Goal: Task Accomplishment & Management: Complete application form

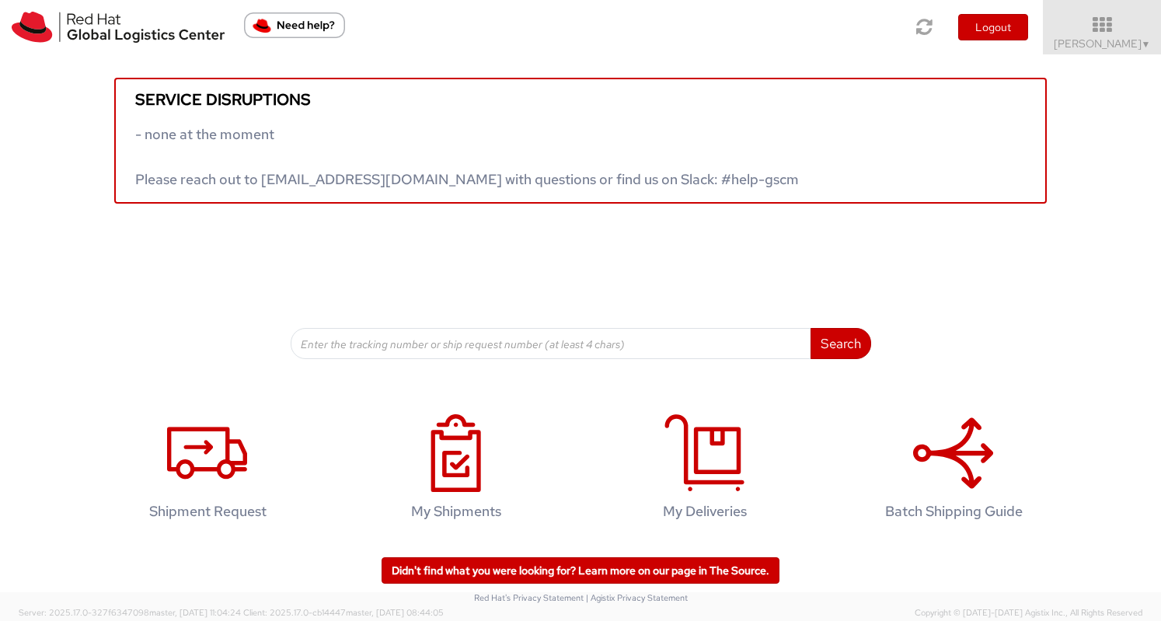
scroll to position [1, 0]
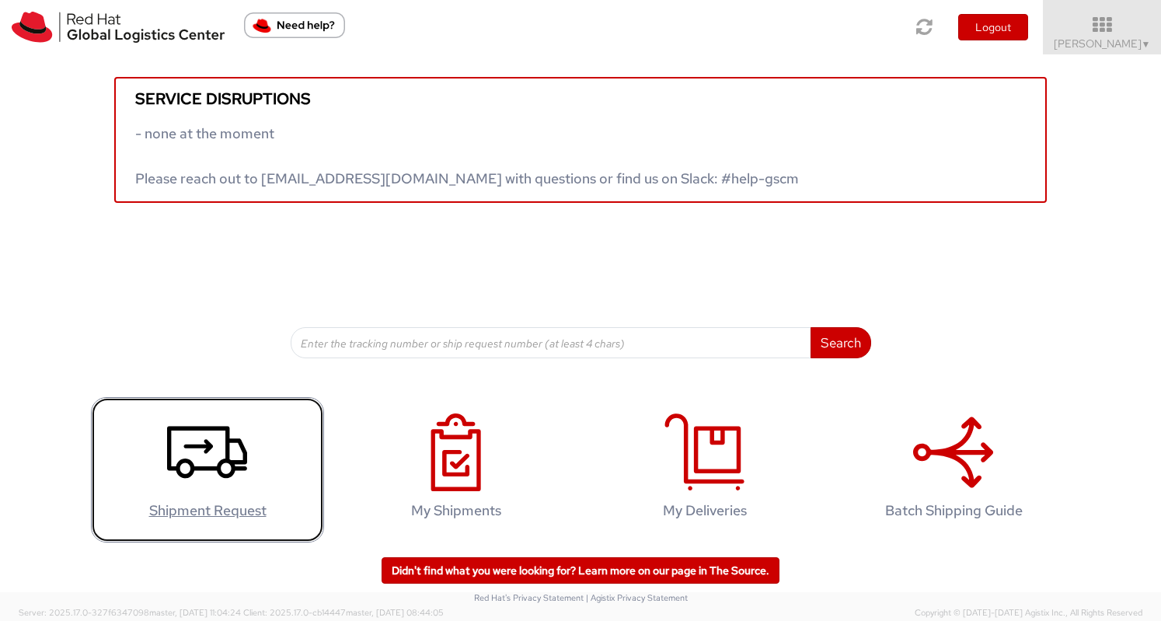
click at [205, 478] on icon at bounding box center [207, 452] width 80 height 78
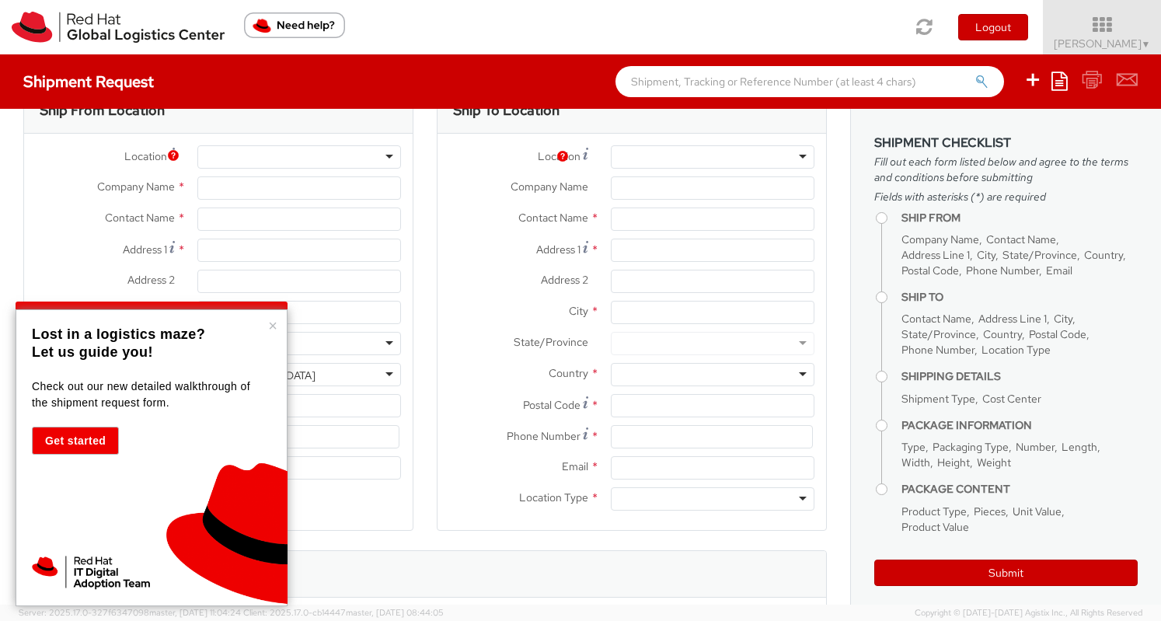
select select
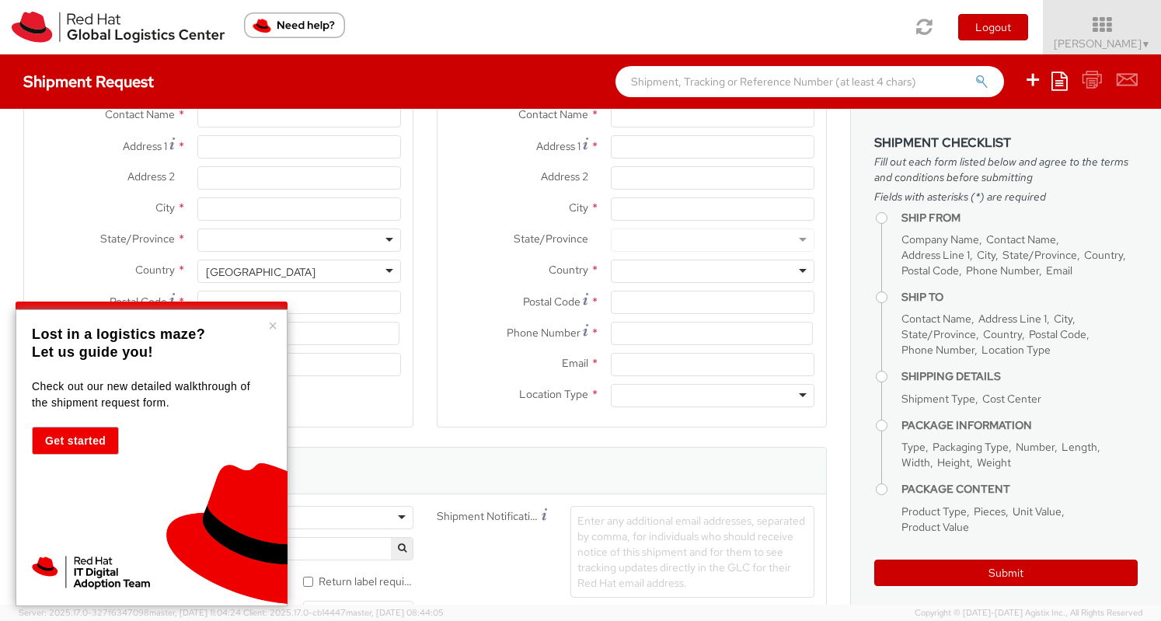
scroll to position [155, 0]
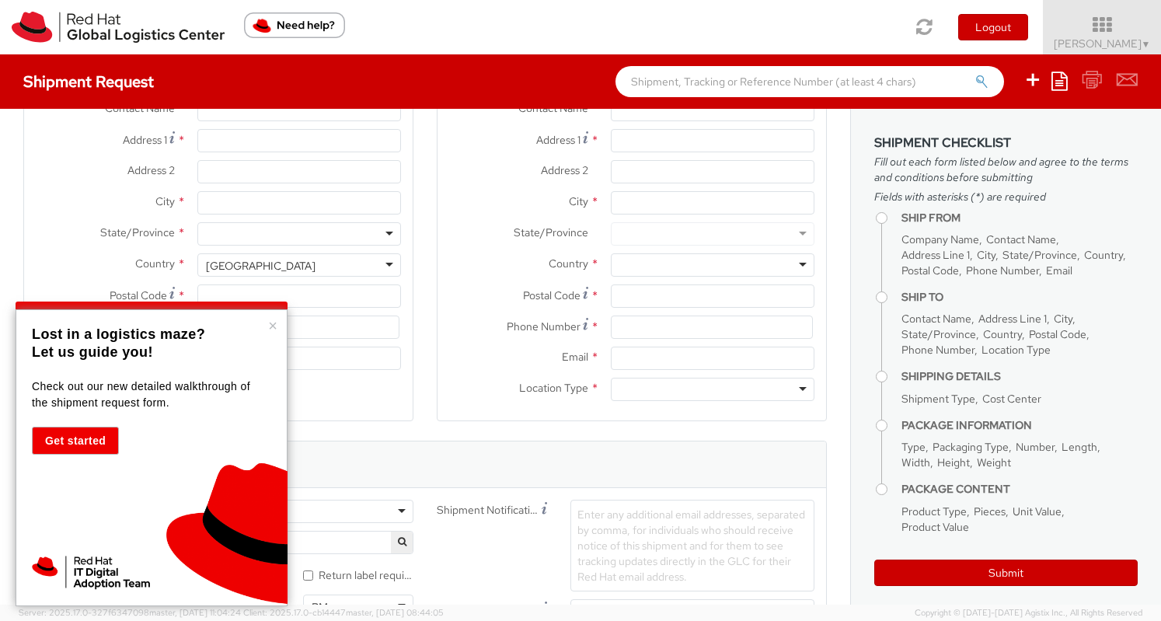
select select "763"
click at [278, 326] on div "× Lost in a logistics maze? Let us guide you! Check out our new detailed walkth…" at bounding box center [152, 457] width 272 height 297
type input "Red Hat Limited"
type input "[PERSON_NAME]"
type input "6700 Cork Airport Business Park"
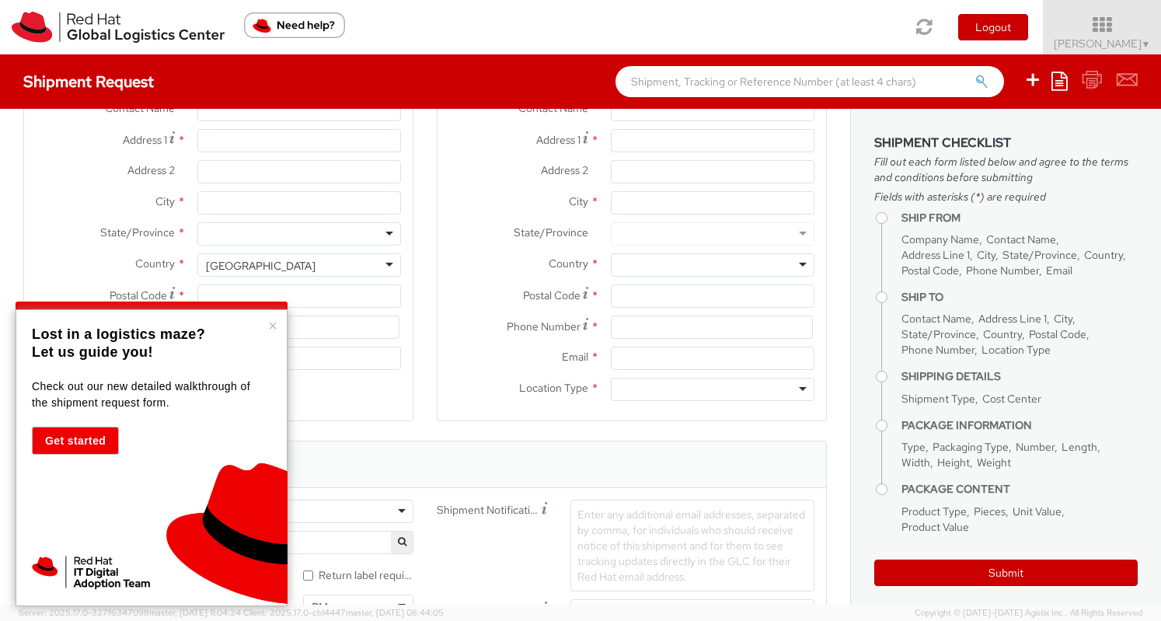
type input "Kinsale Rd"
type input "CORK"
type input "T12 XR60"
type input "353 21 2303400"
type input "dcequea@redhat.com"
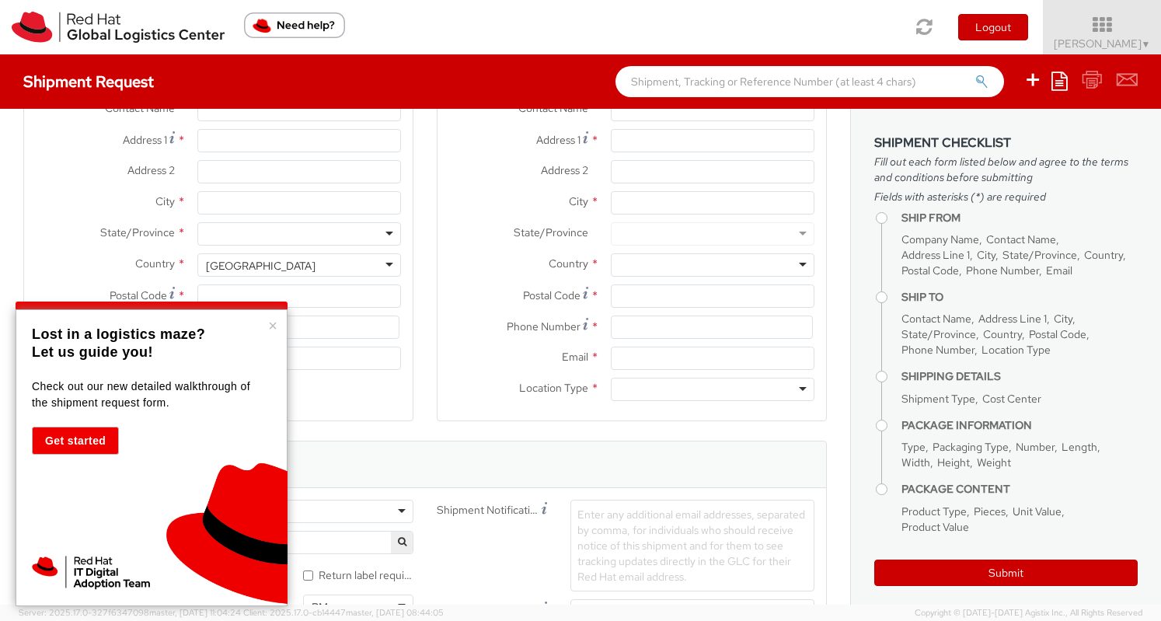
select select "CM"
select select "KGS"
click at [272, 323] on button "×" at bounding box center [272, 326] width 9 height 16
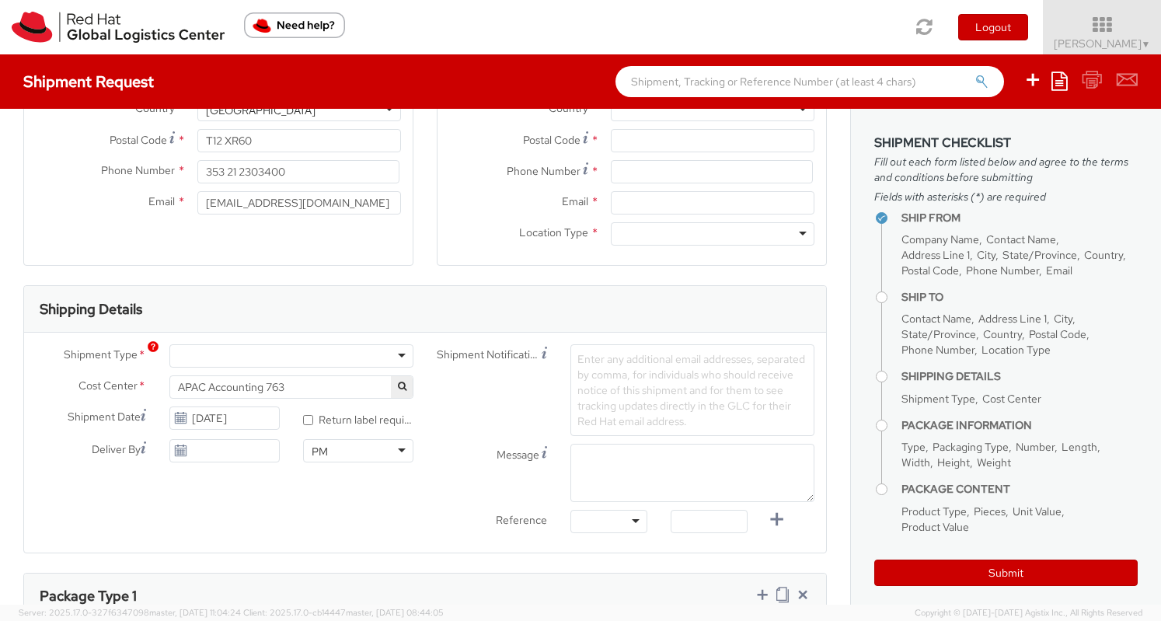
scroll to position [0, 0]
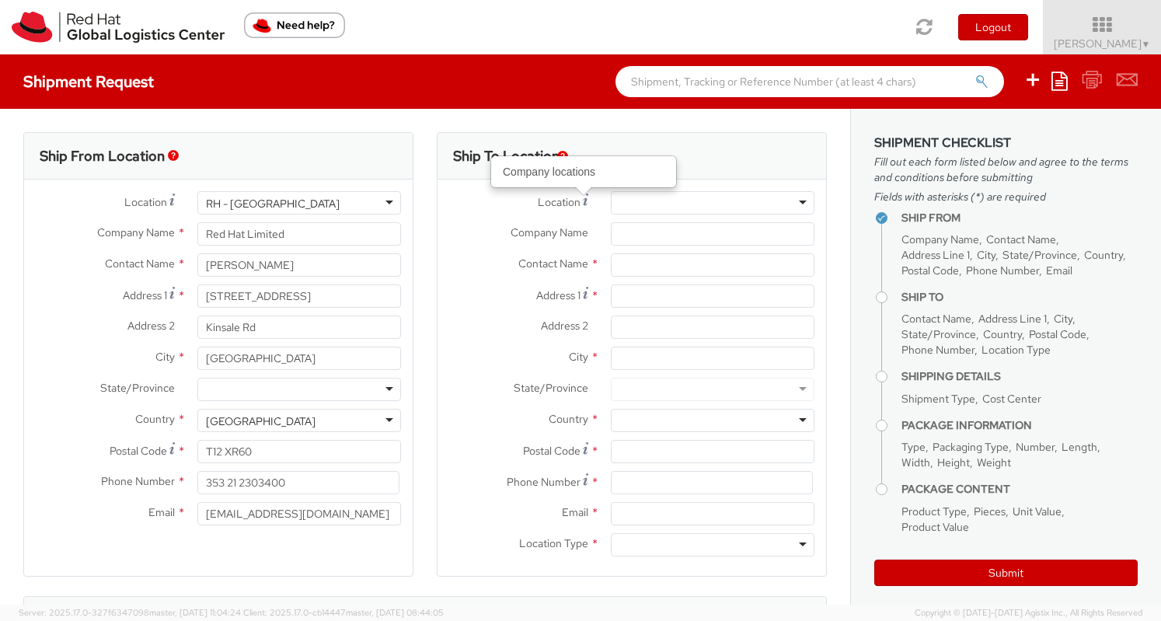
click at [668, 201] on div at bounding box center [713, 202] width 204 height 23
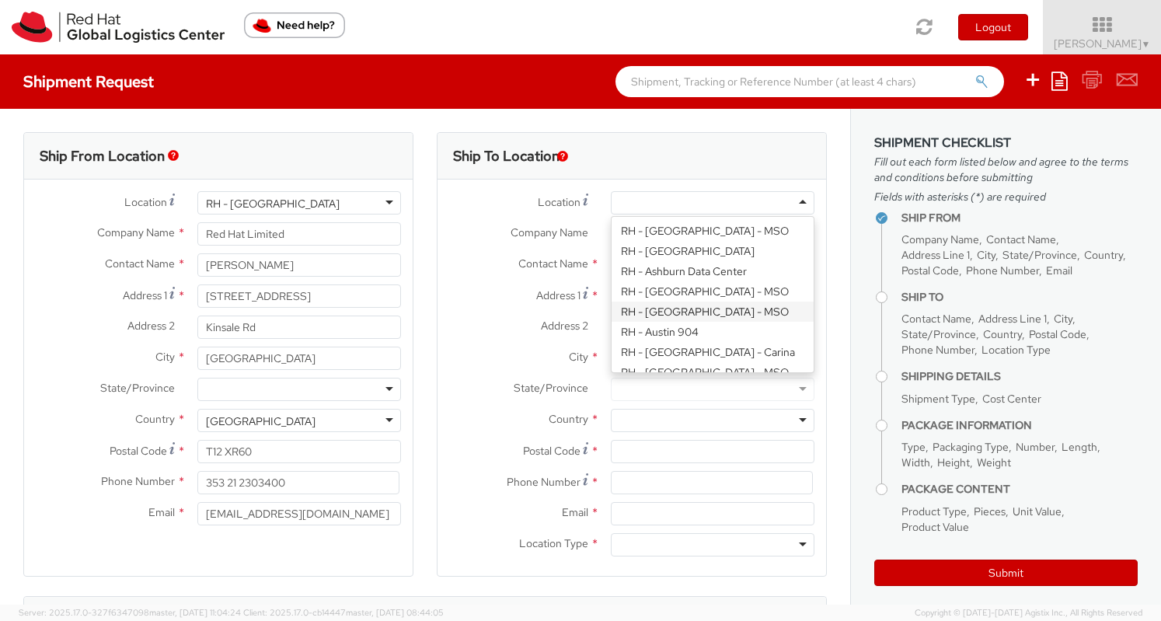
scroll to position [311, 0]
paste input "RH - Brno - Tech Park Brno - B"
type input "RH - Brno - Tech Park Brno - B"
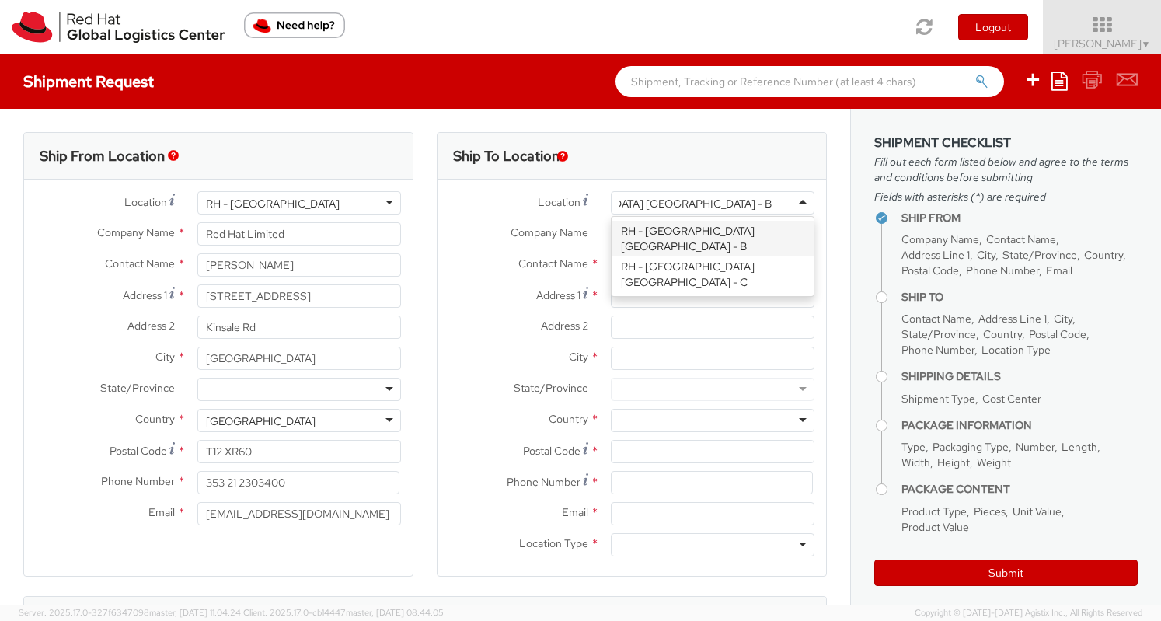
scroll to position [0, 0]
type input "Red Hat Czech s.r.o."
type input "Purkynova 647/111"
type input "BRNO"
type input "621 00"
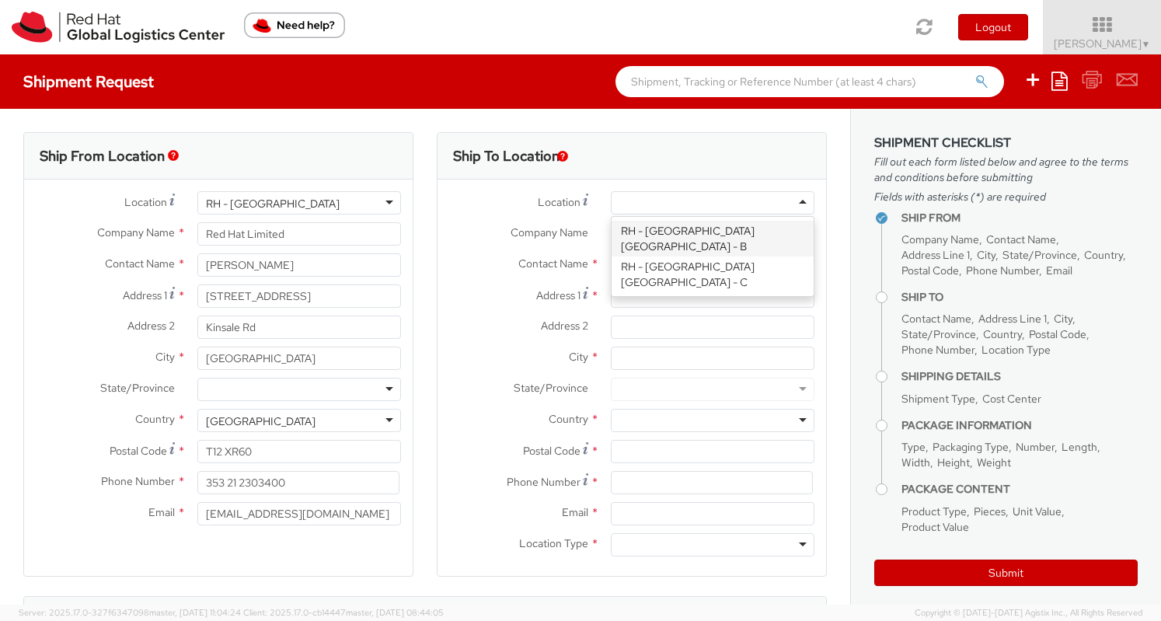
type input "420 532 294 555"
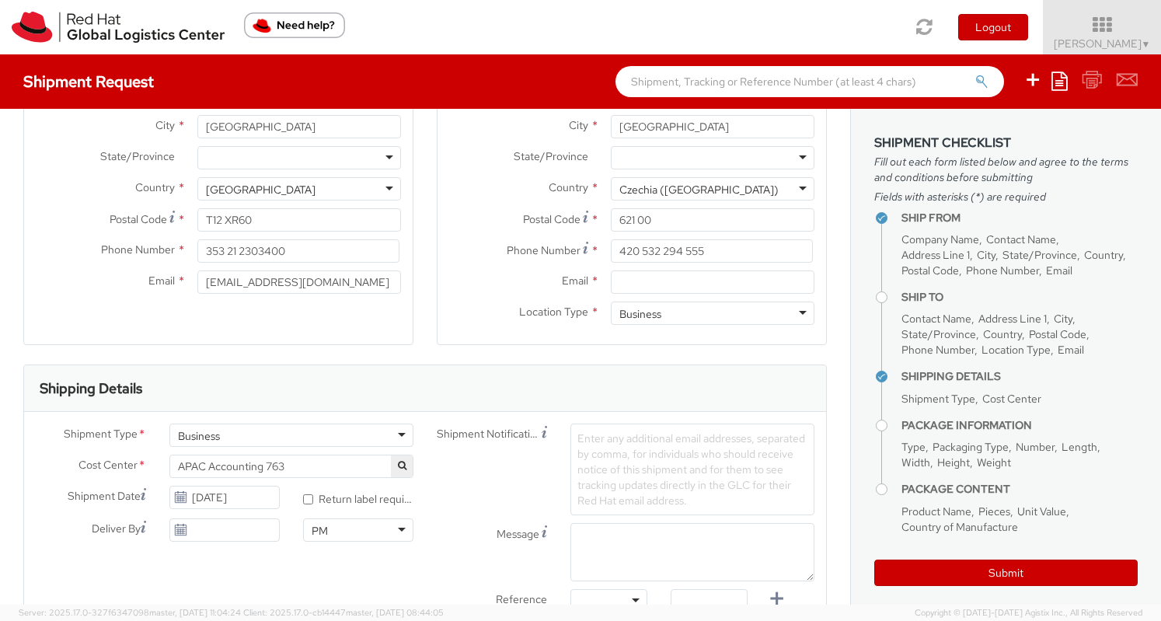
scroll to position [233, 0]
click at [642, 278] on input "Email *" at bounding box center [713, 280] width 204 height 23
paste input "laptop-return@redhat.com"
click at [614, 280] on input "laptop-return@redhat.com" at bounding box center [713, 280] width 204 height 23
type input "laptop-return@redhat.com"
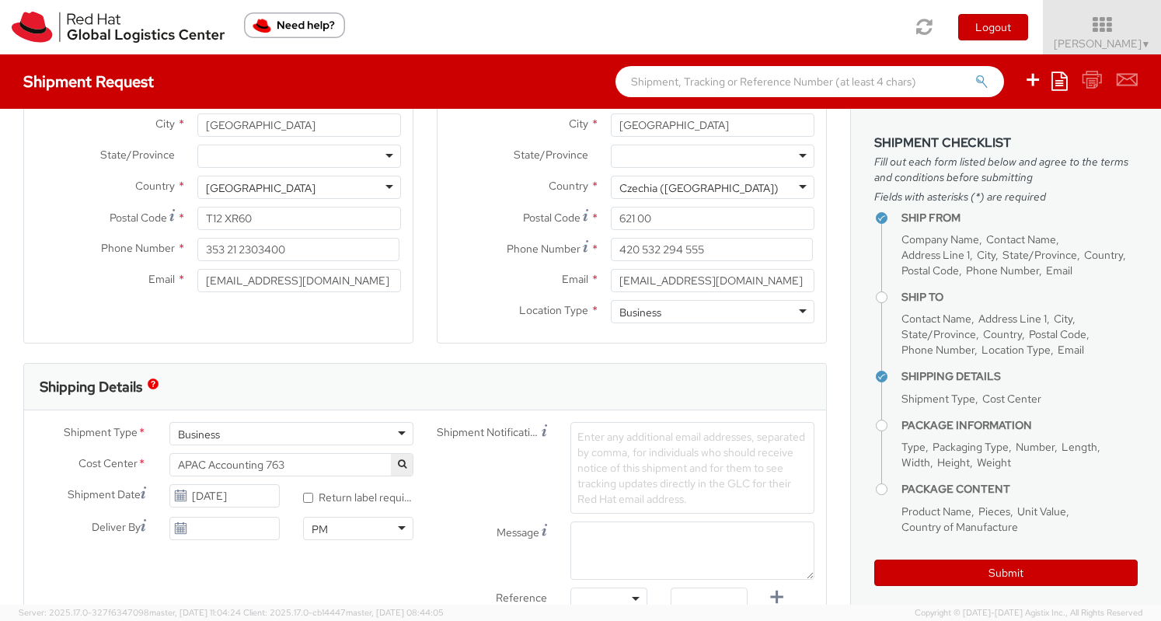
click at [499, 288] on div "Email * laptop-return@redhat.com" at bounding box center [632, 280] width 389 height 23
click at [611, 282] on input "laptop-return@redhat.com" at bounding box center [713, 280] width 204 height 23
drag, startPoint x: 773, startPoint y: 298, endPoint x: 776, endPoint y: 286, distance: 12.3
click at [774, 291] on div "Email * laptop-return@redhat.com" at bounding box center [632, 284] width 389 height 31
click at [776, 286] on input "laptop-return@redhat.com" at bounding box center [713, 280] width 204 height 23
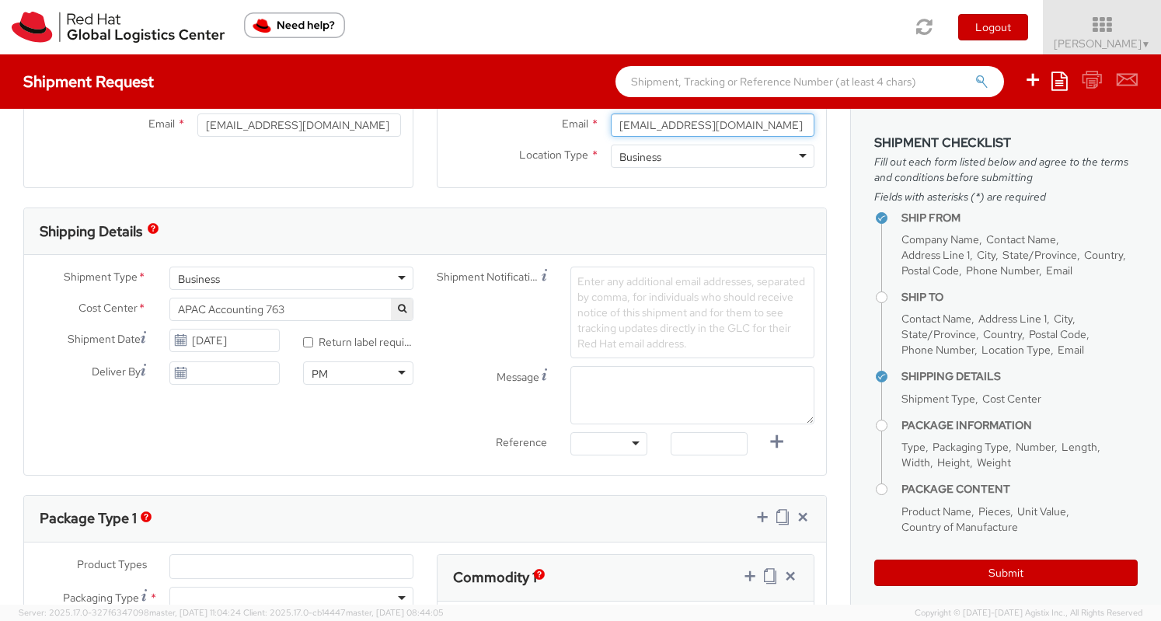
scroll to position [389, 0]
click at [393, 274] on div "Business" at bounding box center [291, 278] width 244 height 23
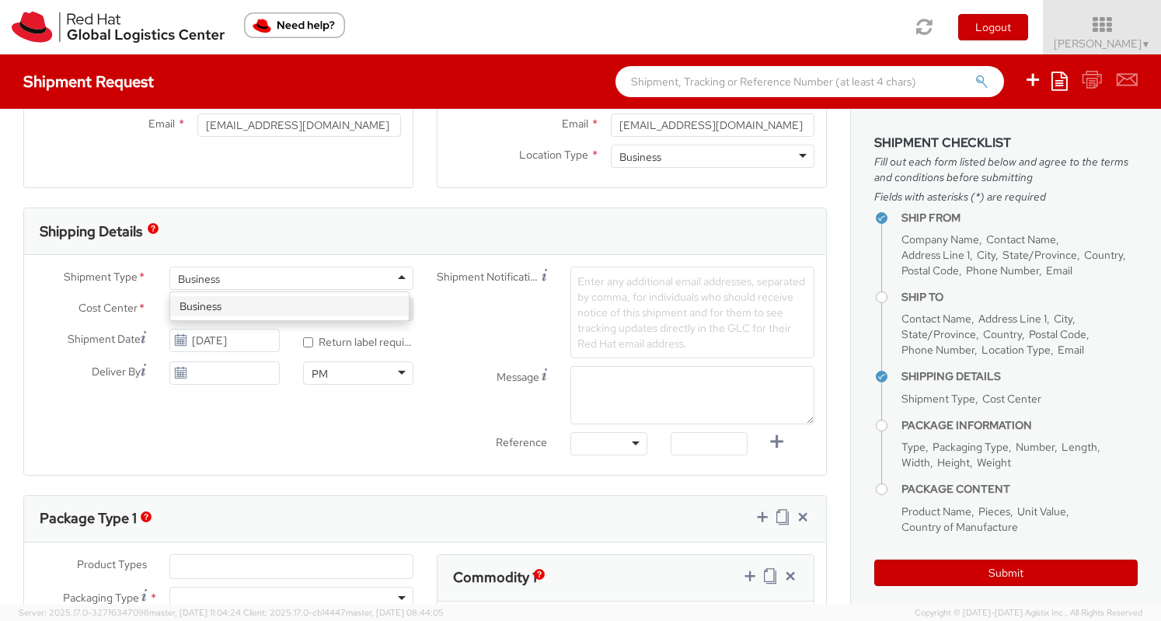
click at [424, 246] on div "Shipping Details" at bounding box center [425, 231] width 802 height 47
click at [314, 340] on label "* Return label required" at bounding box center [358, 341] width 110 height 18
click at [313, 340] on input "* Return label required" at bounding box center [308, 342] width 10 height 10
checkbox input "true"
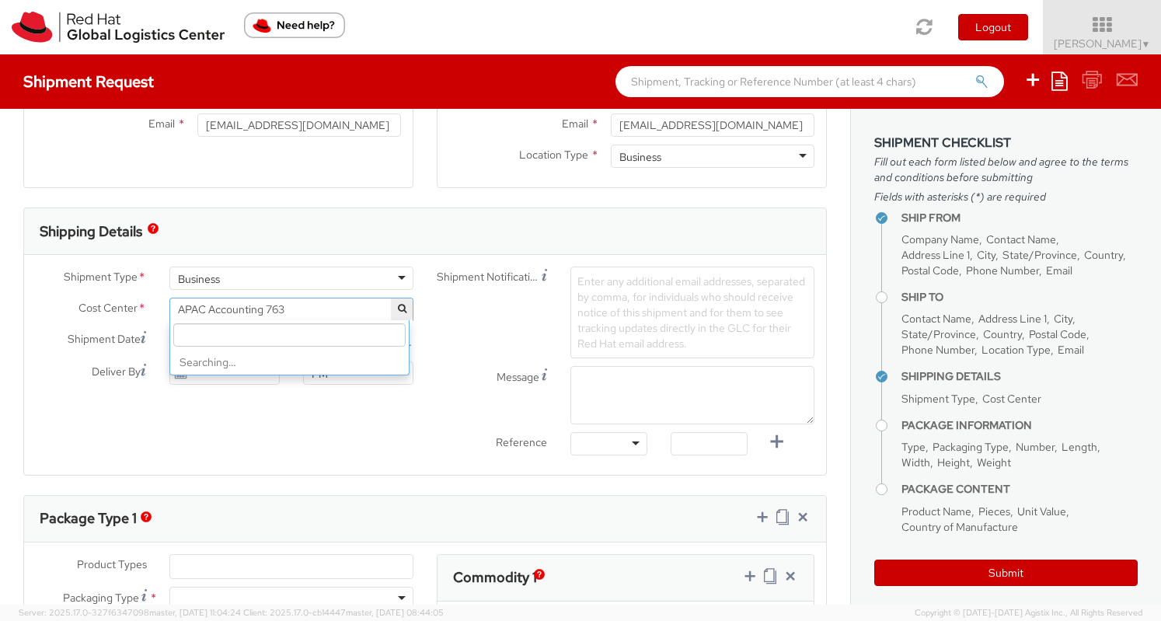
click at [356, 310] on span "APAC Accounting 763" at bounding box center [291, 309] width 227 height 14
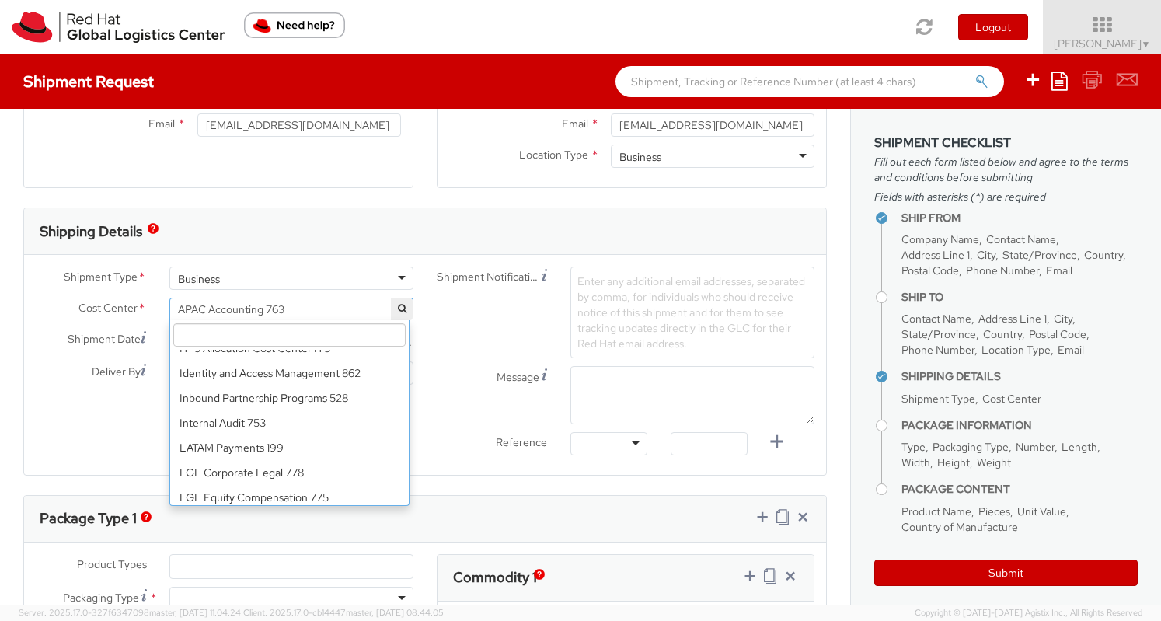
scroll to position [12965, 0]
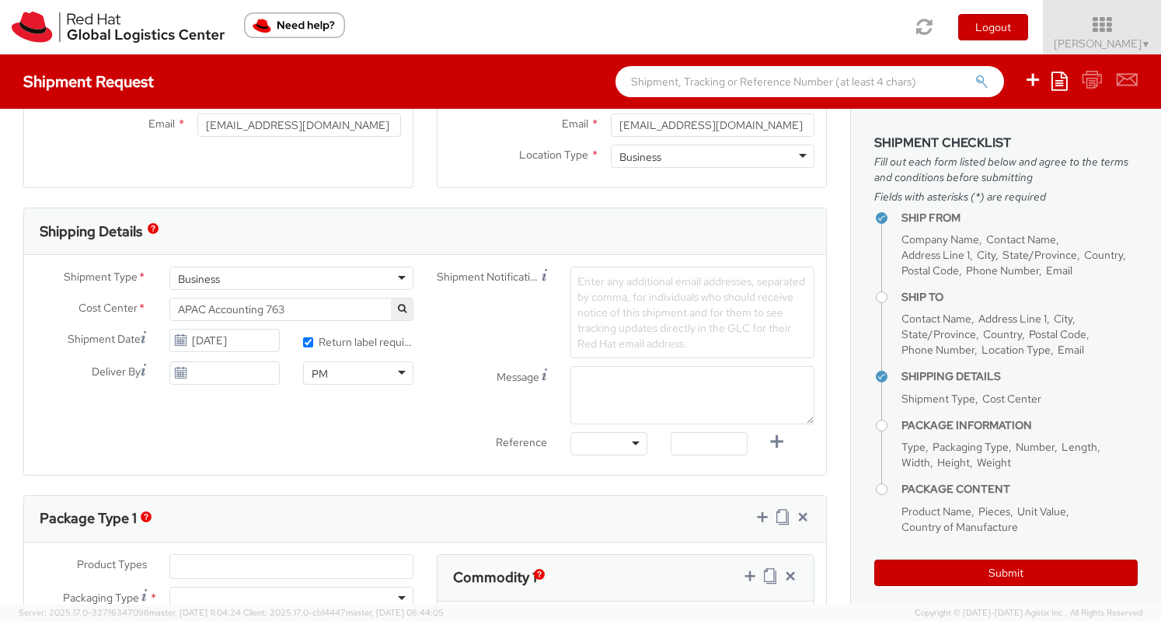
click at [101, 457] on div "Shipment Type * Business Business Business Cost Center * APAC Accounting 763 AP…" at bounding box center [425, 365] width 802 height 197
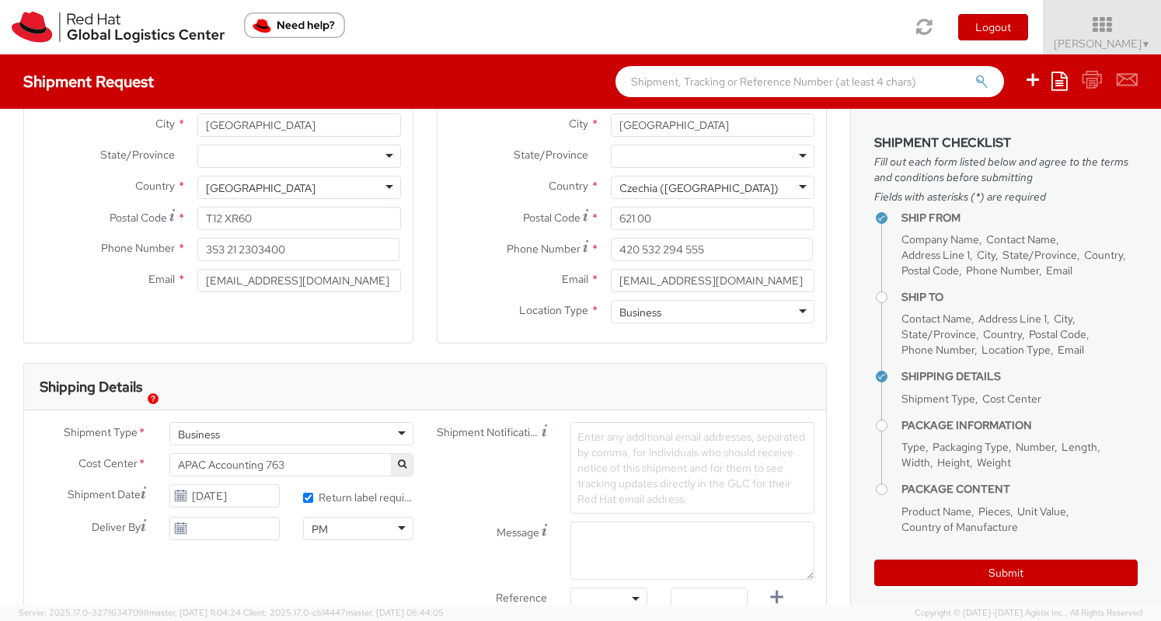
scroll to position [0, 0]
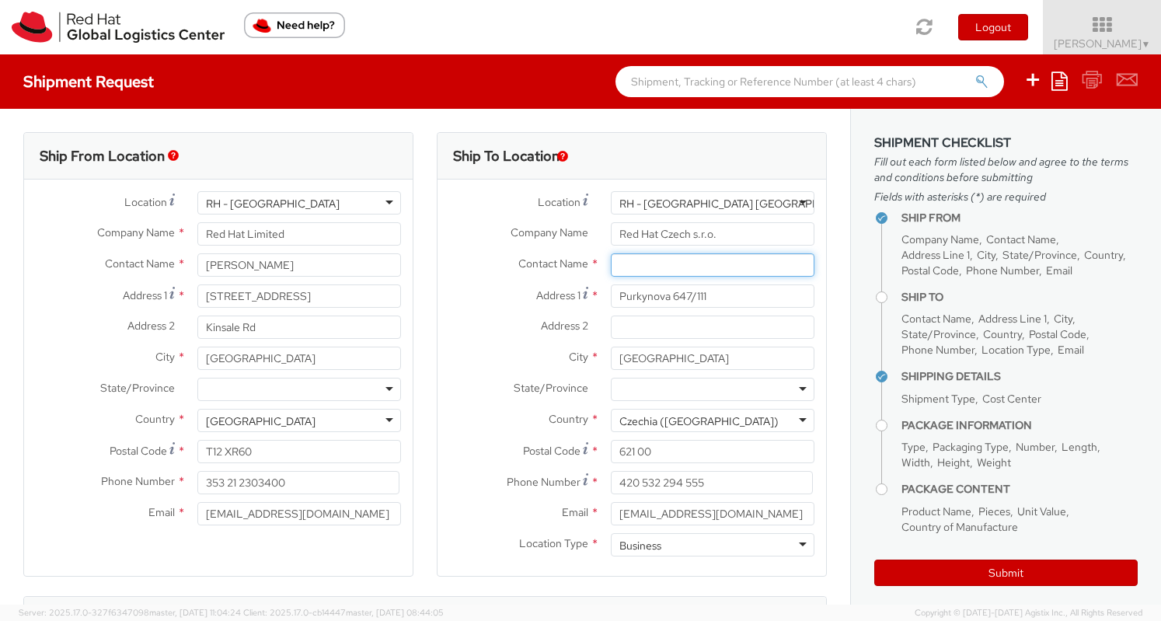
click at [633, 263] on input "text" at bounding box center [713, 264] width 204 height 23
click at [476, 279] on div "Contact Name *" at bounding box center [632, 268] width 389 height 31
click at [640, 263] on input "text" at bounding box center [713, 264] width 204 height 23
paste input "Attn: Red Hat IT - Endpoint Systems"
type input "Attn: Red Hat IT - Endpoint Systems"
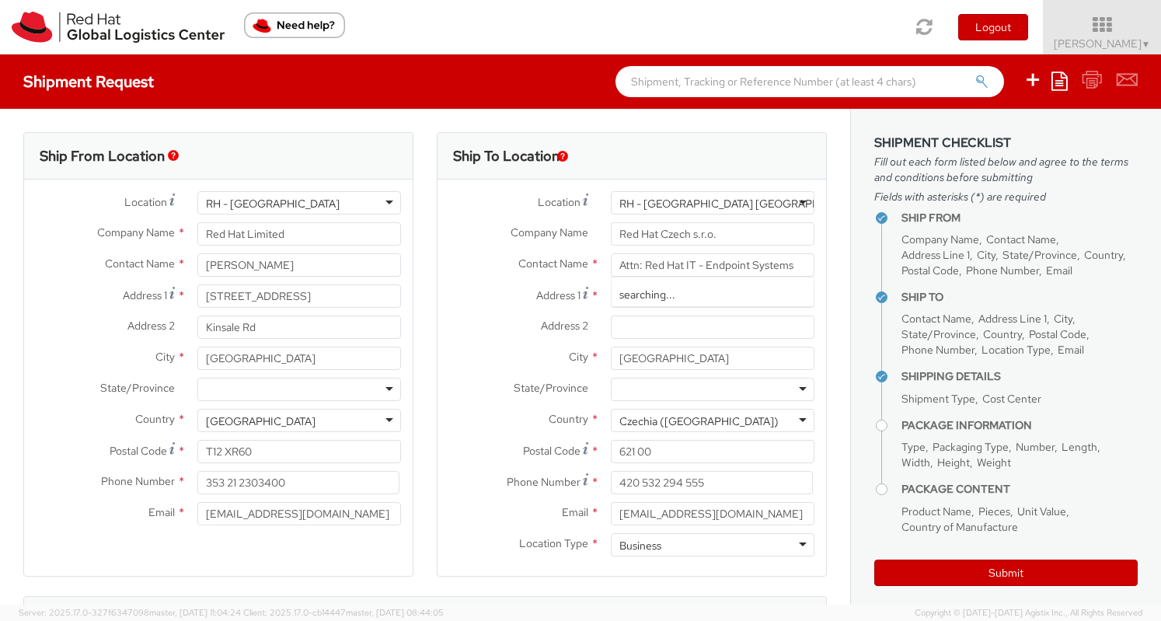
drag, startPoint x: 458, startPoint y: 305, endPoint x: 473, endPoint y: 282, distance: 27.6
click at [458, 305] on div "Address 1 * Purkynova 647/111" at bounding box center [632, 295] width 389 height 23
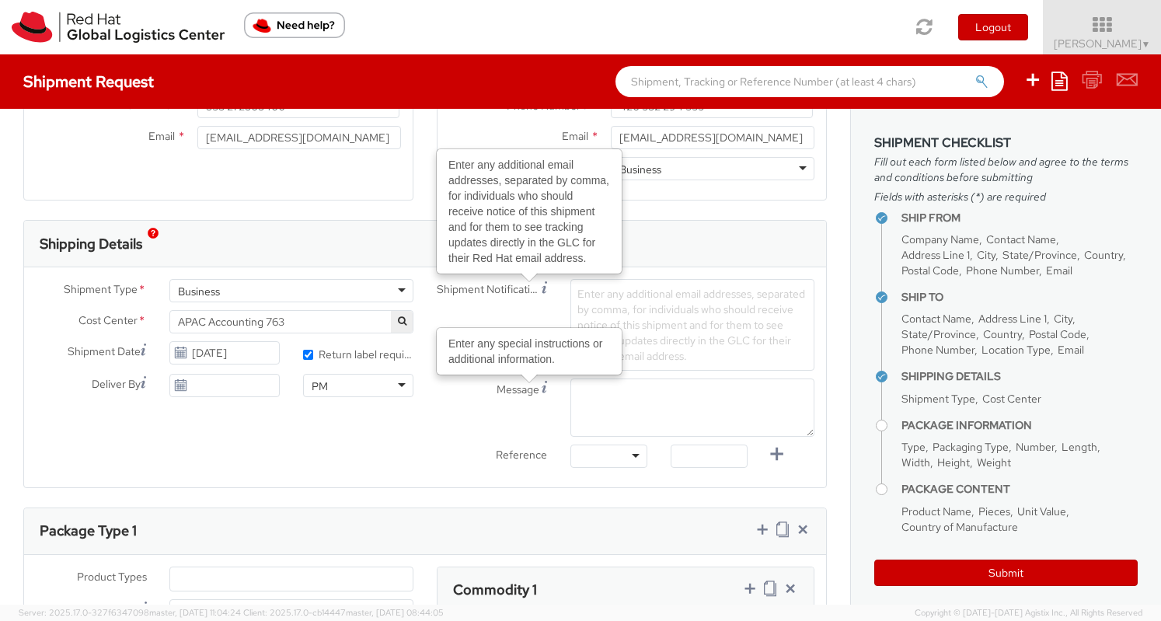
scroll to position [389, 0]
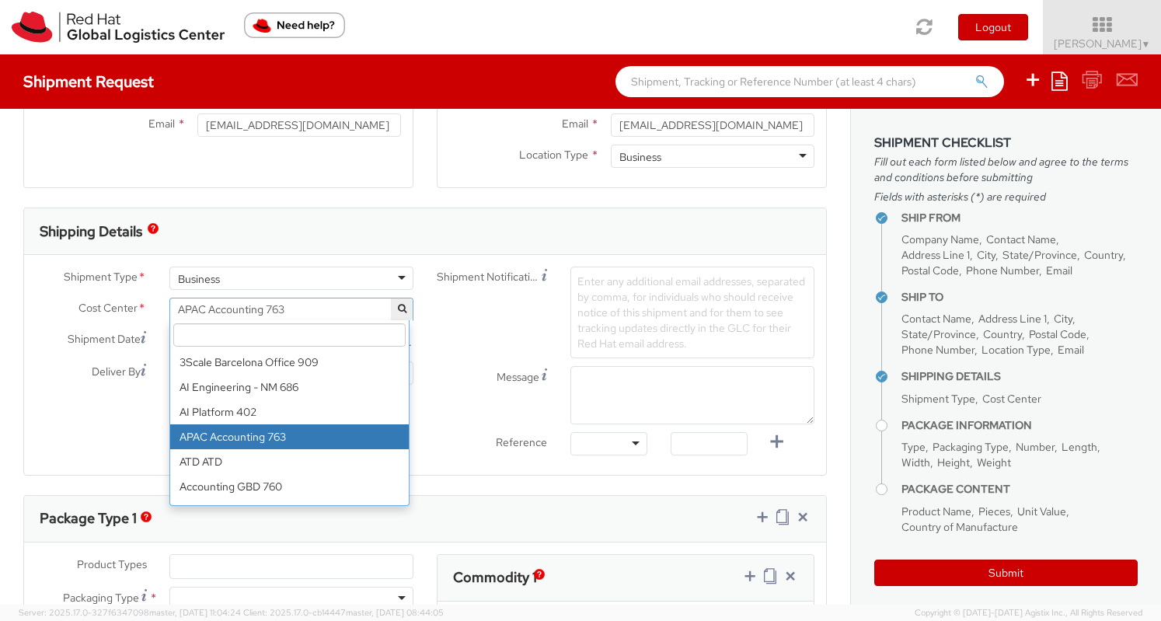
click at [375, 306] on span "APAC Accounting 763" at bounding box center [291, 309] width 227 height 14
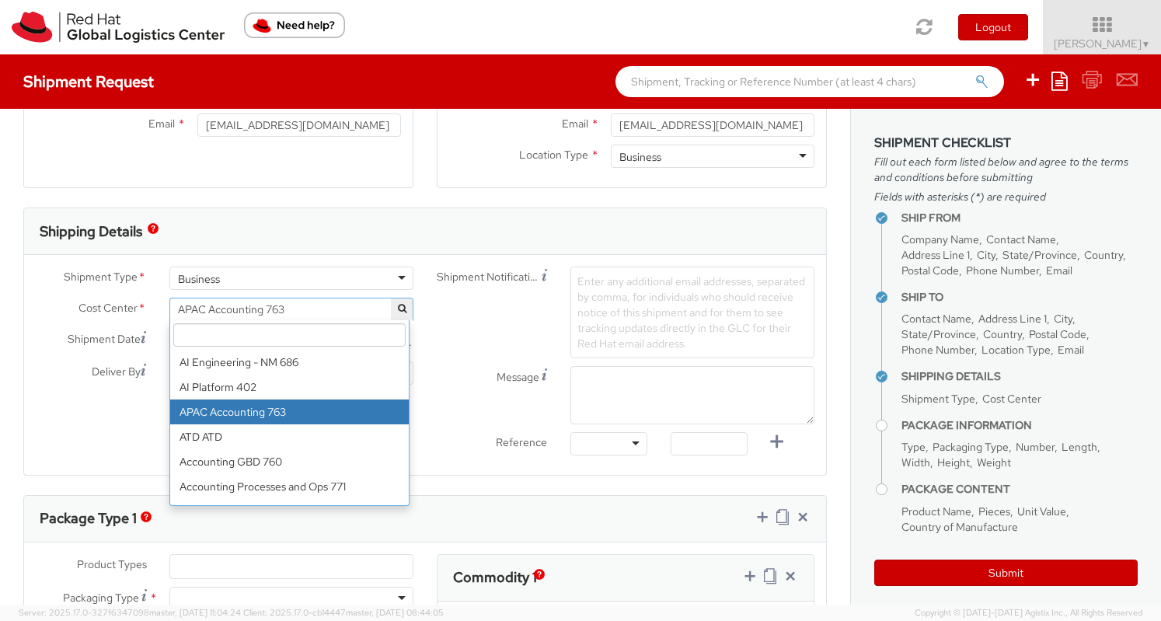
click at [281, 338] on input "search" at bounding box center [289, 334] width 232 height 23
paste input "IT Fixed Assets and Contracts 850"
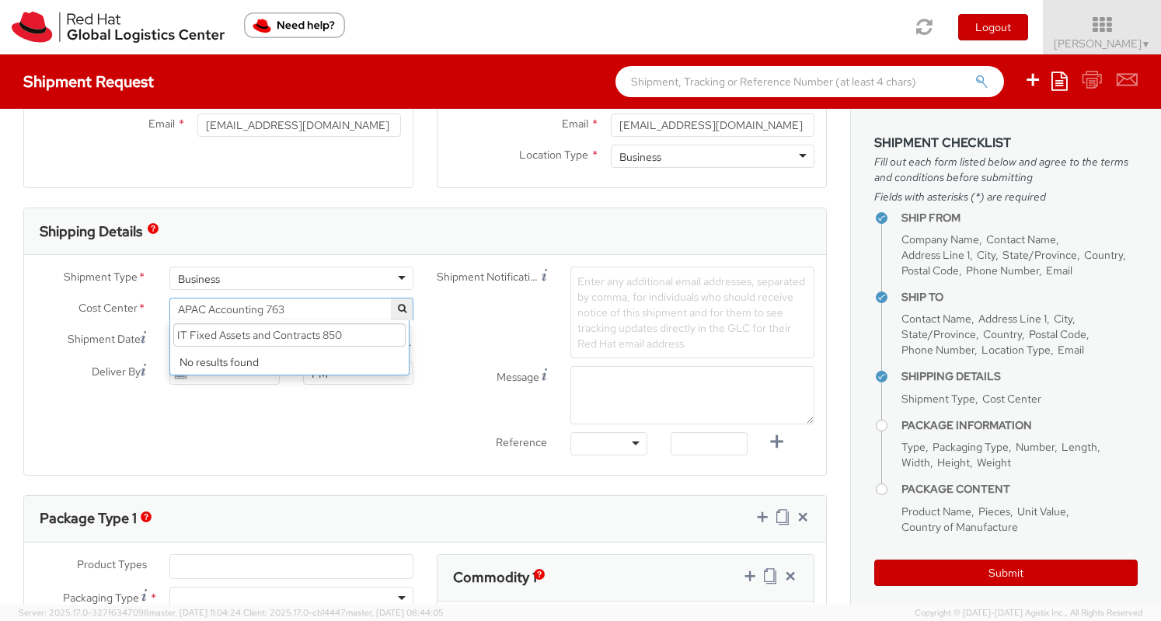
drag, startPoint x: 350, startPoint y: 336, endPoint x: 319, endPoint y: 337, distance: 31.1
click at [319, 337] on input "IT Fixed Assets and Contracts 850" at bounding box center [289, 334] width 232 height 23
type input "IT Fixed Assets and Contracts"
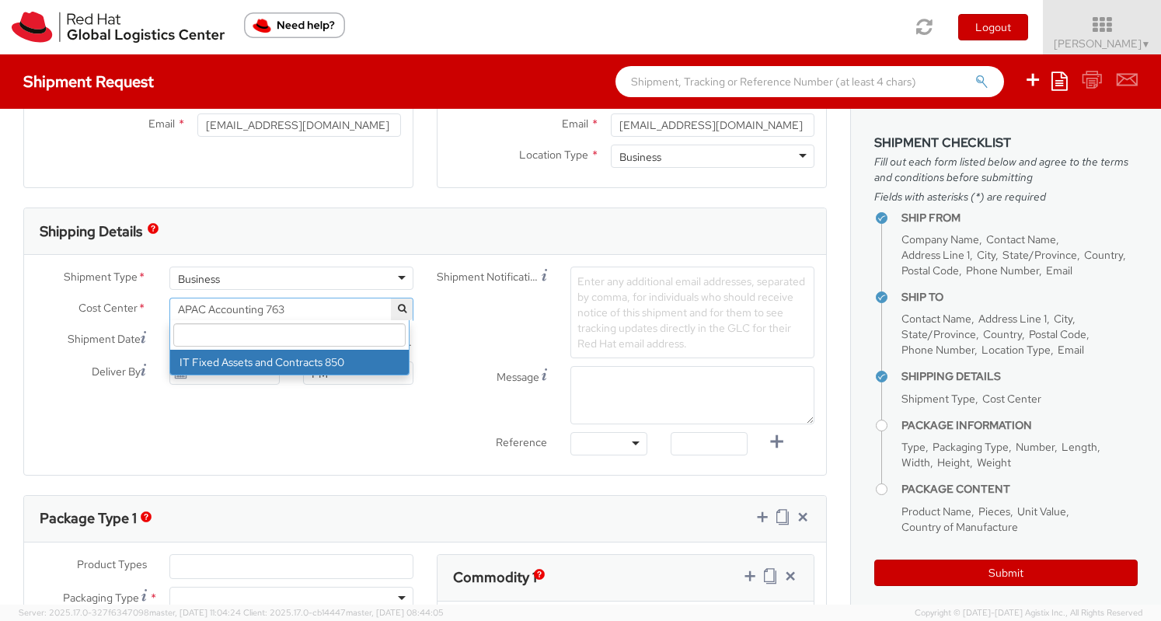
select select "850"
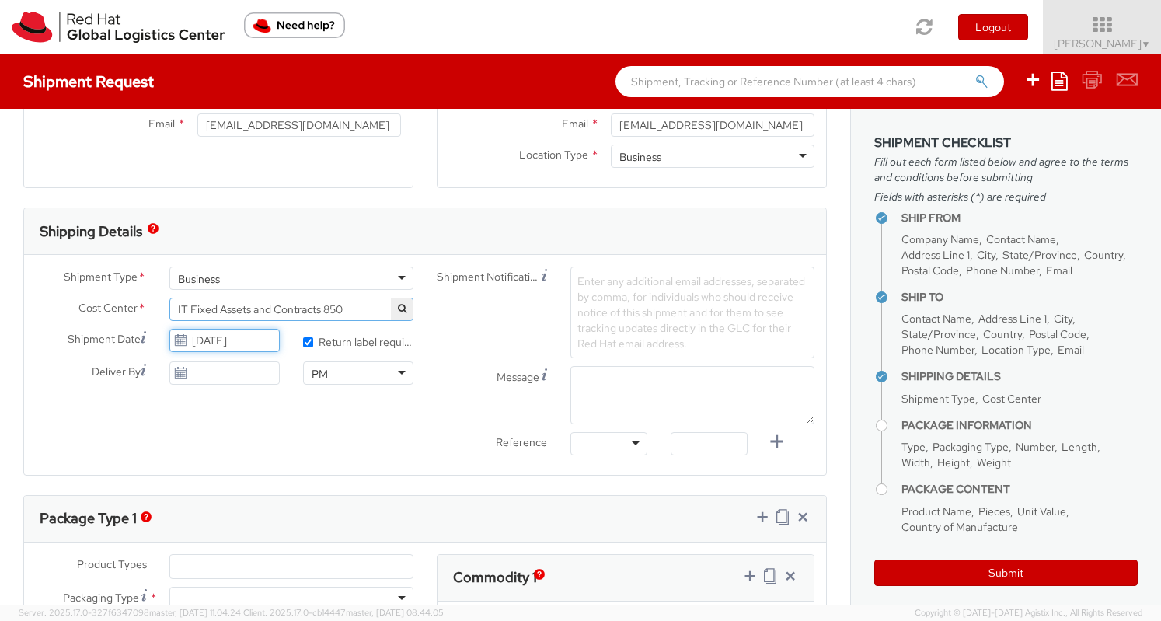
click at [232, 343] on input "08/20/2025" at bounding box center [224, 340] width 110 height 23
click at [213, 505] on td "25" at bounding box center [216, 508] width 31 height 23
click at [260, 348] on input "08/25/2025" at bounding box center [224, 340] width 110 height 23
click at [244, 512] on td "26" at bounding box center [245, 508] width 28 height 23
click at [253, 341] on input "08/26/2025" at bounding box center [224, 340] width 110 height 23
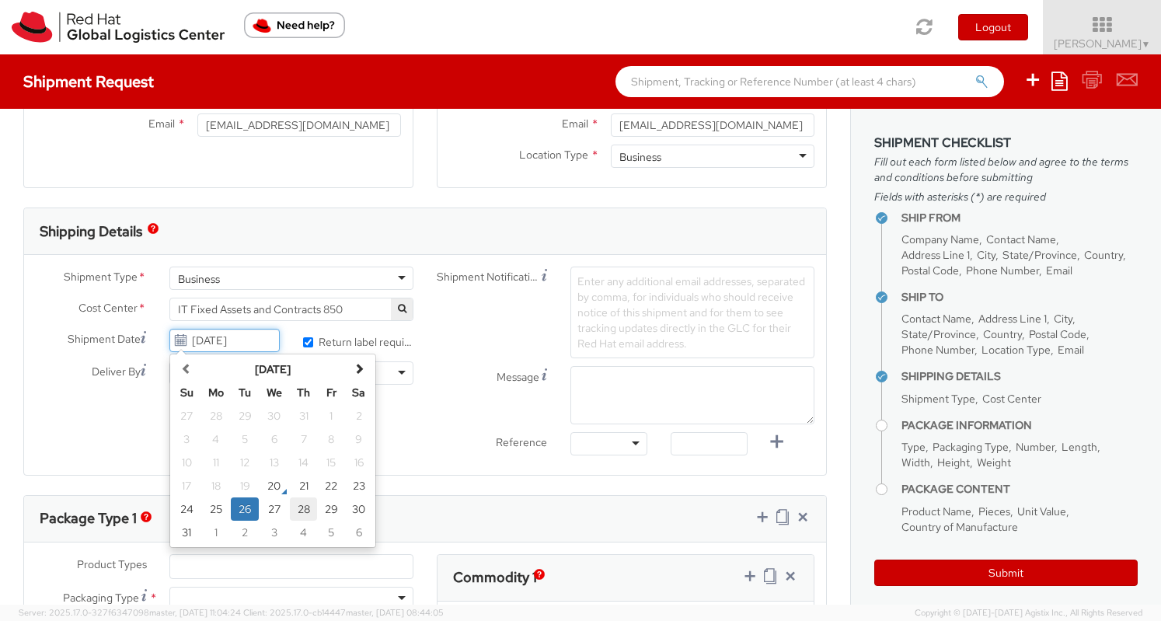
click at [310, 509] on td "28" at bounding box center [304, 508] width 28 height 23
type input "08/28/2025"
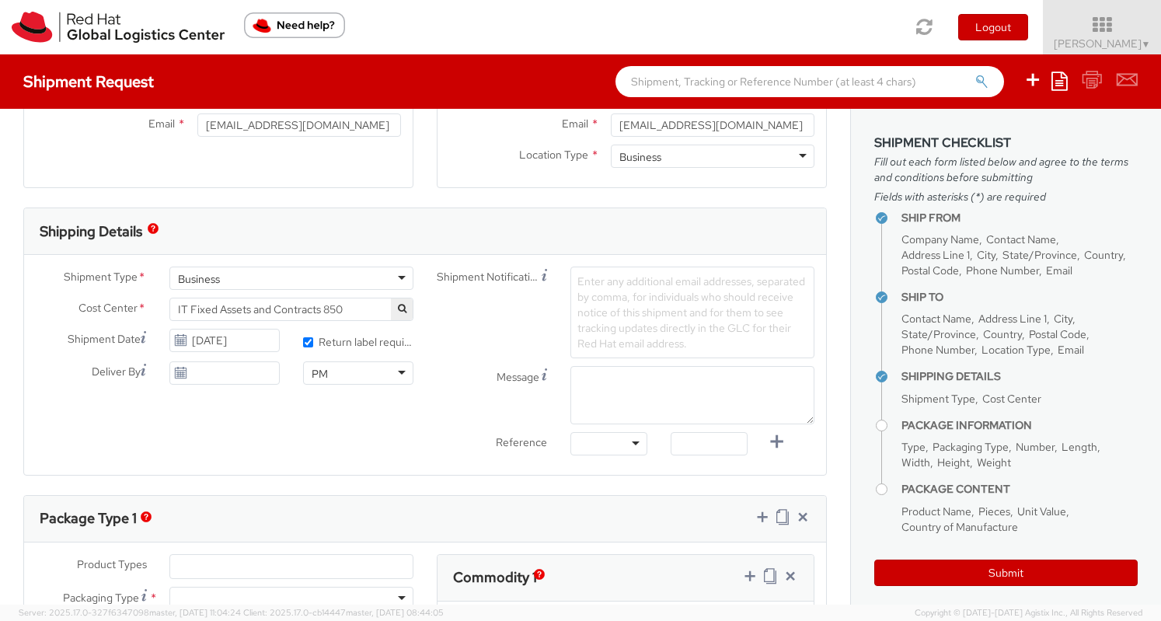
click at [281, 467] on div "Shipment Type * Business Business Business Cost Center * APAC Accounting 763 IT…" at bounding box center [425, 365] width 802 height 220
click at [610, 450] on div at bounding box center [609, 443] width 77 height 23
click at [679, 439] on input "text" at bounding box center [709, 443] width 77 height 23
type input "TASK"
click at [309, 476] on div "Ship From Location Location * RH - Cork RH - Cork RH - Amsterdam - MSO RH - Ams…" at bounding box center [425, 464] width 850 height 1489
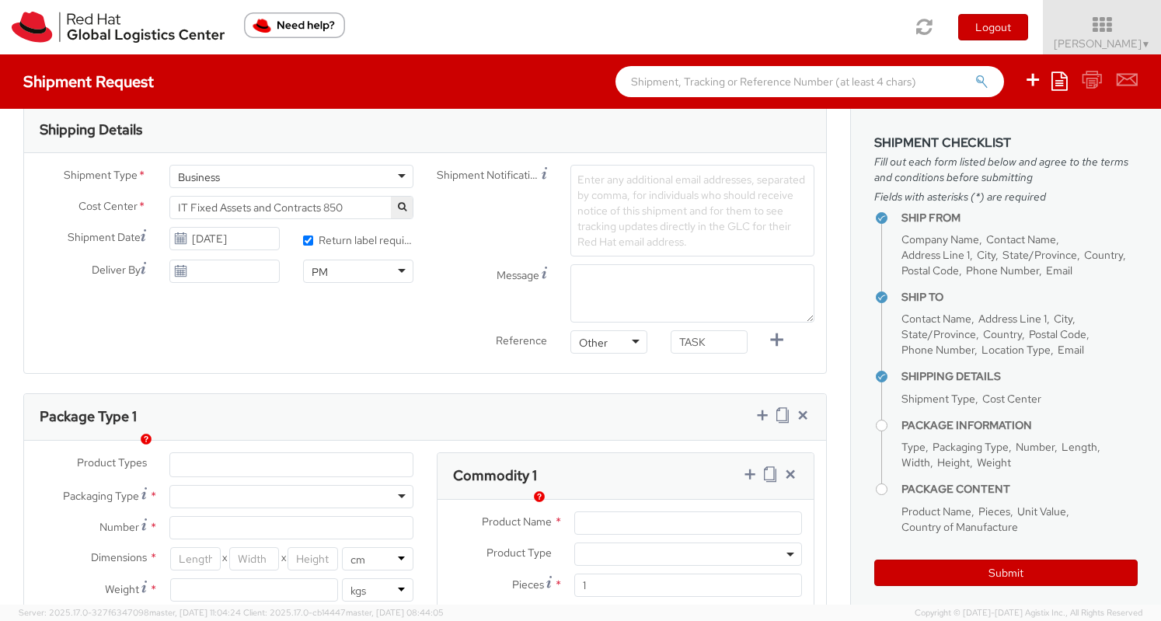
scroll to position [466, 0]
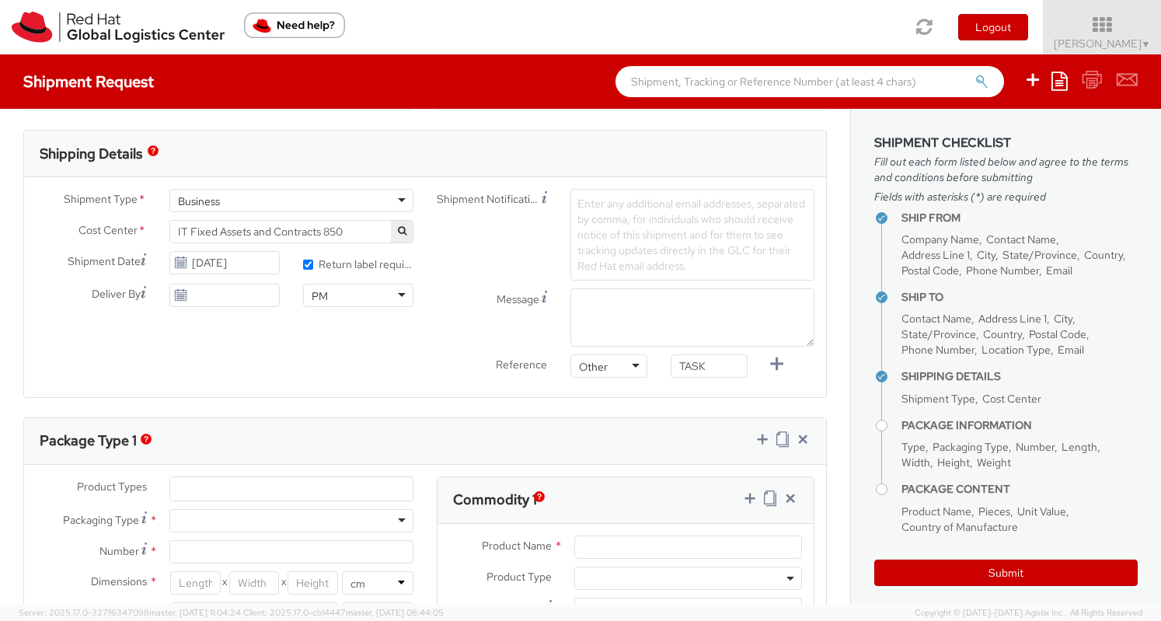
click at [588, 212] on span "Enter any additional email addresses, separated by comma, for individuals who s…" at bounding box center [691, 235] width 228 height 76
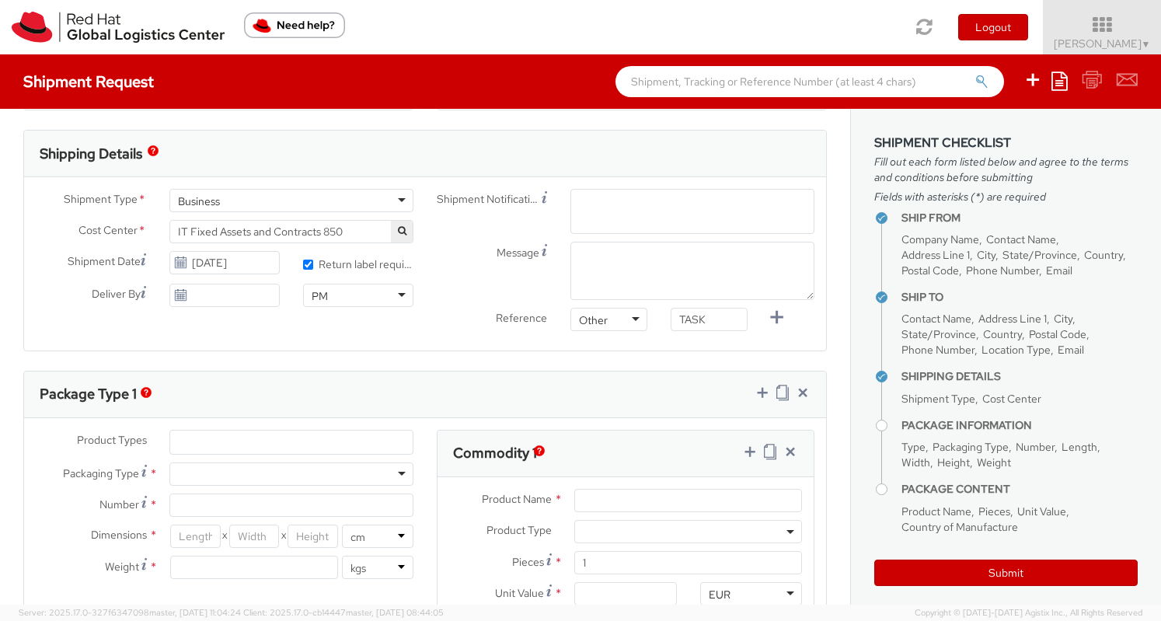
paste input "emea-eshub@redhat.com"
type input "emea-eshub@redhat.com"
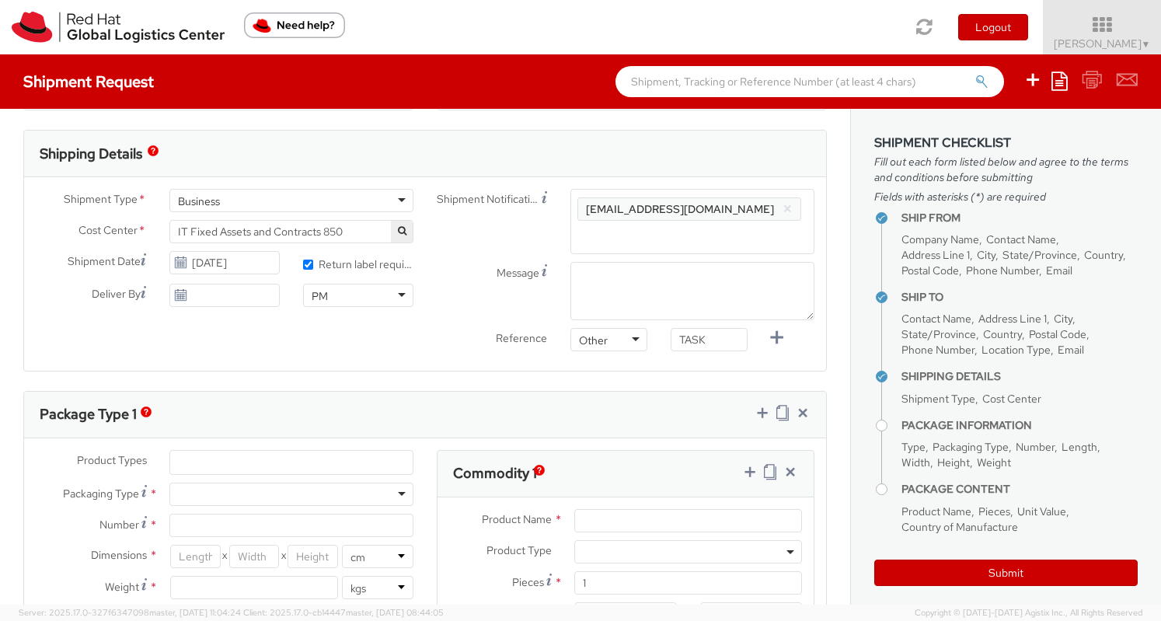
scroll to position [0, 0]
drag, startPoint x: 611, startPoint y: 208, endPoint x: 507, endPoint y: 196, distance: 104.8
click at [505, 198] on div "Shipment Notification Enter any additional email addresses, separated by comma,…" at bounding box center [625, 221] width 401 height 65
click at [688, 243] on span "Enter any additional email addresses, separated by comma, for individuals who s…" at bounding box center [692, 238] width 230 height 78
type input "dayana"
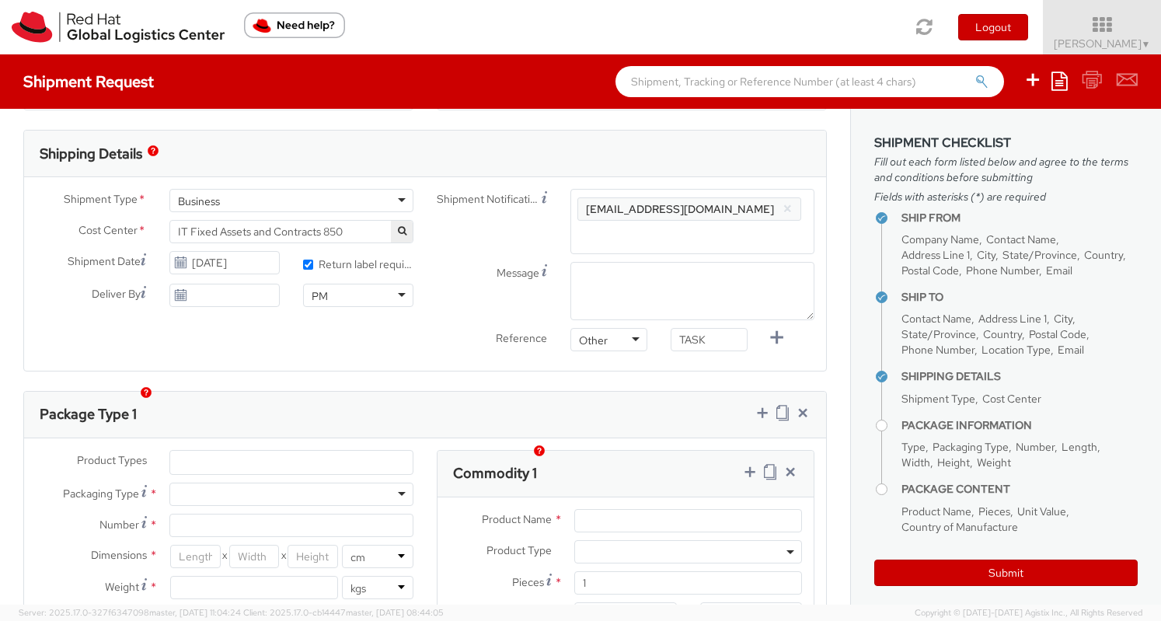
click at [762, 207] on span "Enter any additional email addresses, separated by comma, for individuals who s…" at bounding box center [692, 238] width 230 height 78
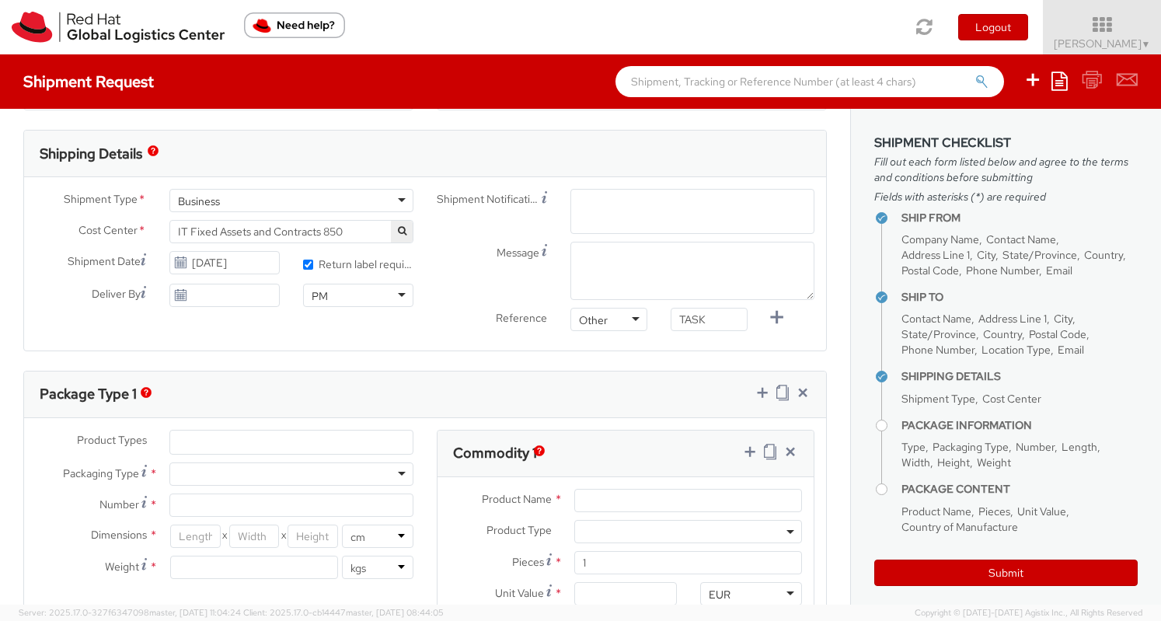
click at [609, 209] on span "Enter any additional email addresses, separated by comma, for individuals who s…" at bounding box center [692, 238] width 230 height 78
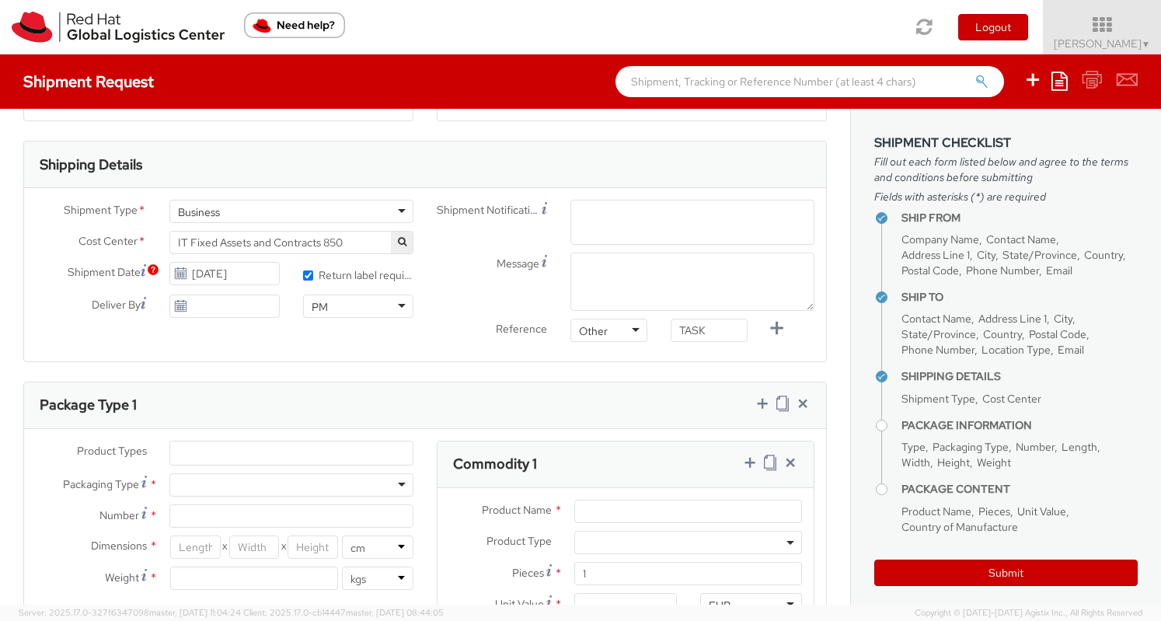
scroll to position [466, 0]
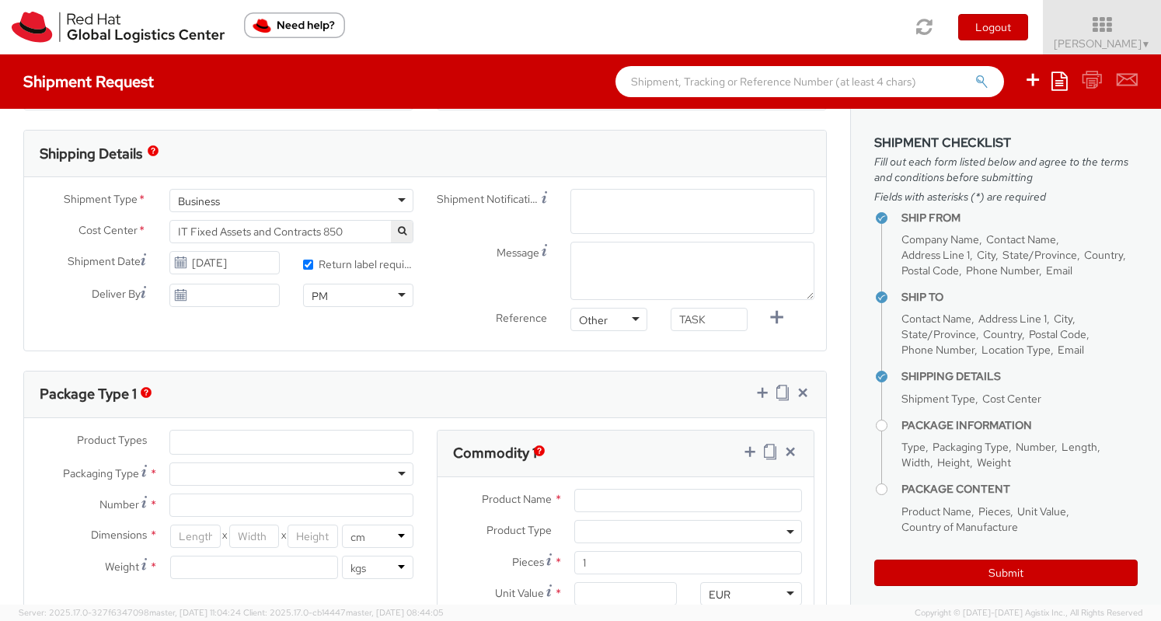
click at [600, 199] on span "Enter any additional email addresses, separated by comma, for individuals who s…" at bounding box center [692, 238] width 230 height 78
paste input "emea-eshub@redhat.com"
type input "emea-eshub@redhat.com"
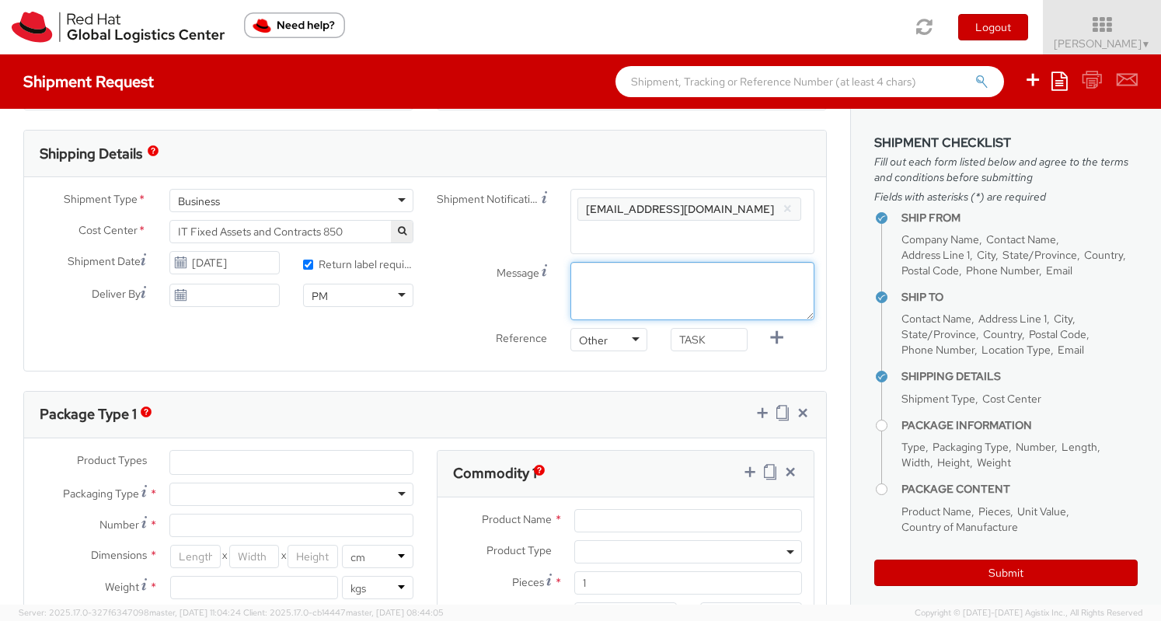
scroll to position [0, 0]
click at [616, 284] on textarea "Message" at bounding box center [693, 291] width 244 height 58
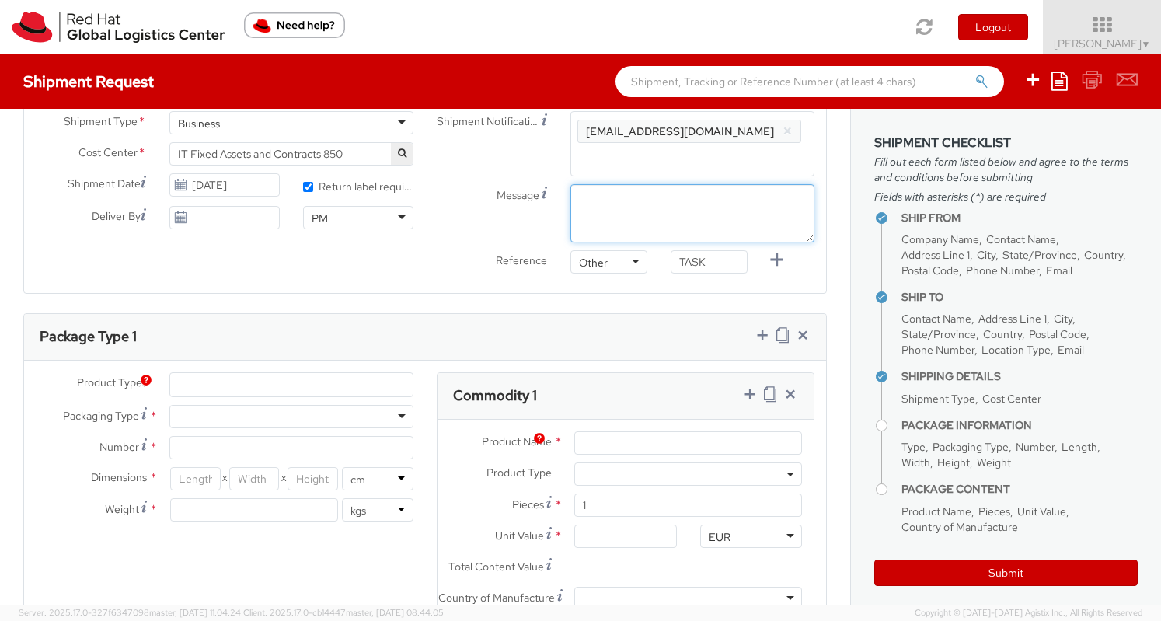
scroll to position [466, 0]
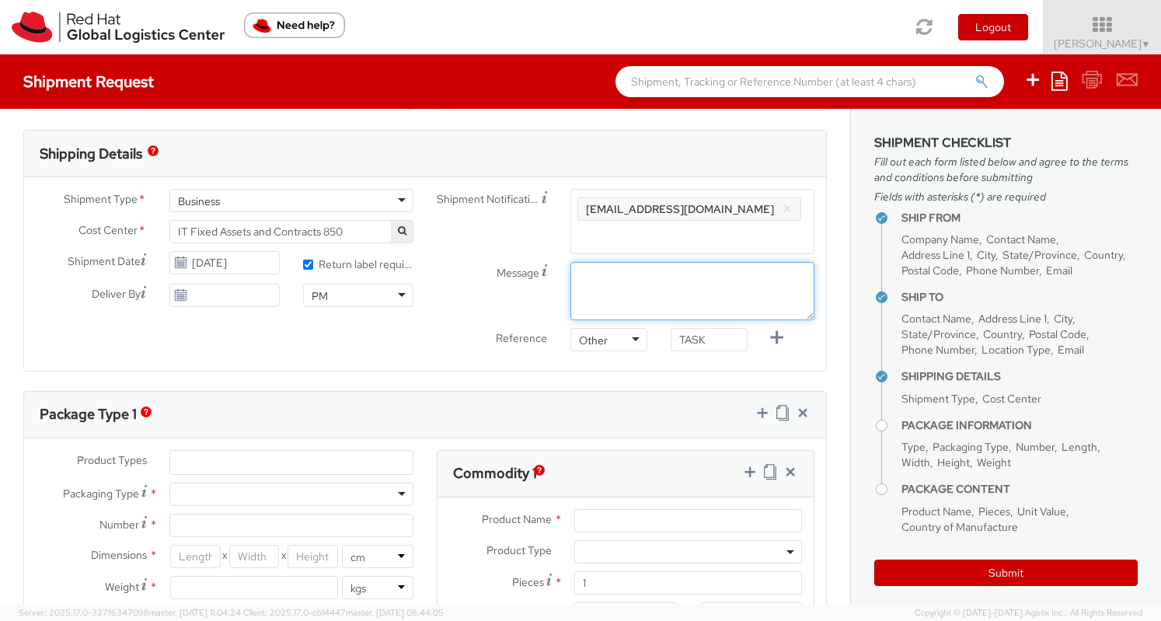
click at [592, 288] on textarea "Message" at bounding box center [693, 291] width 244 height 58
type textarea "l"
type textarea "m"
type textarea "a"
type textarea "m"
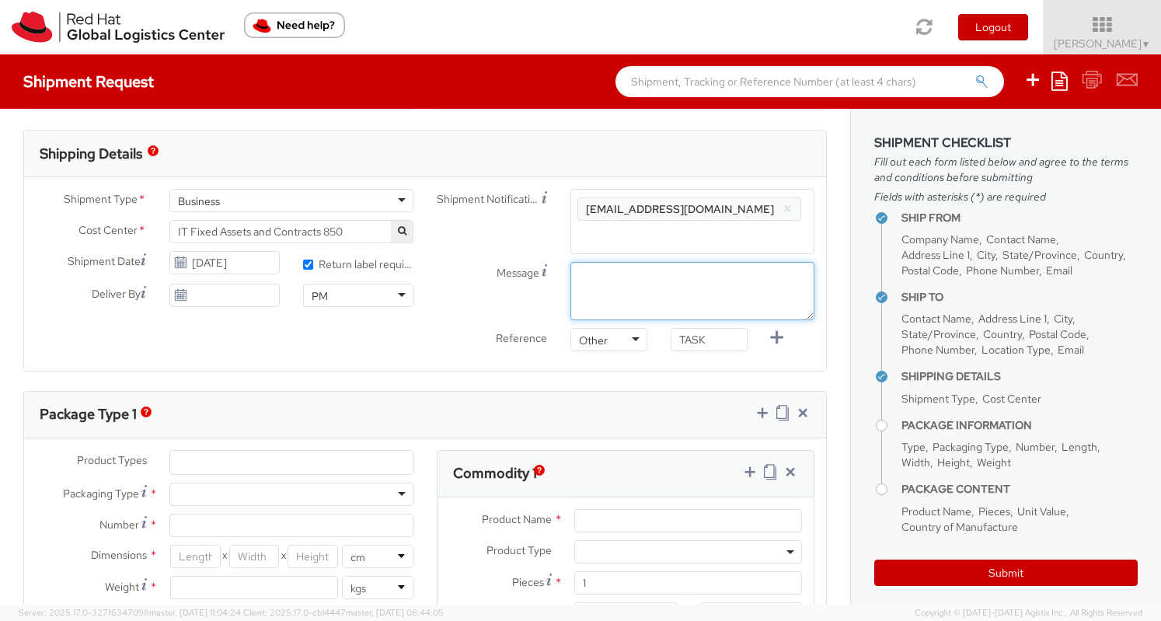
click at [594, 278] on textarea "Message" at bounding box center [693, 291] width 244 height 58
type textarea "Please arrange with Denise Morrison 0857146116"
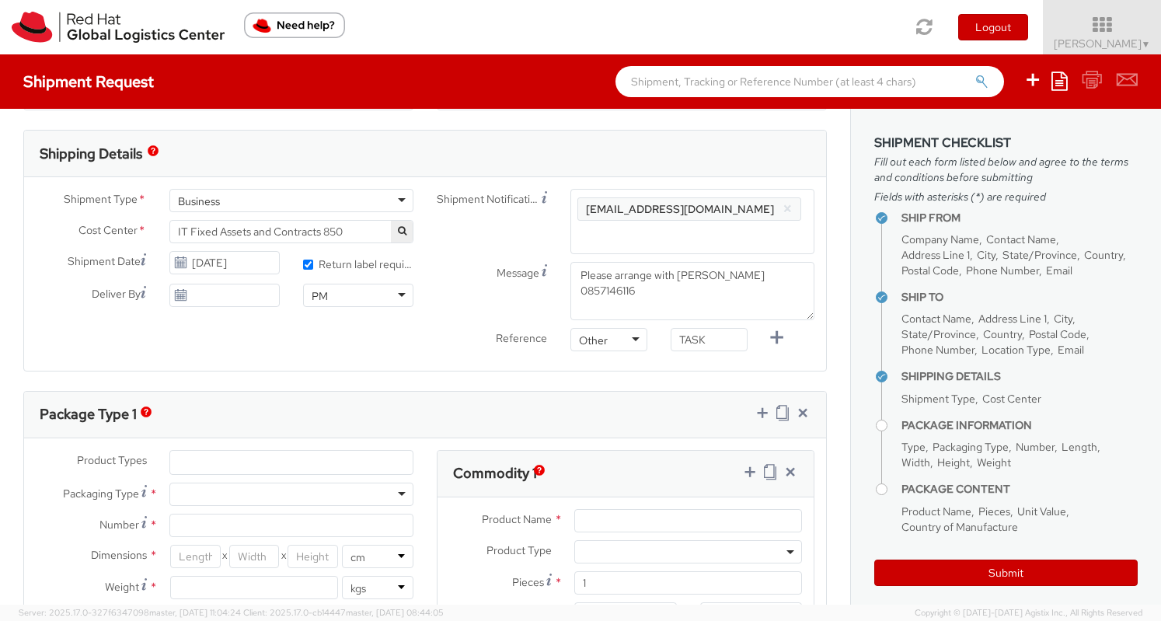
click at [474, 282] on div "Message Please arrange with Denise Morrison 0857146116" at bounding box center [625, 291] width 401 height 58
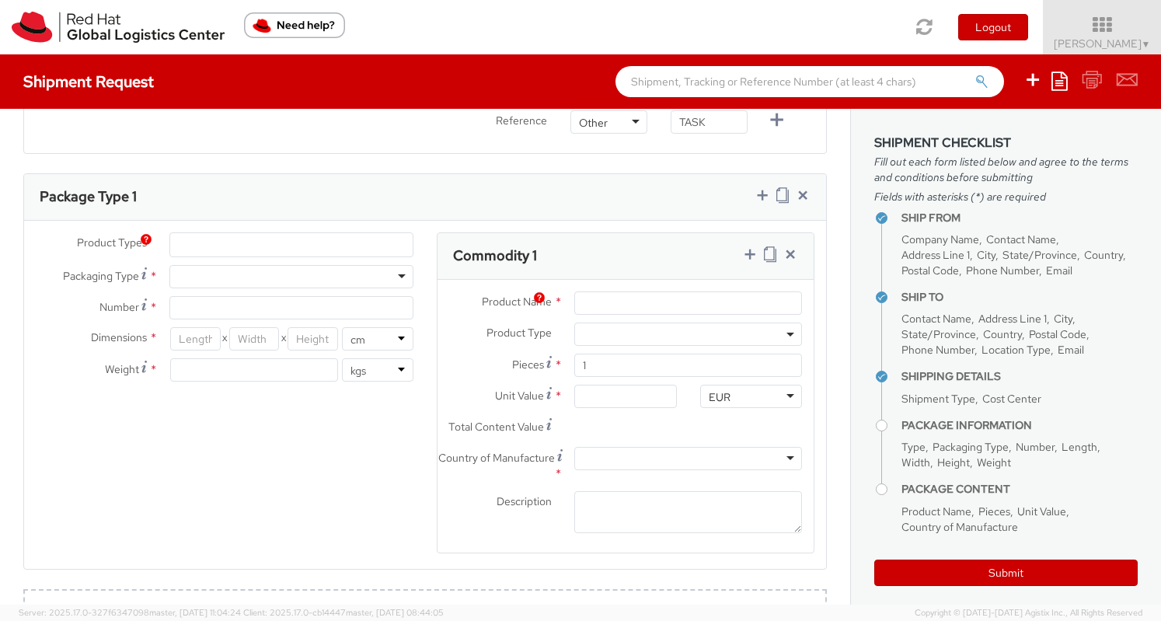
scroll to position [700, 0]
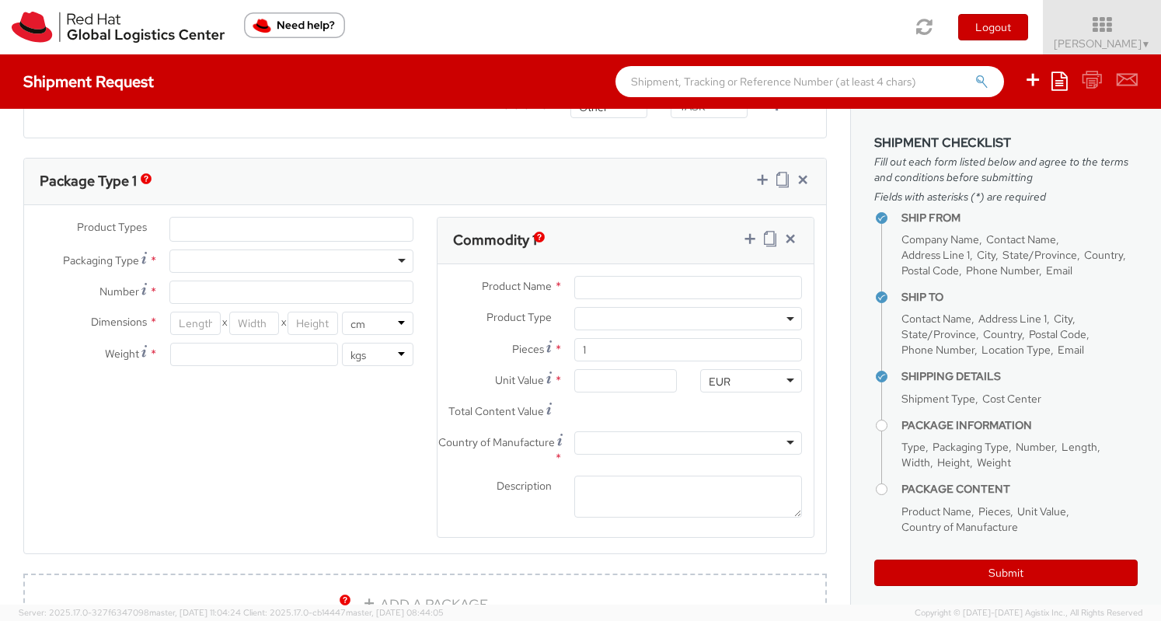
click at [193, 263] on div at bounding box center [291, 260] width 244 height 23
click at [216, 235] on ul at bounding box center [291, 229] width 243 height 23
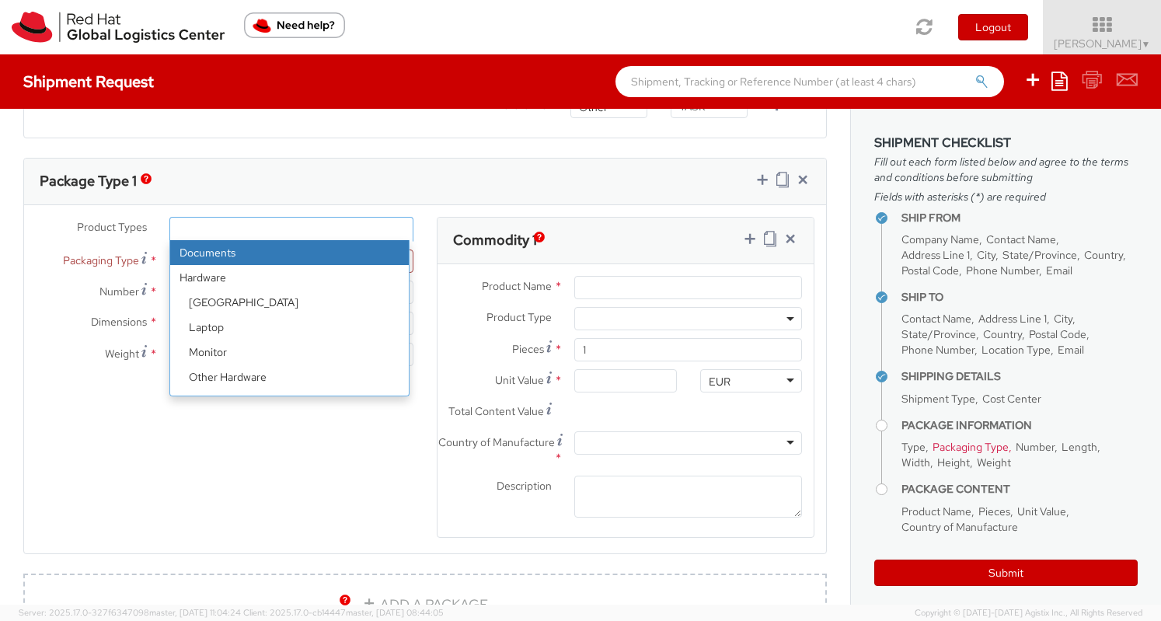
click at [217, 276] on strong "Hardware" at bounding box center [289, 277] width 239 height 25
click at [185, 276] on strong "Hardware" at bounding box center [289, 277] width 239 height 25
click at [190, 281] on strong "Hardware" at bounding box center [289, 277] width 239 height 25
click at [211, 276] on strong "Hardware" at bounding box center [289, 277] width 239 height 25
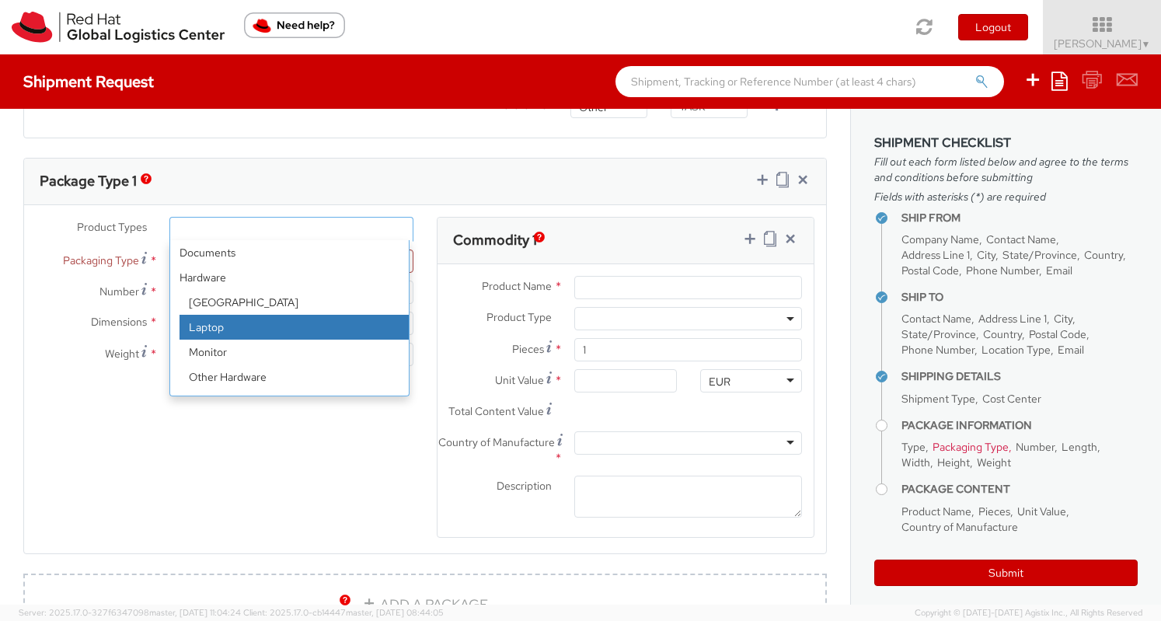
select select "LAPTOP"
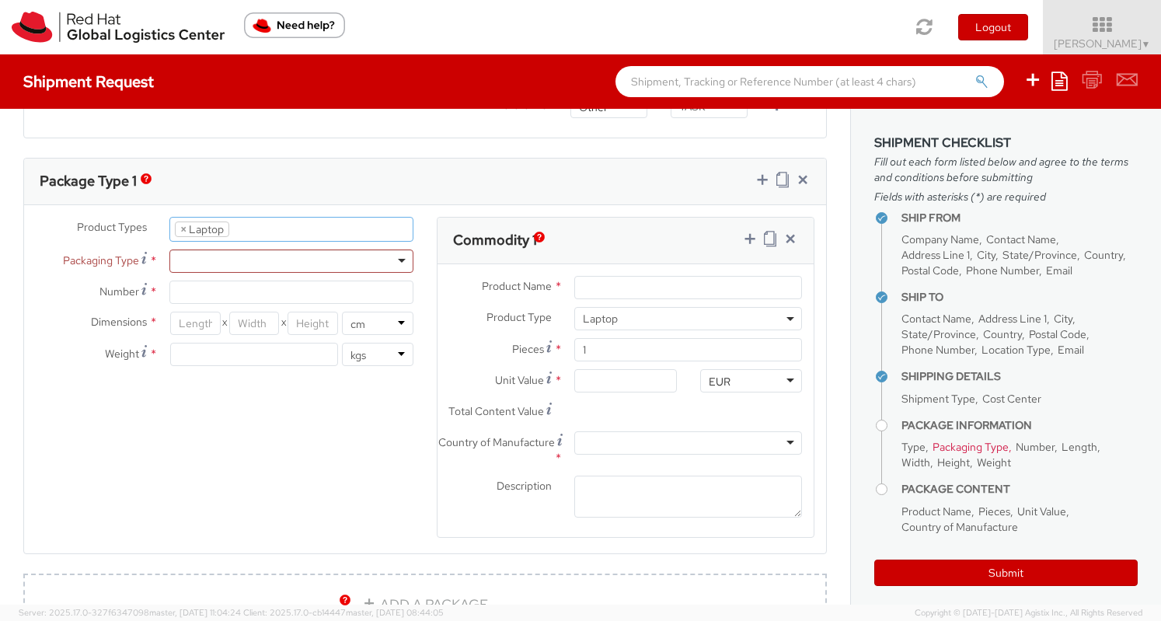
scroll to position [44, 0]
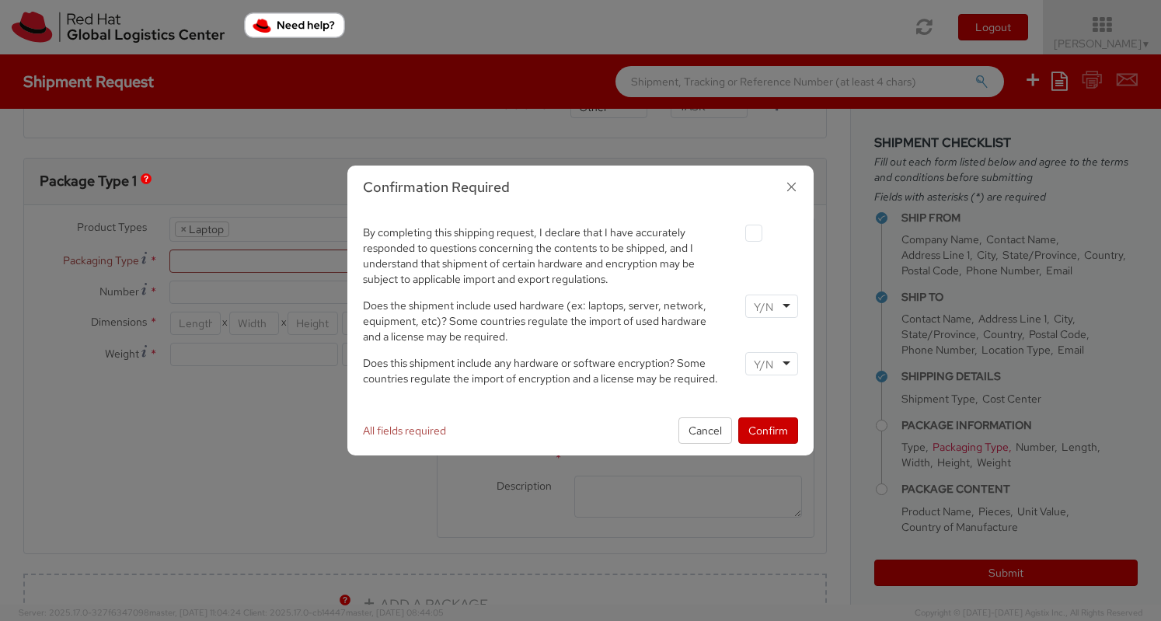
click at [748, 225] on div at bounding box center [771, 232] width 53 height 21
click at [752, 237] on label at bounding box center [753, 233] width 17 height 17
click at [741, 237] on input "checkbox" at bounding box center [736, 234] width 10 height 10
checkbox input "true"
click at [766, 315] on div at bounding box center [771, 306] width 53 height 23
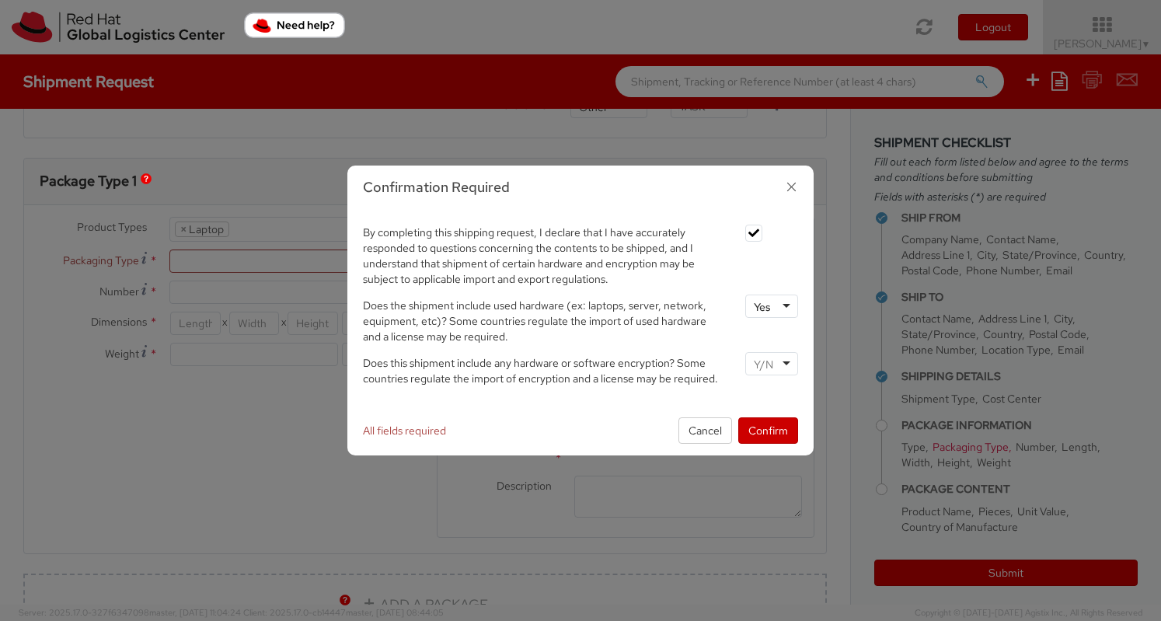
click at [762, 368] on input "select-one" at bounding box center [765, 365] width 23 height 16
click at [595, 402] on div "By completing this shipping request, I declare that I have accurately responded…" at bounding box center [580, 308] width 466 height 196
click at [752, 428] on button "Confirm" at bounding box center [768, 430] width 60 height 26
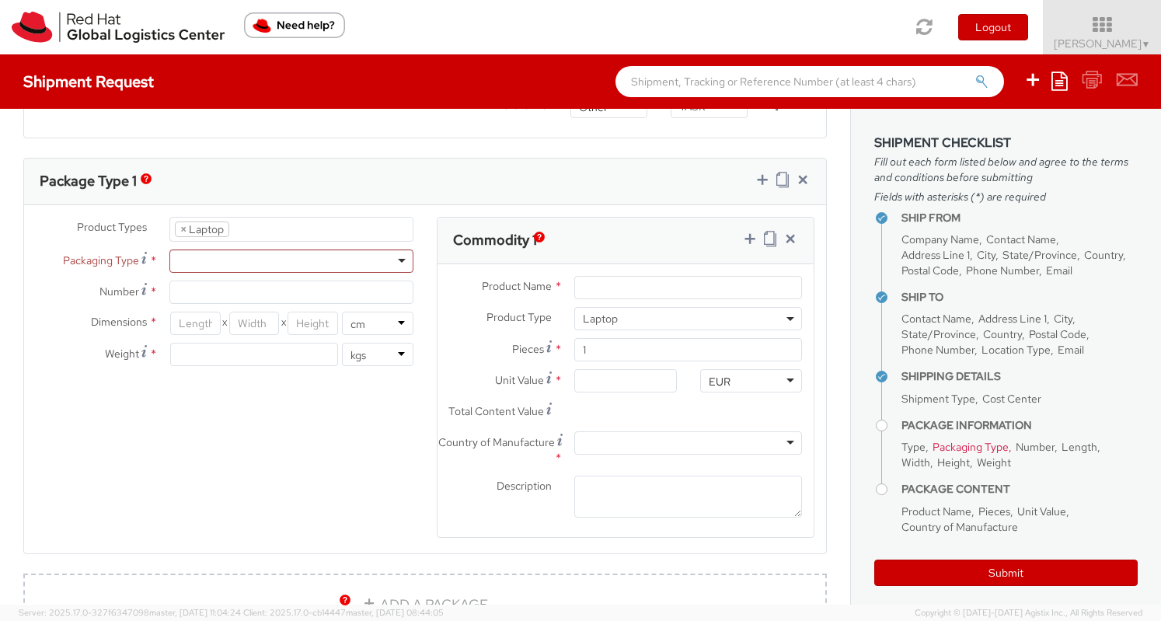
click at [266, 270] on div "Product Types * Documents Docking Station Laptop Monitor Other Hardware Server …" at bounding box center [224, 299] width 401 height 165
click at [274, 260] on div at bounding box center [291, 260] width 244 height 23
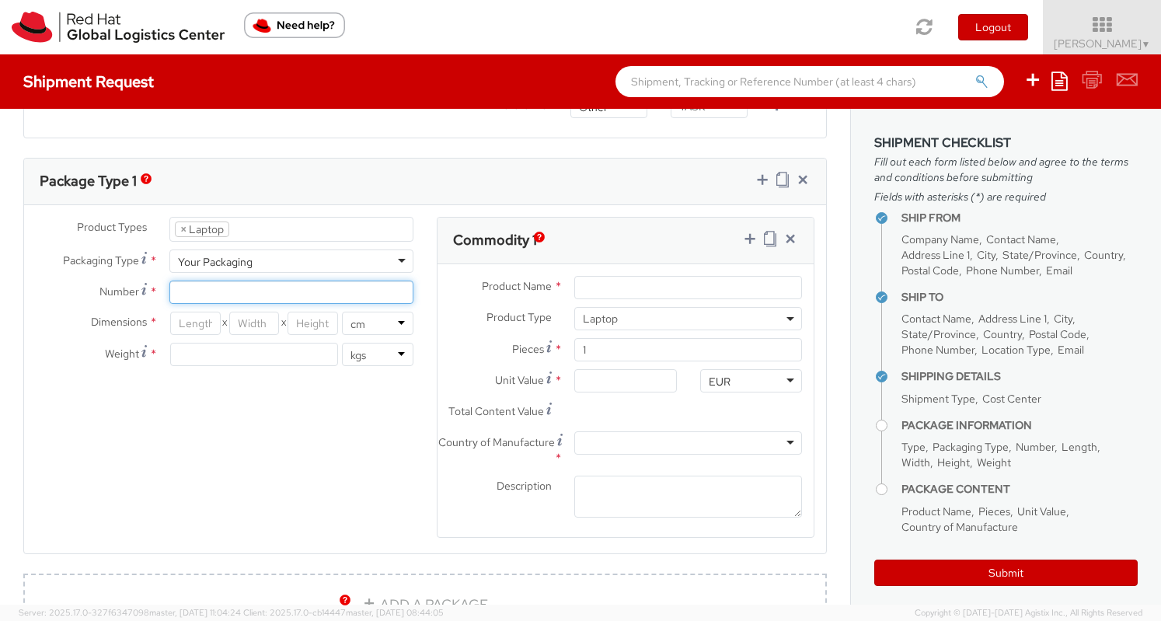
click at [205, 298] on input "Number *" at bounding box center [291, 292] width 244 height 23
type input "1"
click at [234, 461] on div "Product Types * Documents Docking Station Laptop Monitor Other Hardware Server …" at bounding box center [425, 387] width 802 height 341
click at [190, 322] on input "number" at bounding box center [195, 323] width 51 height 23
type input "46"
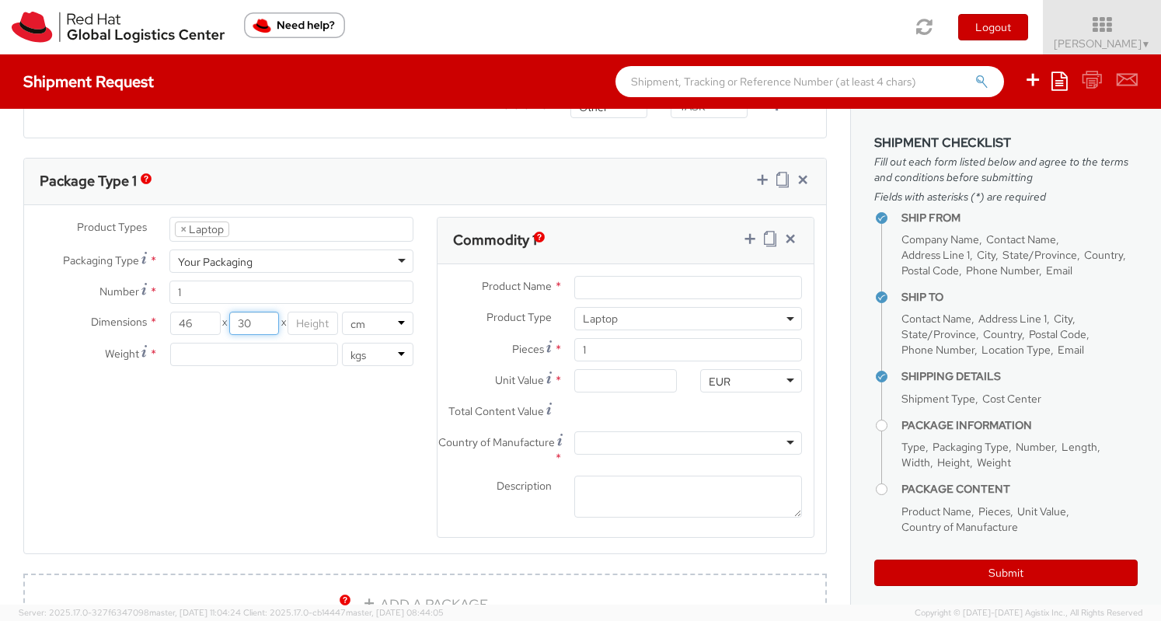
type input "30"
type input "20"
click at [263, 413] on div "Product Types * Documents Docking Station Laptop Monitor Other Hardware Server …" at bounding box center [425, 387] width 802 height 341
click at [238, 343] on input "number" at bounding box center [254, 354] width 168 height 23
drag, startPoint x: 210, startPoint y: 322, endPoint x: 131, endPoint y: 313, distance: 79.7
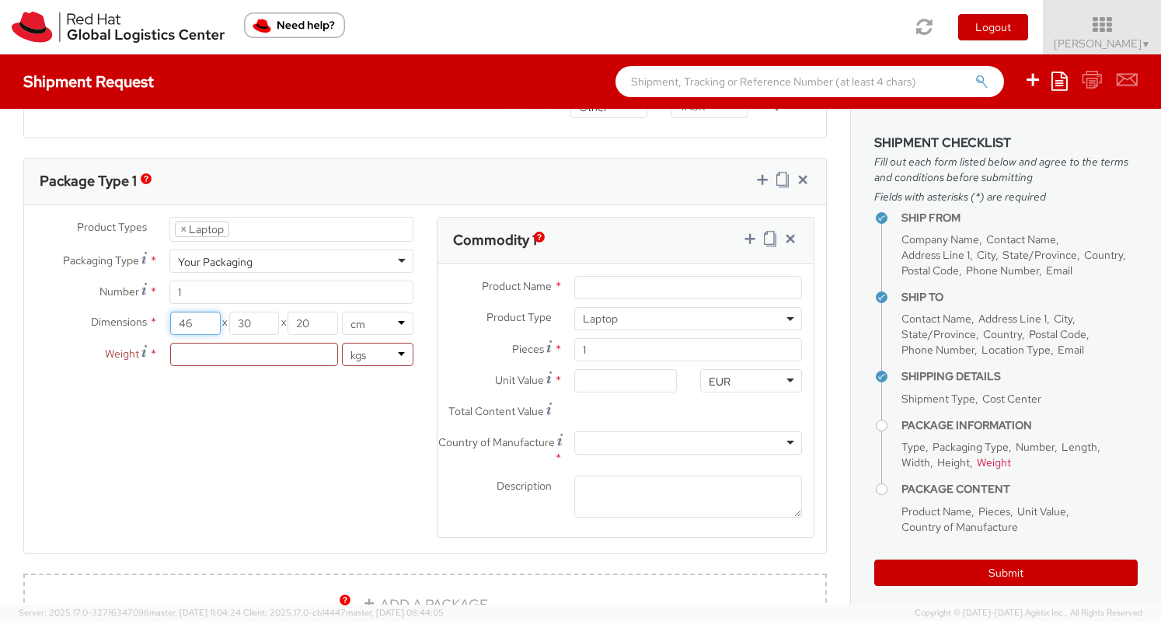
click at [131, 313] on div "Dimensions * 46 X 30 X 20 in cm" at bounding box center [224, 323] width 401 height 23
type input "50"
drag, startPoint x: 263, startPoint y: 316, endPoint x: 207, endPoint y: 313, distance: 56.0
click at [207, 319] on div "50 X 30 X 20" at bounding box center [254, 323] width 169 height 23
type input "33"
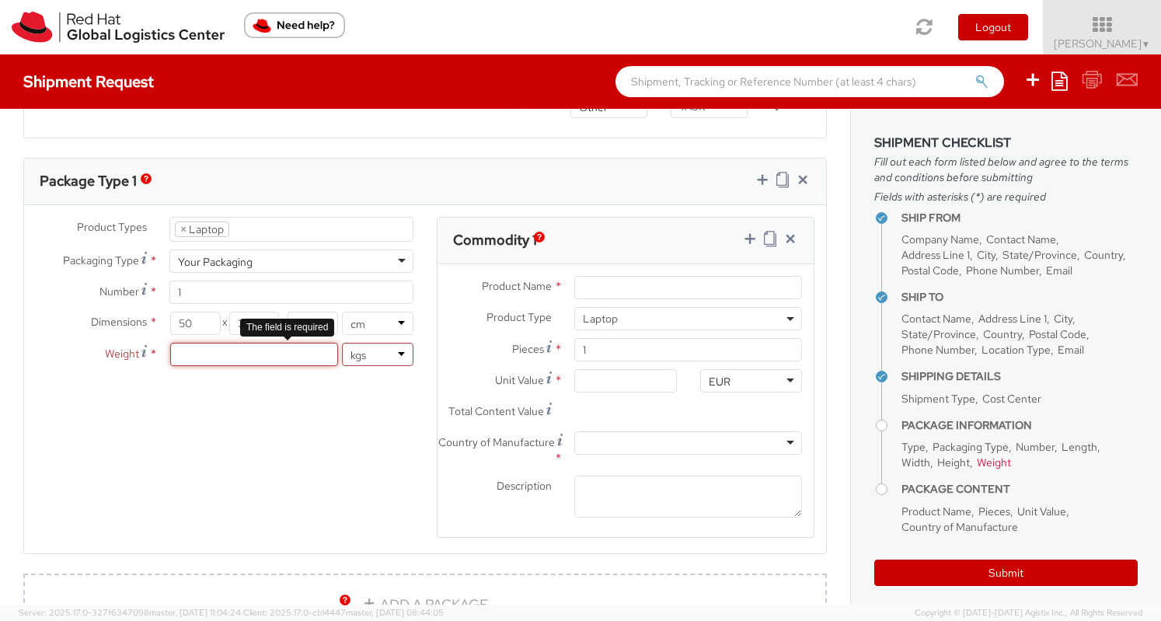
click at [263, 356] on input "number" at bounding box center [254, 354] width 168 height 23
type input "8"
click at [323, 449] on div "Product Types * Documents Docking Station Laptop Monitor Other Hardware Server …" at bounding box center [425, 387] width 802 height 341
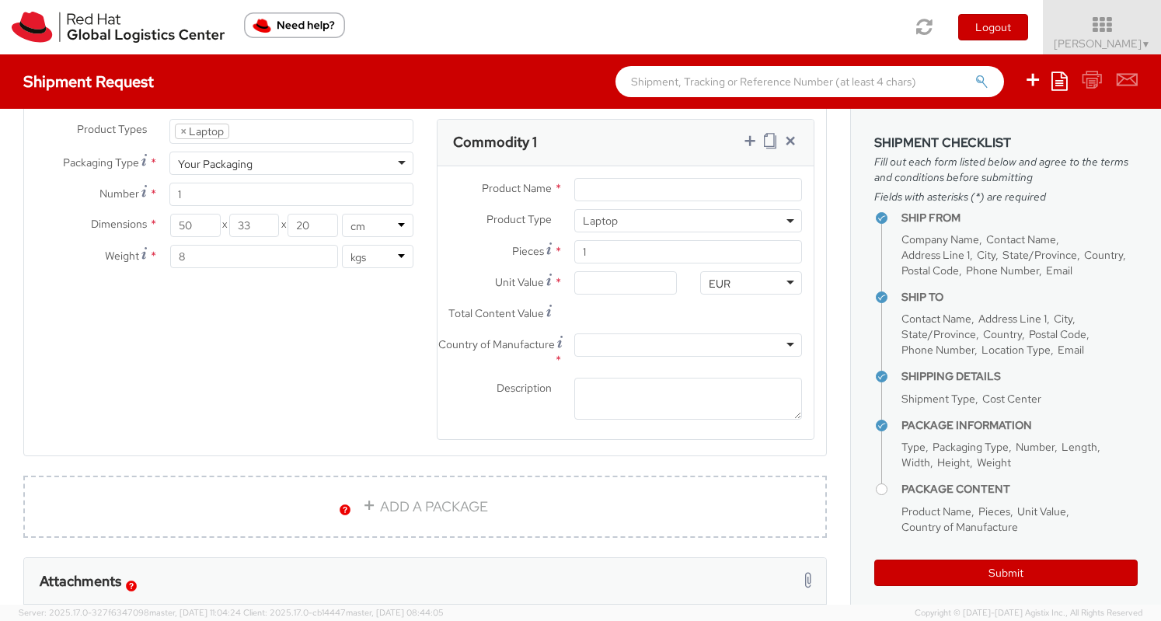
scroll to position [777, 0]
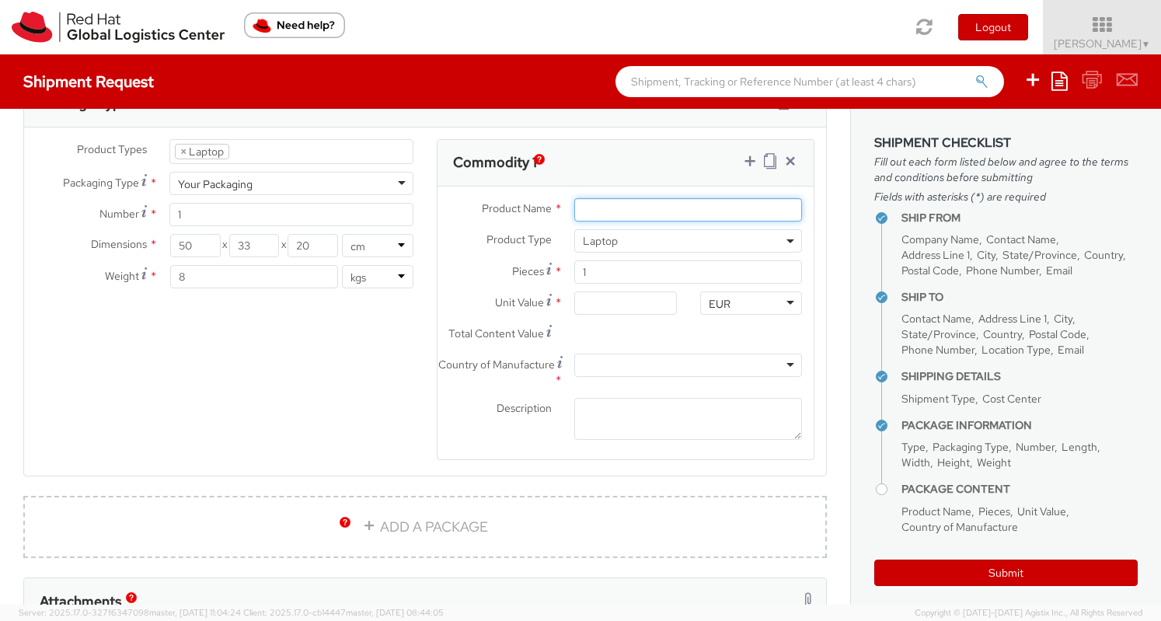
click at [632, 208] on input "Product Name *" at bounding box center [688, 209] width 228 height 23
click at [613, 210] on input "Product Name *" at bounding box center [688, 209] width 228 height 23
type input "Lenovo laptops"
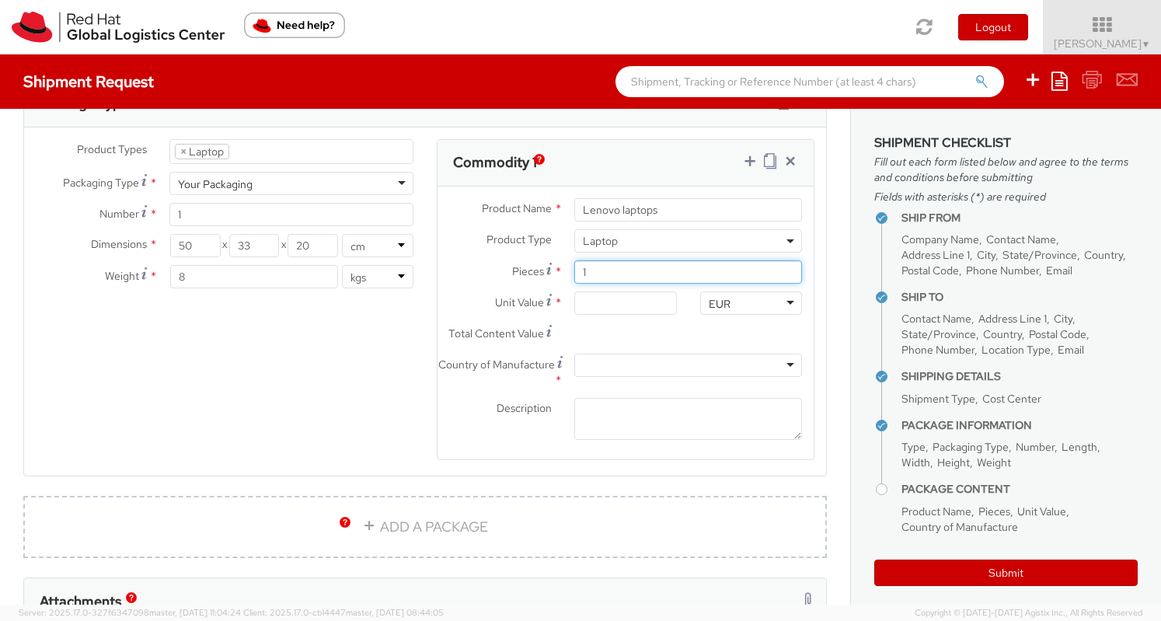
click at [616, 270] on input "1" at bounding box center [688, 271] width 228 height 23
type input "0.00"
type input "3"
type input "2"
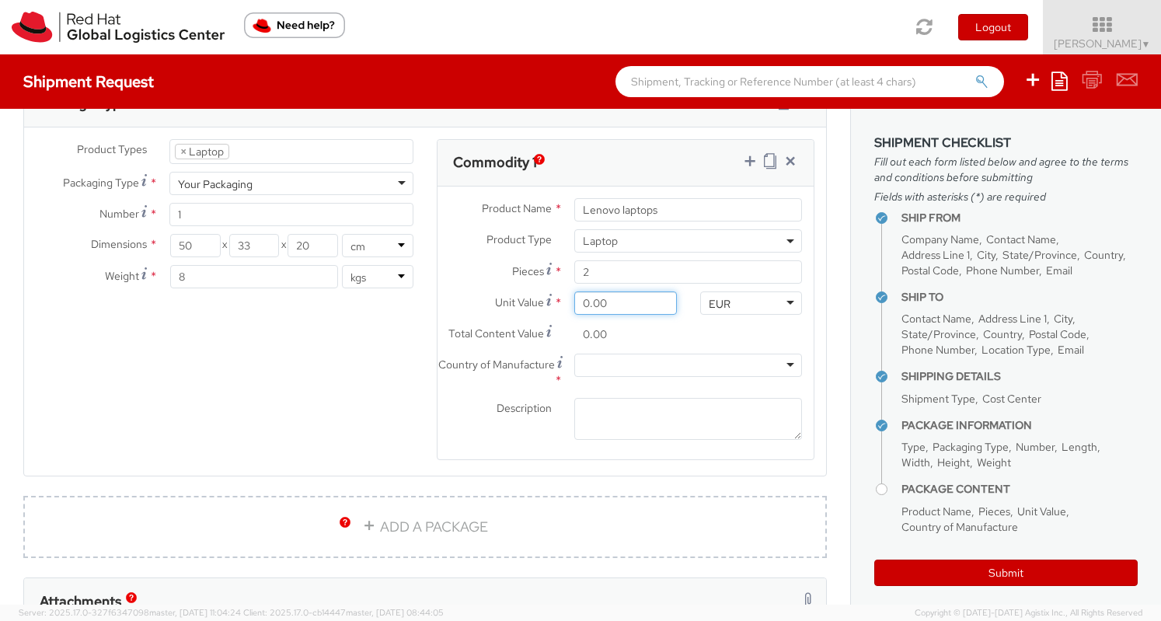
click at [624, 295] on input "0.00" at bounding box center [625, 302] width 102 height 23
type input "5.00"
type input "10.00"
type input "50.00"
type input "100.00"
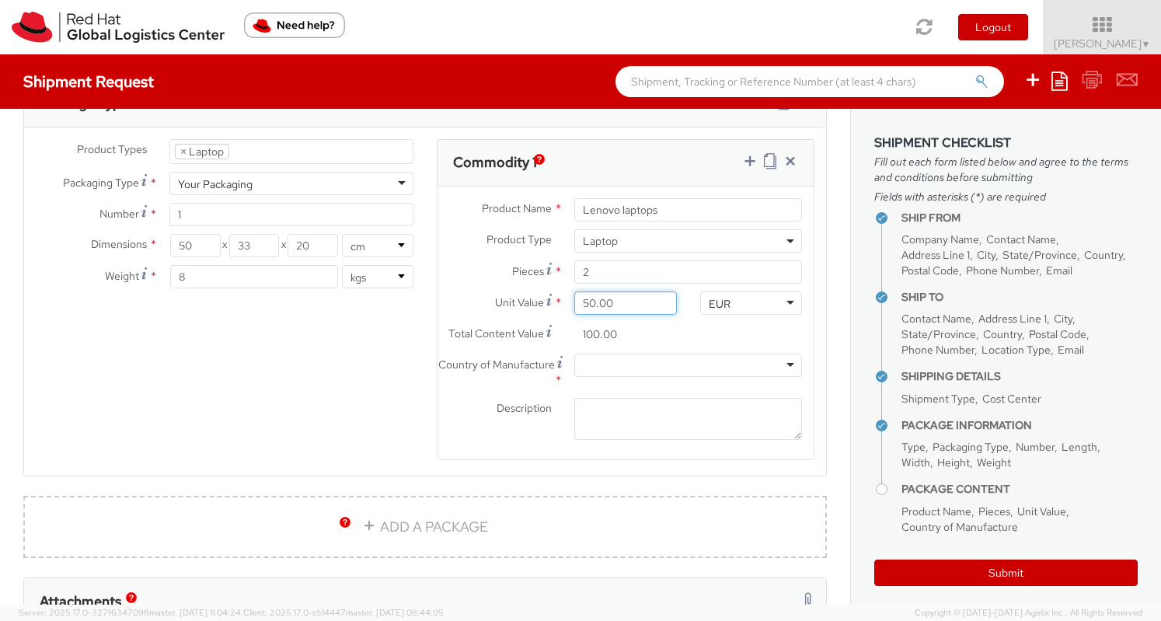
type input "500.00"
type input "1,000.00"
type input "50.00"
type input "100.00"
type input "5.00"
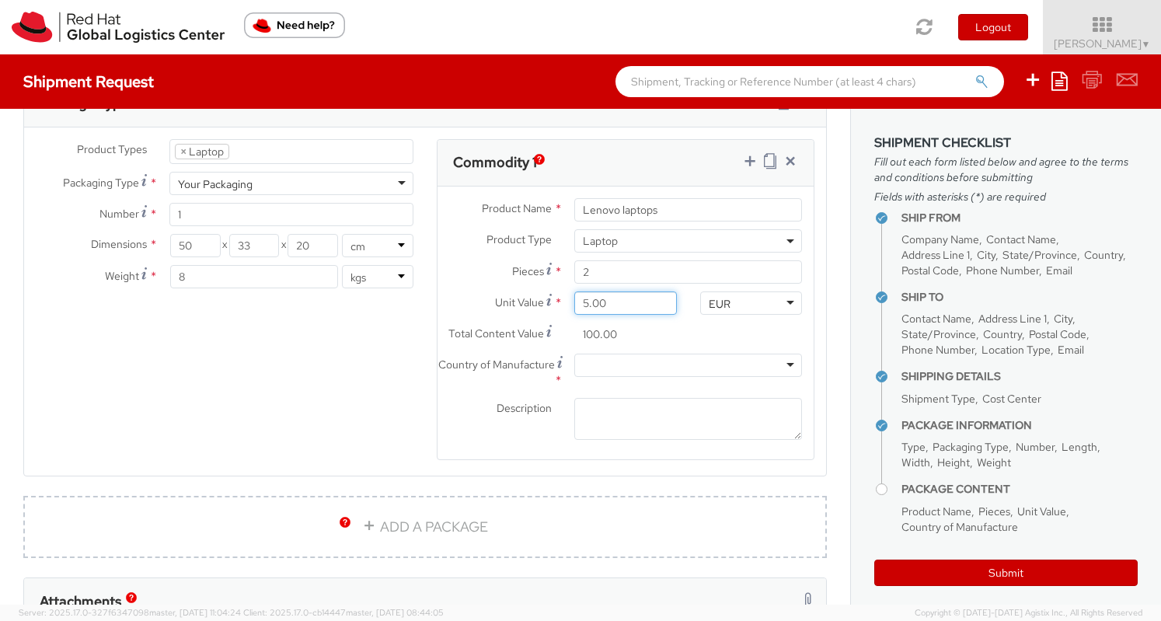
type input "10.00"
type input "0.00"
type input "5.00"
type input "10.00"
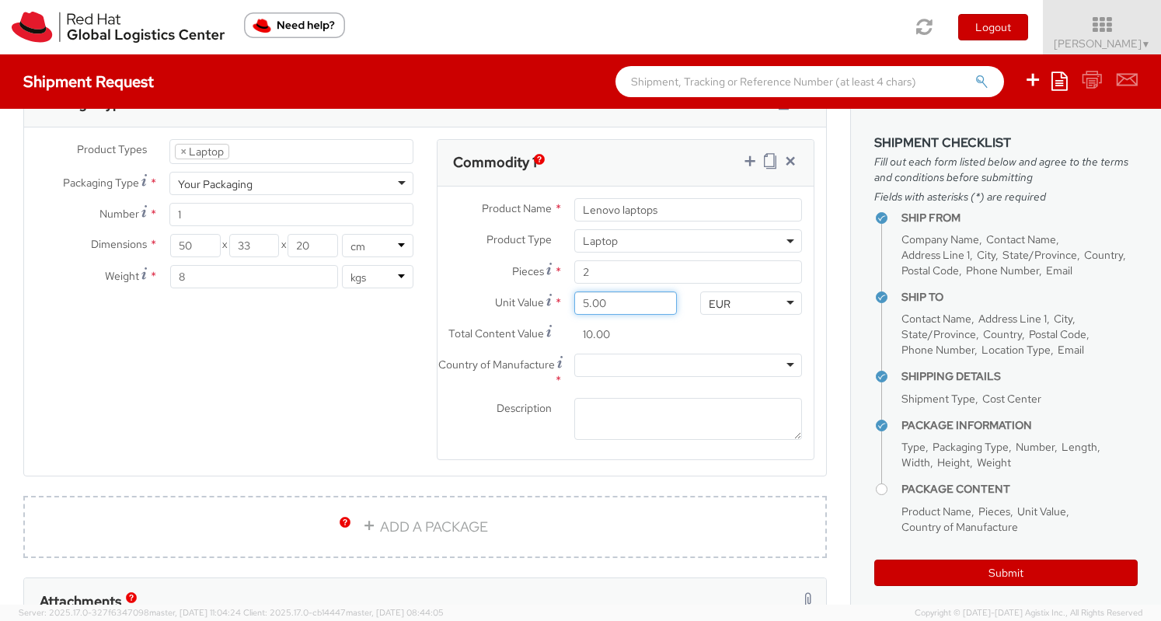
type input "50.00"
type input "100.00"
type input "500.00"
type input "1,000.00"
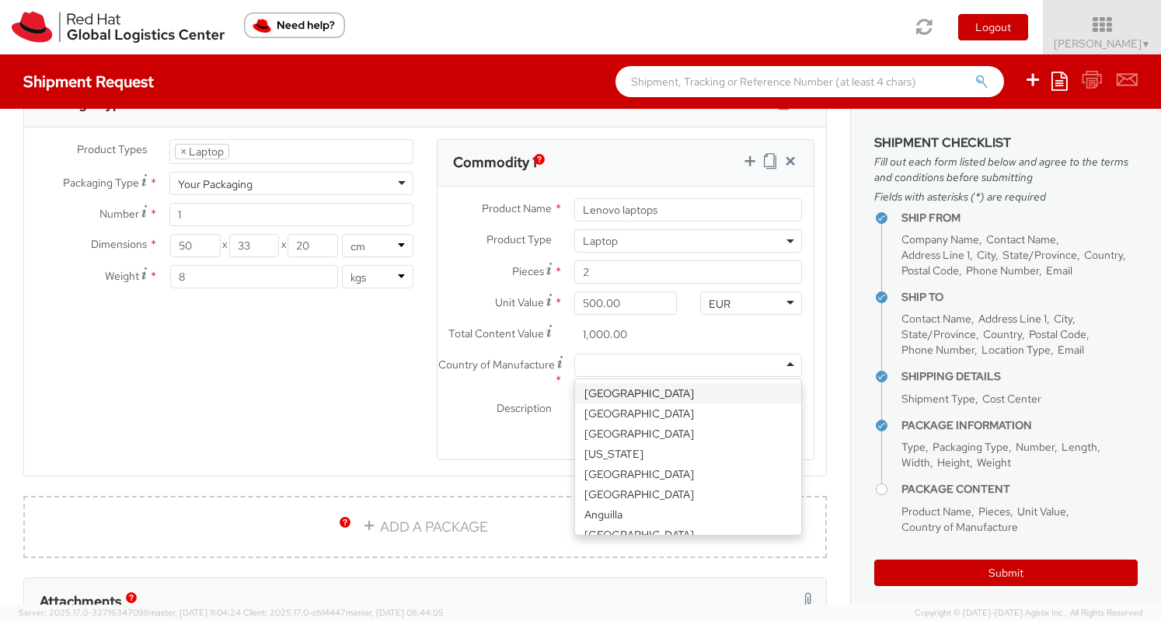
click at [588, 364] on div at bounding box center [688, 365] width 228 height 23
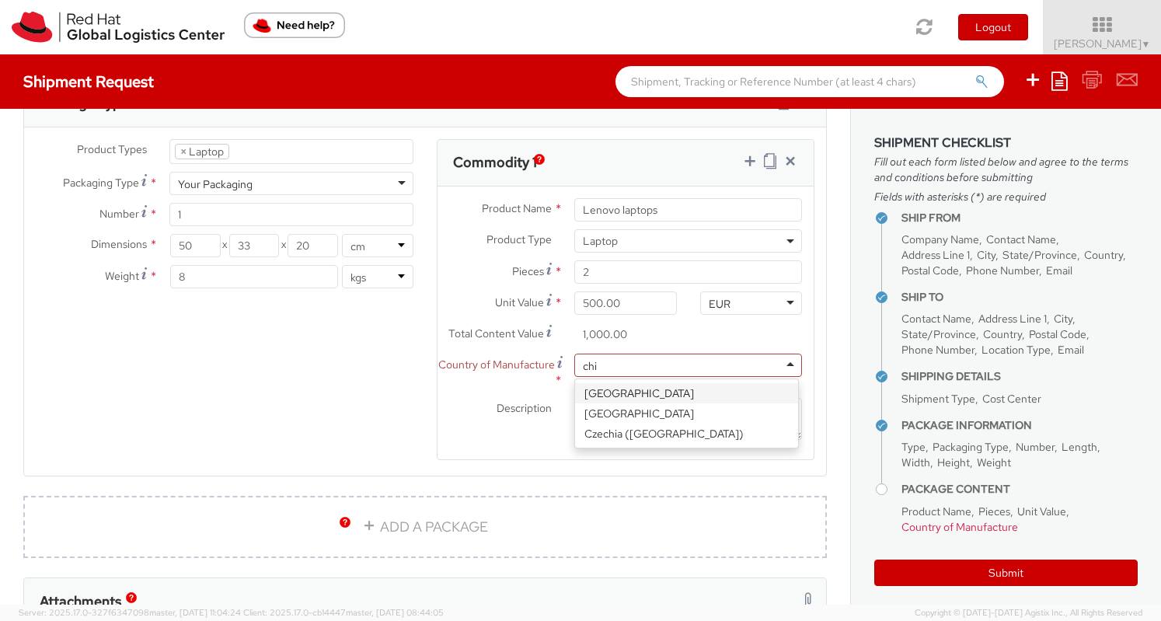
type input "chin"
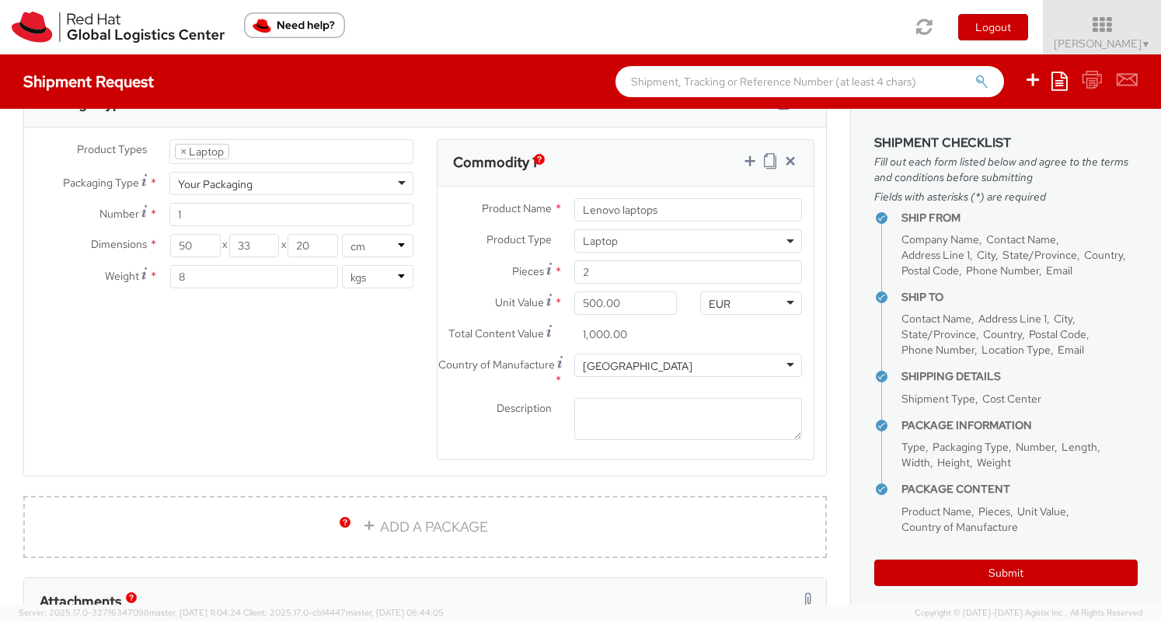
scroll to position [0, 0]
click at [598, 413] on textarea "Description *" at bounding box center [688, 419] width 228 height 43
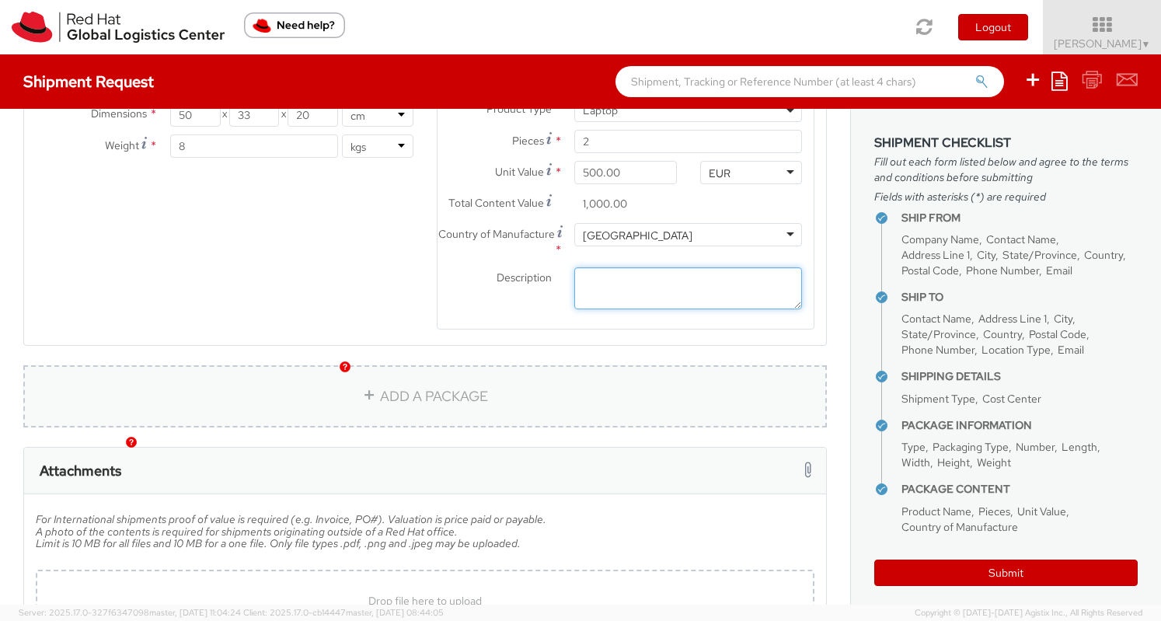
scroll to position [933, 0]
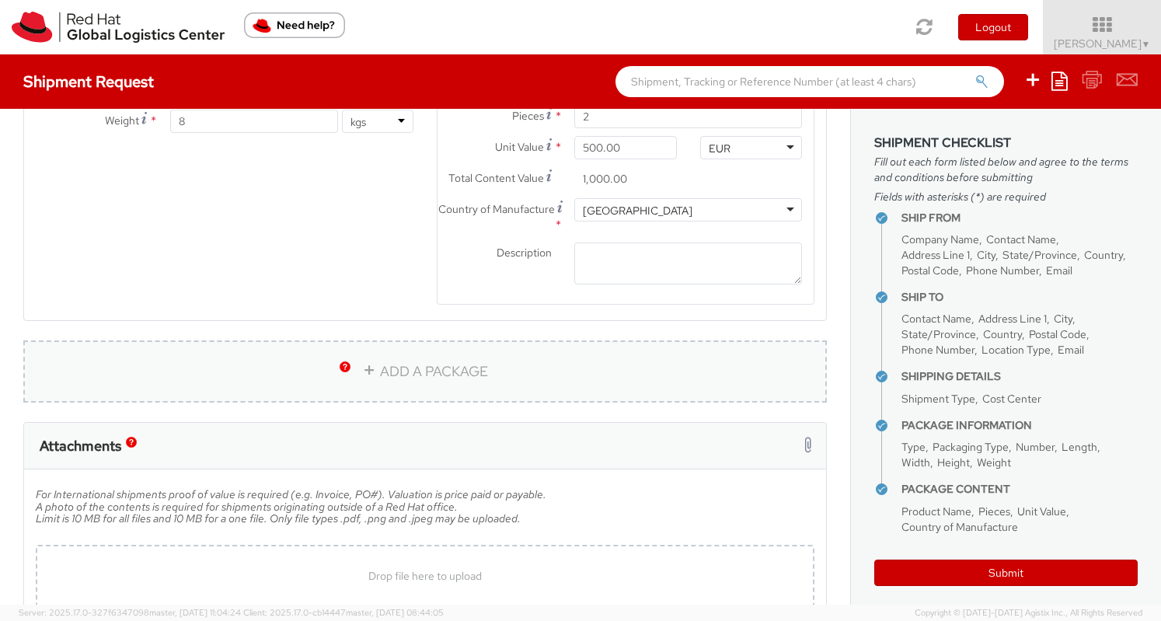
click at [393, 377] on link "ADD A PACKAGE" at bounding box center [425, 371] width 804 height 62
select select
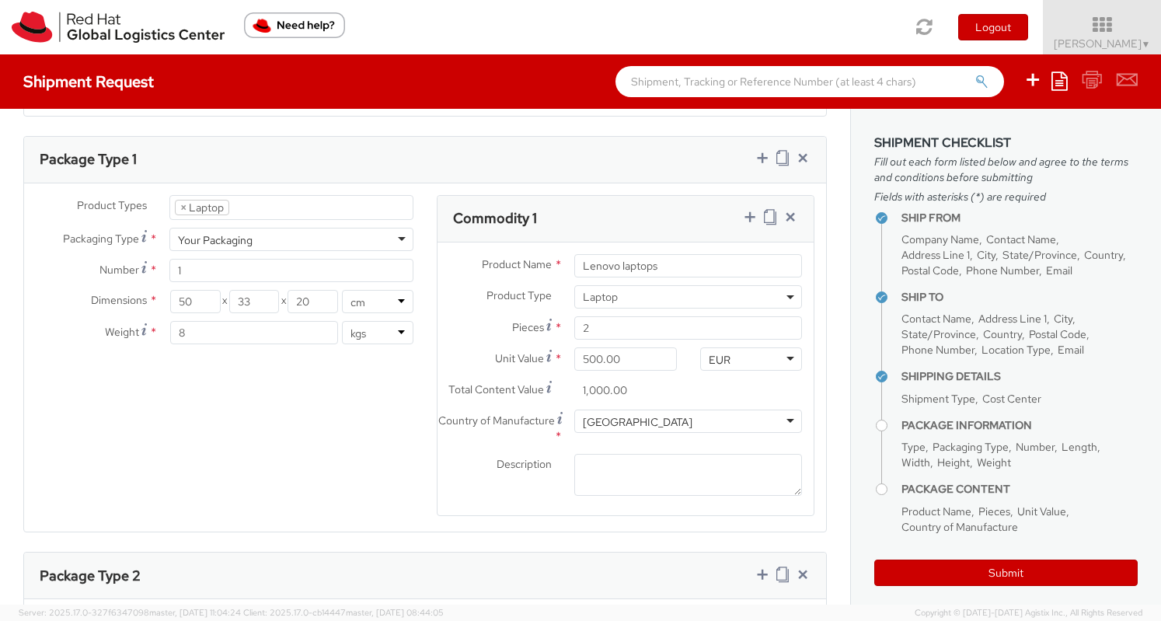
scroll to position [777, 0]
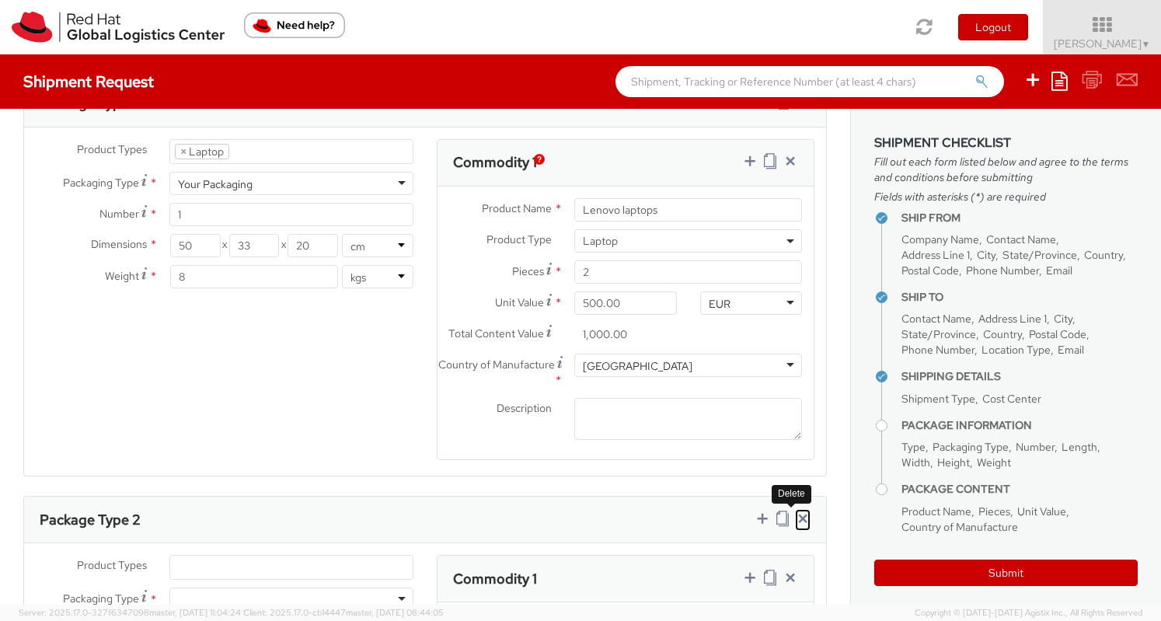
click at [795, 514] on icon at bounding box center [803, 519] width 16 height 16
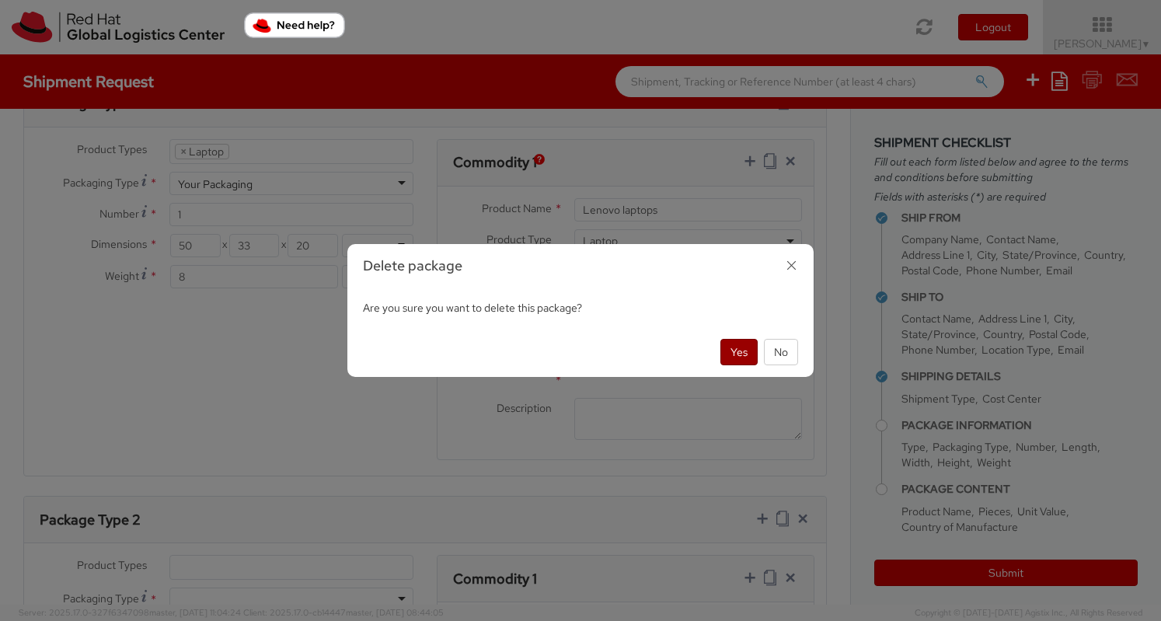
click at [737, 350] on button "Yes" at bounding box center [739, 352] width 37 height 26
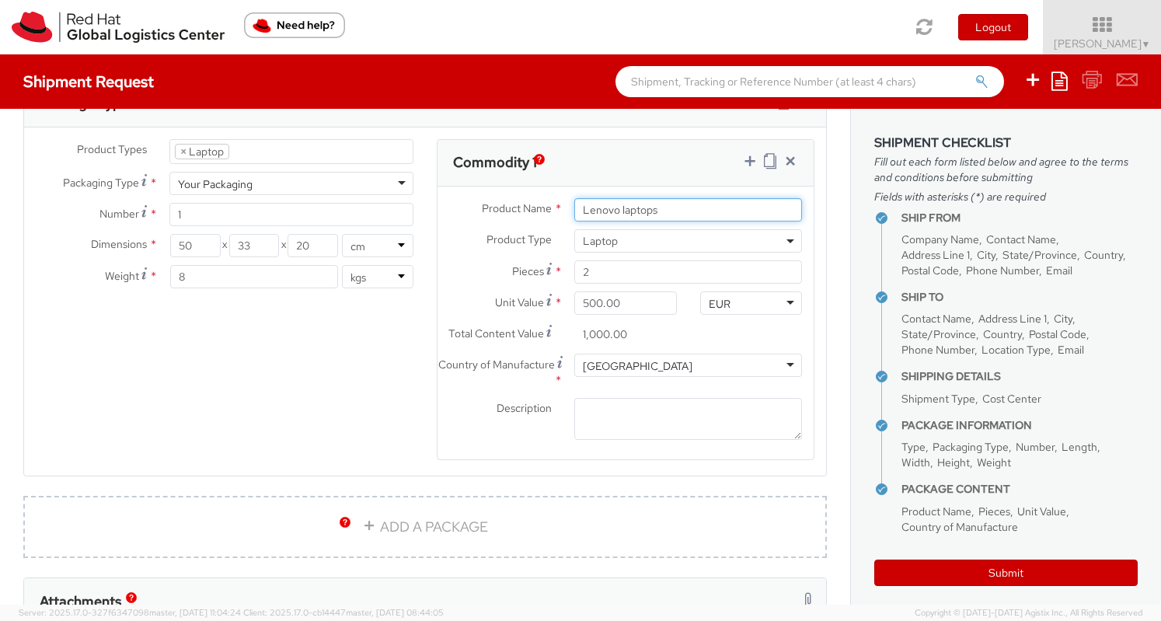
click at [673, 208] on input "Lenovo laptops" at bounding box center [688, 209] width 228 height 23
click at [665, 209] on input "Lenovo laptop and station" at bounding box center [688, 209] width 228 height 23
click at [773, 208] on input "Lenovo laptop and docking station" at bounding box center [688, 209] width 228 height 23
type input "Lenovo laptop and docking stations"
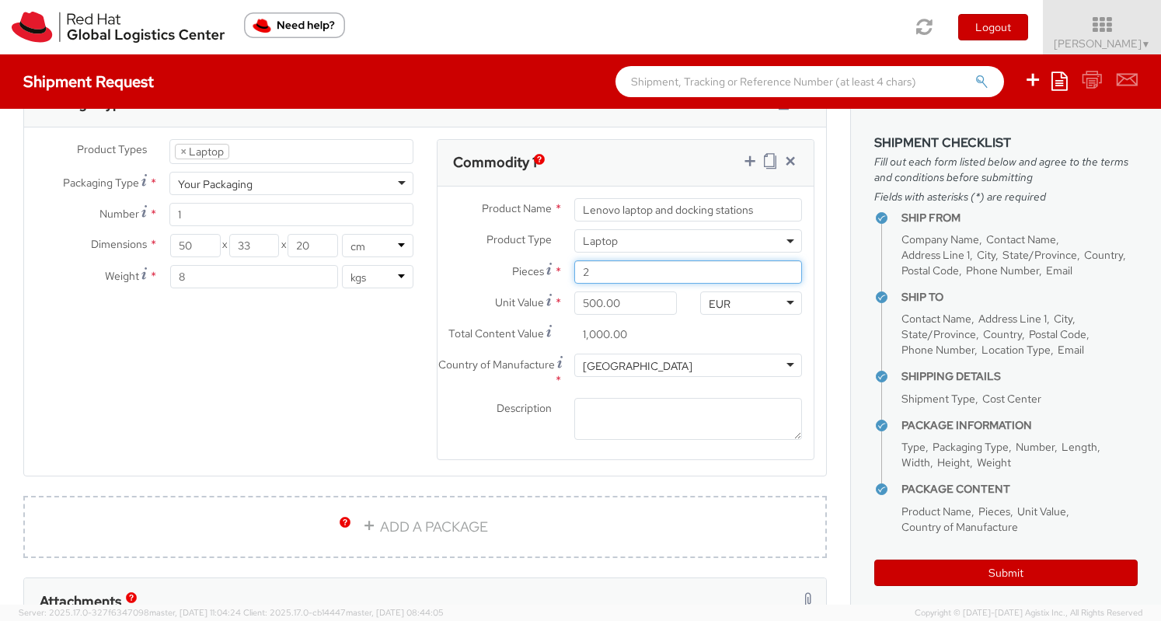
click at [653, 274] on input "2" at bounding box center [688, 271] width 228 height 23
type input "0.00"
type input "5"
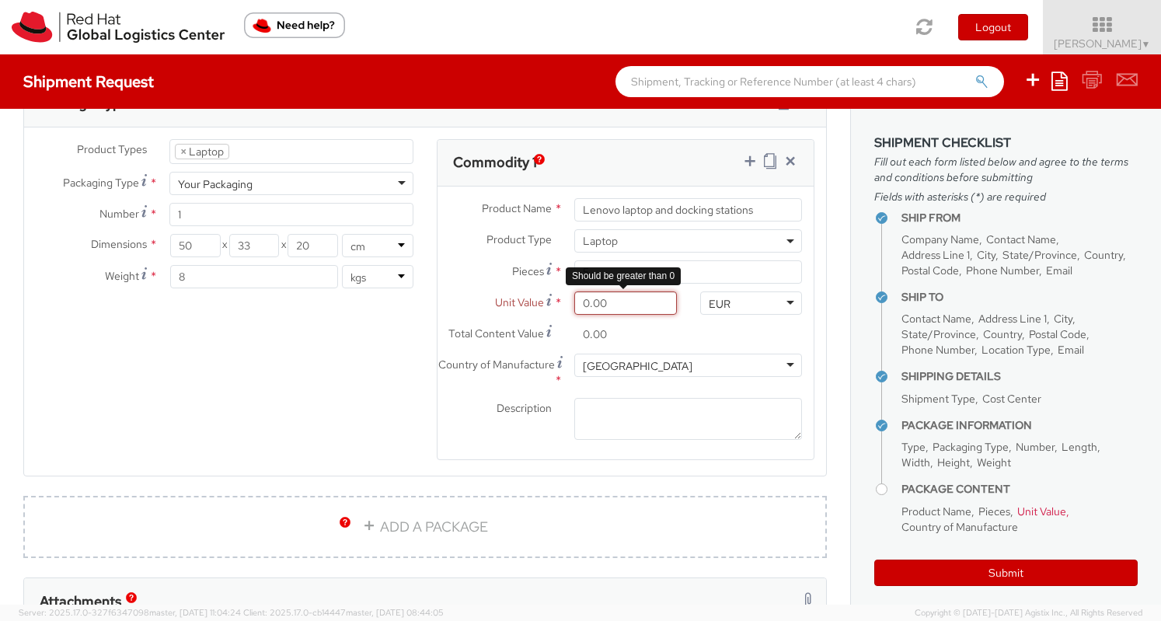
click at [621, 298] on input "0.00" at bounding box center [625, 302] width 102 height 23
type input "1.00"
type input "5.00"
type input "15.00"
type input "75.00"
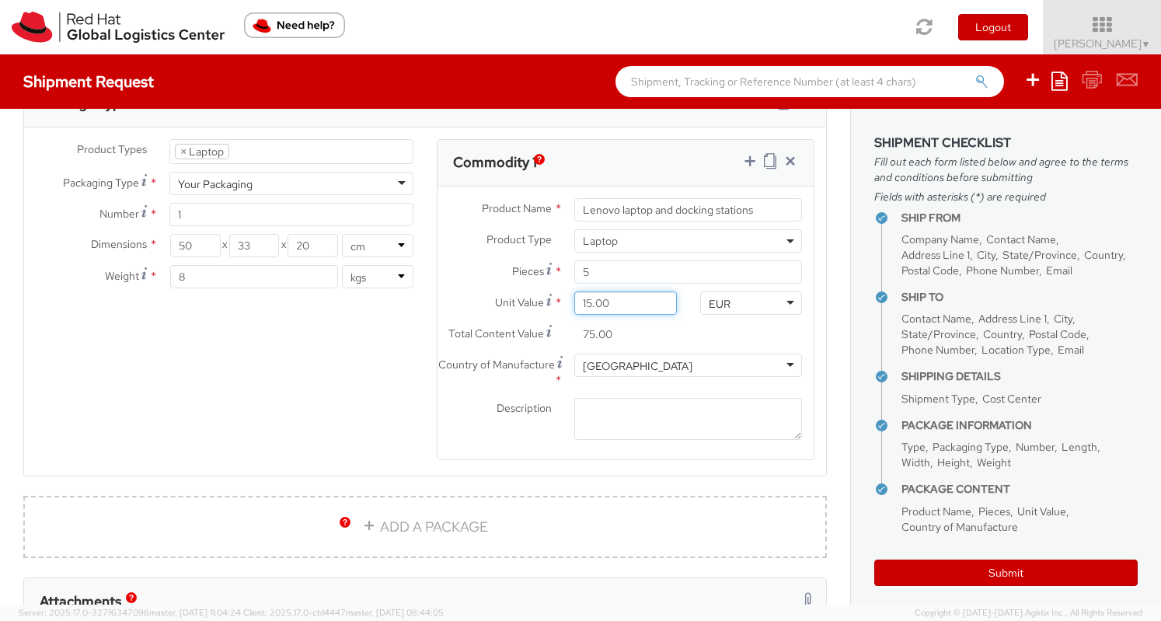
type input "150.00"
type input "750.00"
type input "1,500.00"
type input "7,500.00"
drag, startPoint x: 601, startPoint y: 302, endPoint x: 473, endPoint y: 305, distance: 127.5
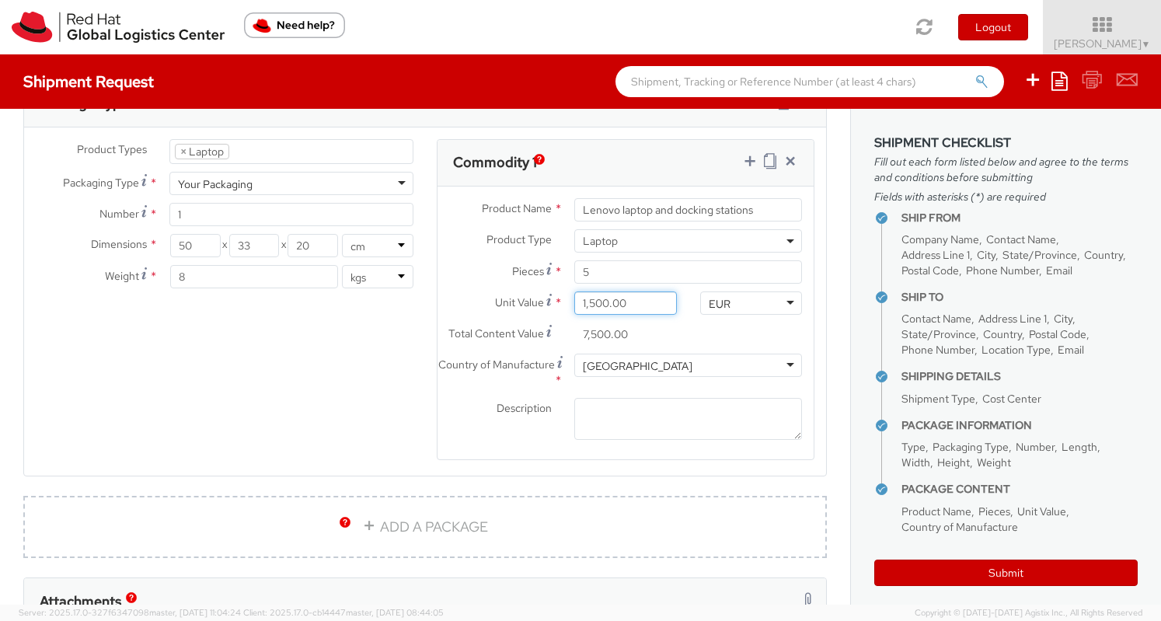
click at [473, 305] on div "Unit Value * 1,500.00" at bounding box center [563, 302] width 251 height 23
type input "5.00"
type input "25.00"
type input "50.00"
type input "250.00"
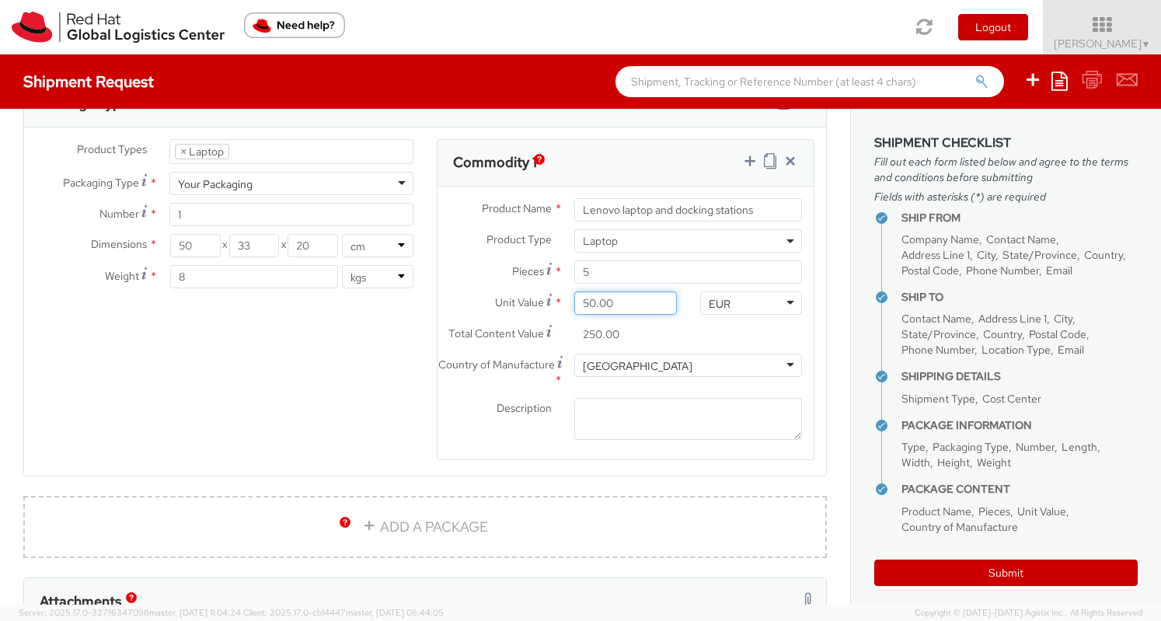
type input "500.00"
type input "2,500.00"
drag, startPoint x: 580, startPoint y: 301, endPoint x: 557, endPoint y: 295, distance: 23.4
click at [552, 303] on div "Unit Value * 500.00" at bounding box center [563, 302] width 251 height 23
type input "100.00"
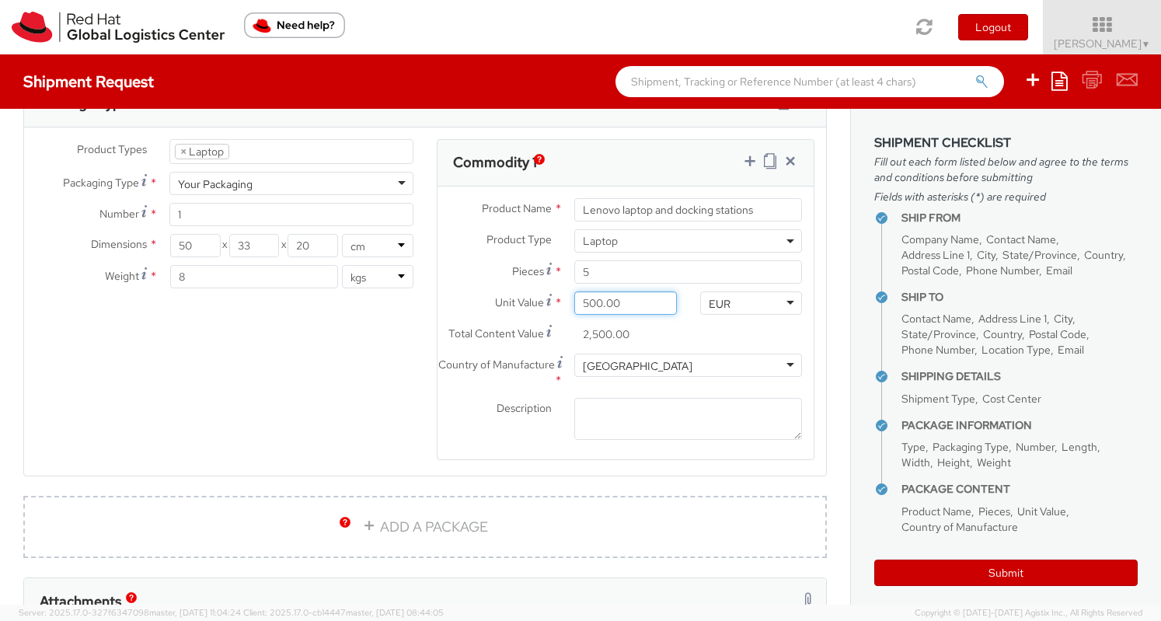
type input "500.00"
drag, startPoint x: 762, startPoint y: 209, endPoint x: 644, endPoint y: 214, distance: 118.2
click at [644, 214] on input "Lenovo laptop and docking stations" at bounding box center [688, 209] width 228 height 23
type input "Lenovo laptop"
drag, startPoint x: 609, startPoint y: 263, endPoint x: 545, endPoint y: 267, distance: 64.6
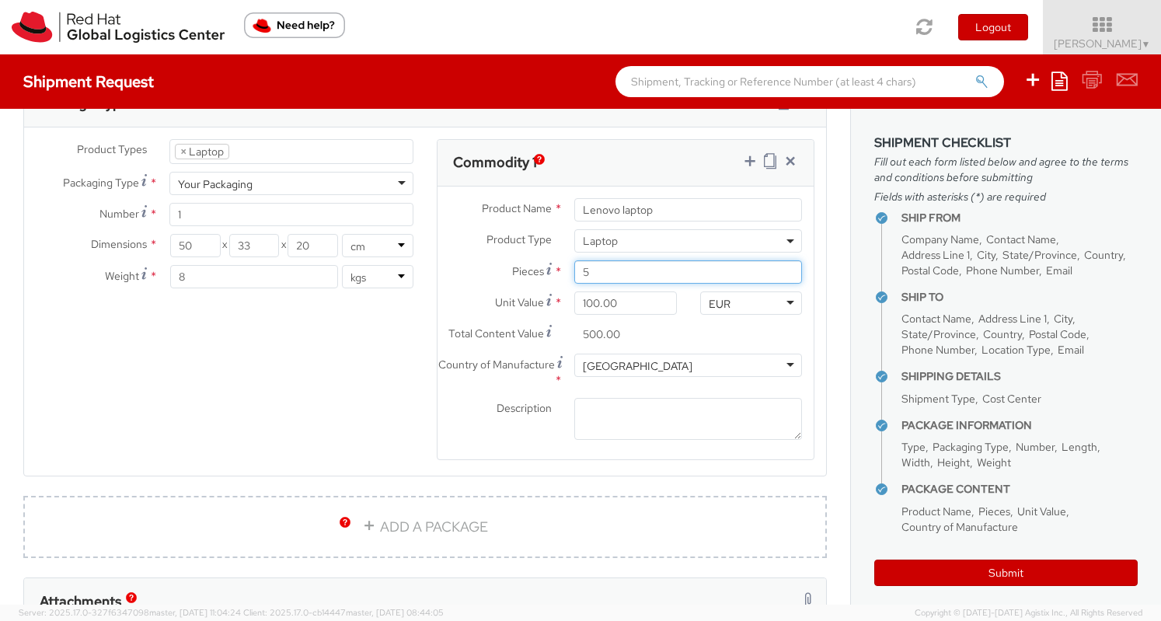
click at [545, 267] on div "Pieces * 5" at bounding box center [626, 271] width 376 height 23
type input "2"
type input "200.00"
type input "2"
click at [486, 452] on div "Product Name * Lenovo laptop Product Type * Documents Docking Station Laptop Mo…" at bounding box center [626, 324] width 376 height 274
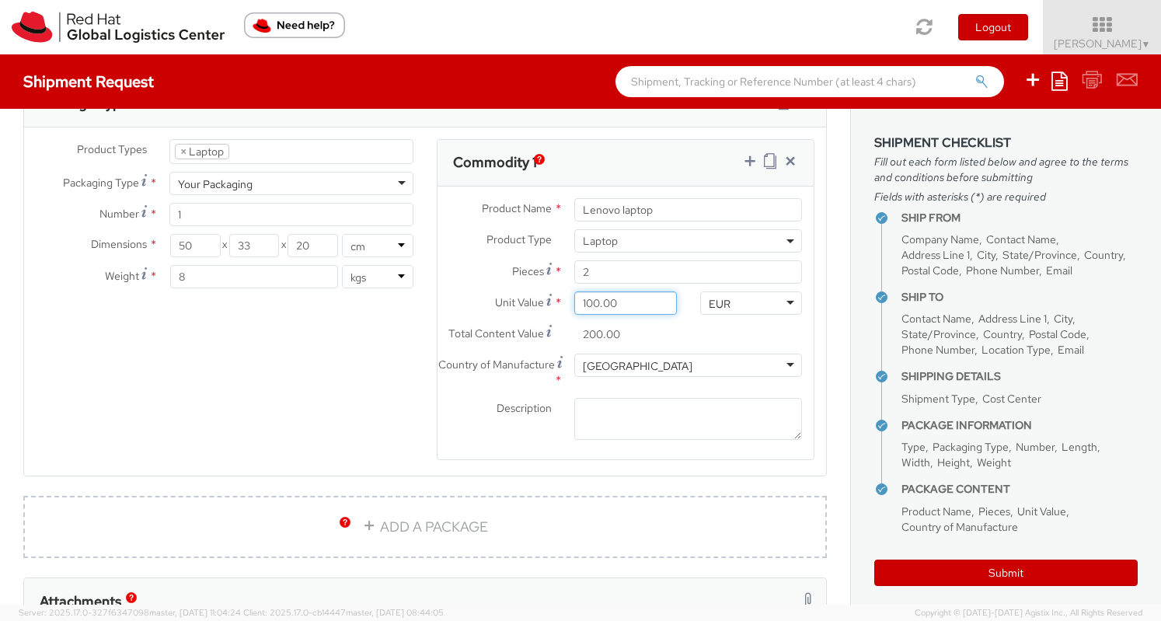
drag, startPoint x: 579, startPoint y: 304, endPoint x: 564, endPoint y: 307, distance: 15.9
click at [564, 307] on div "100.00" at bounding box center [625, 302] width 125 height 23
type input "500.00"
type input "1,000.00"
click at [481, 428] on div "Description *" at bounding box center [626, 419] width 376 height 43
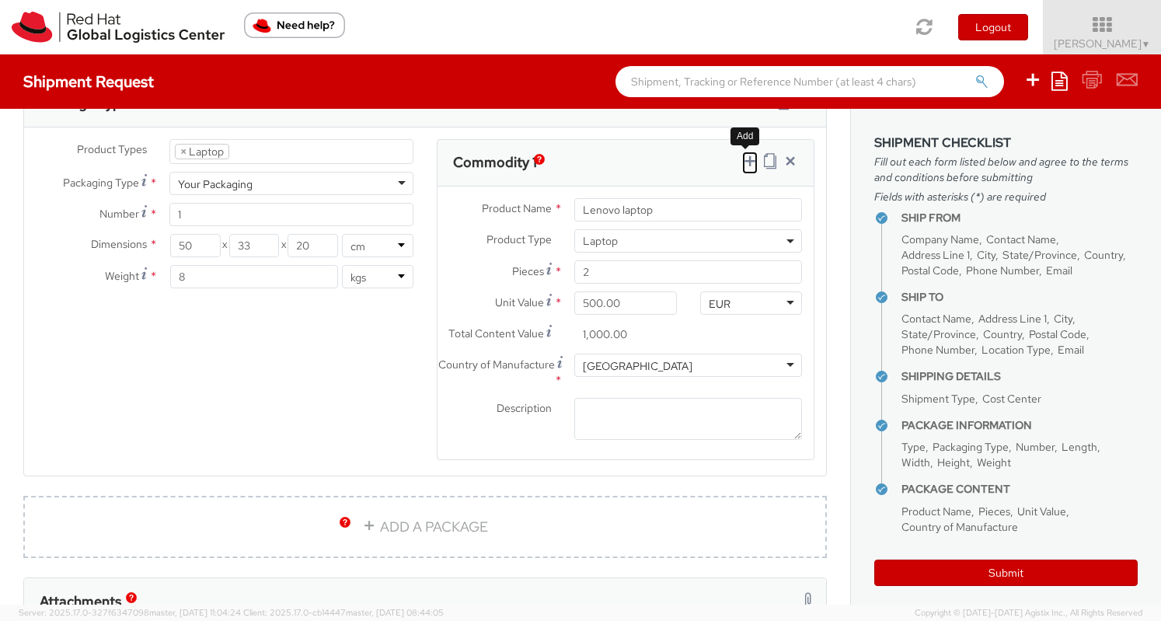
click at [742, 162] on icon at bounding box center [750, 161] width 16 height 16
select select
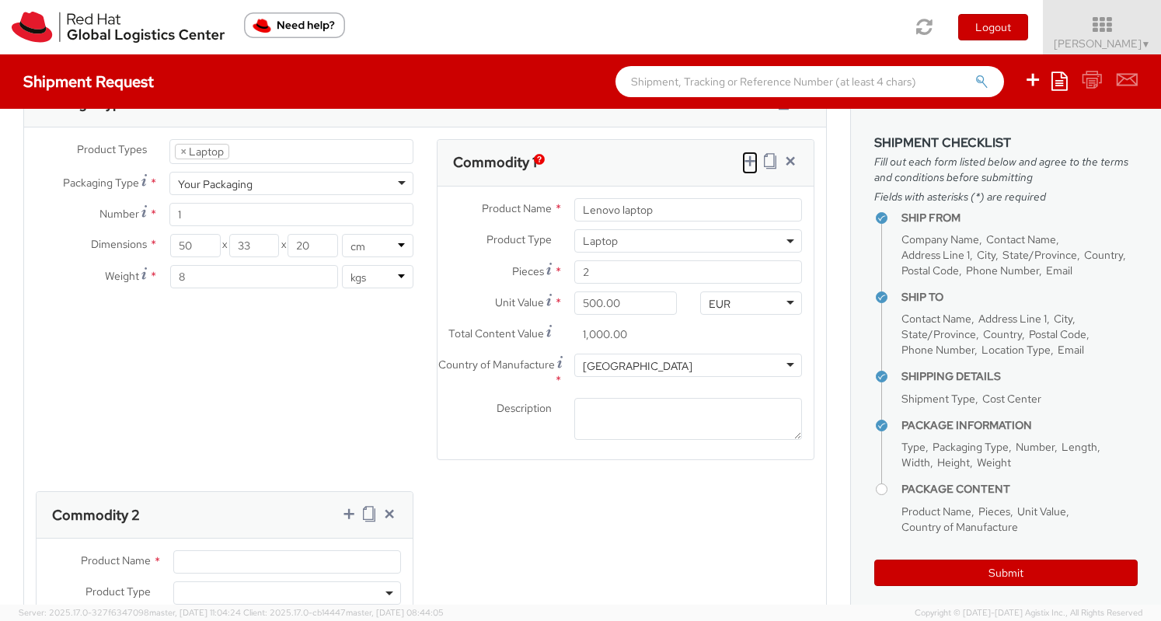
scroll to position [1010, 0]
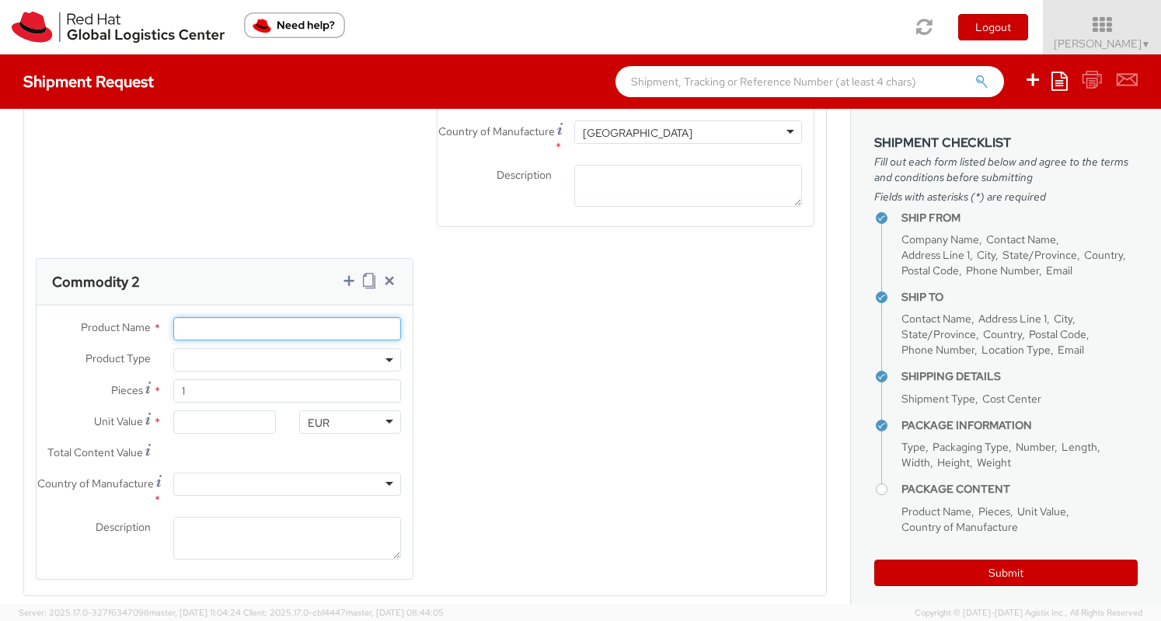
click at [202, 323] on input "Product Name *" at bounding box center [287, 328] width 228 height 23
type input "Docking stations"
click at [225, 360] on span at bounding box center [287, 359] width 228 height 23
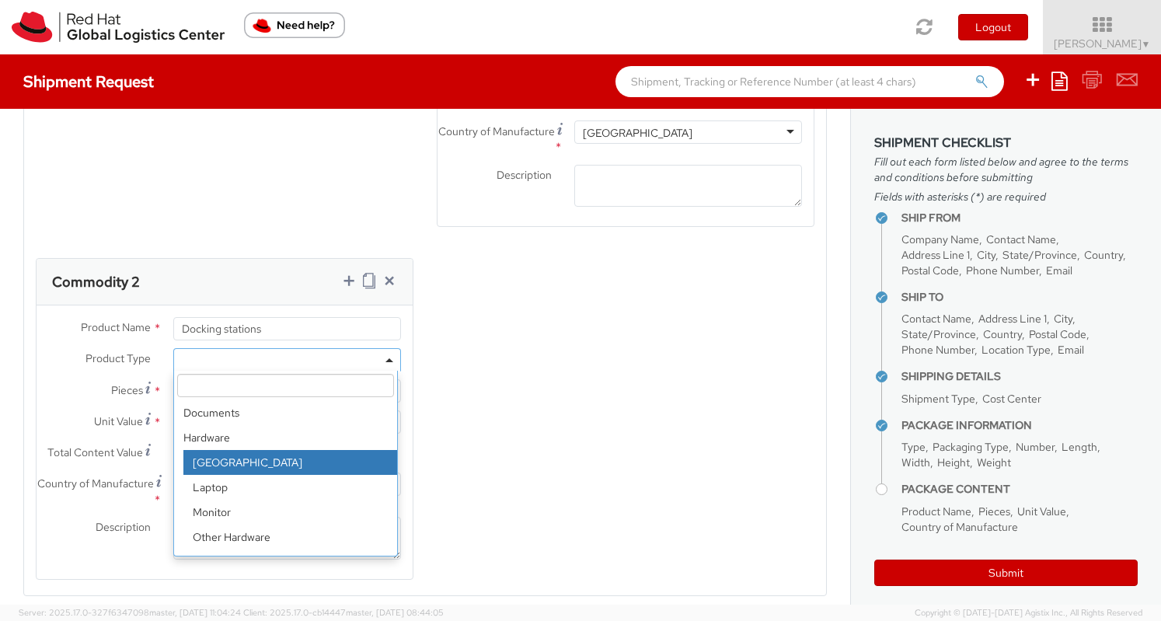
select select "DOC_STATION"
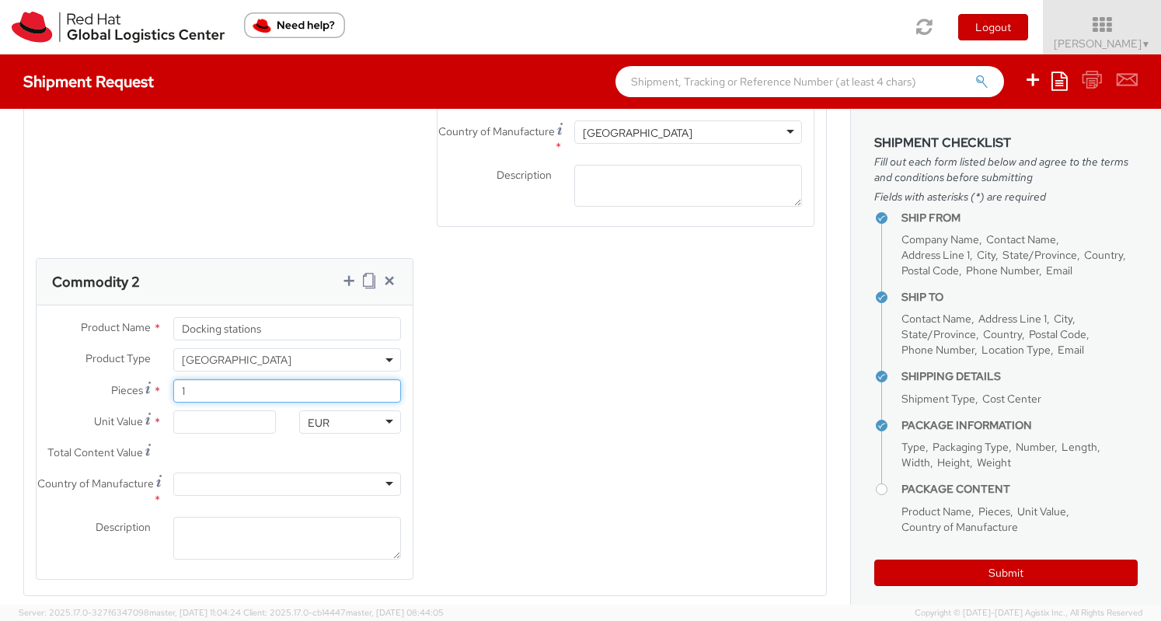
drag, startPoint x: 203, startPoint y: 393, endPoint x: 135, endPoint y: 393, distance: 67.6
click at [135, 393] on div "Pieces * 1" at bounding box center [225, 390] width 376 height 23
type input "2"
type input "0.00"
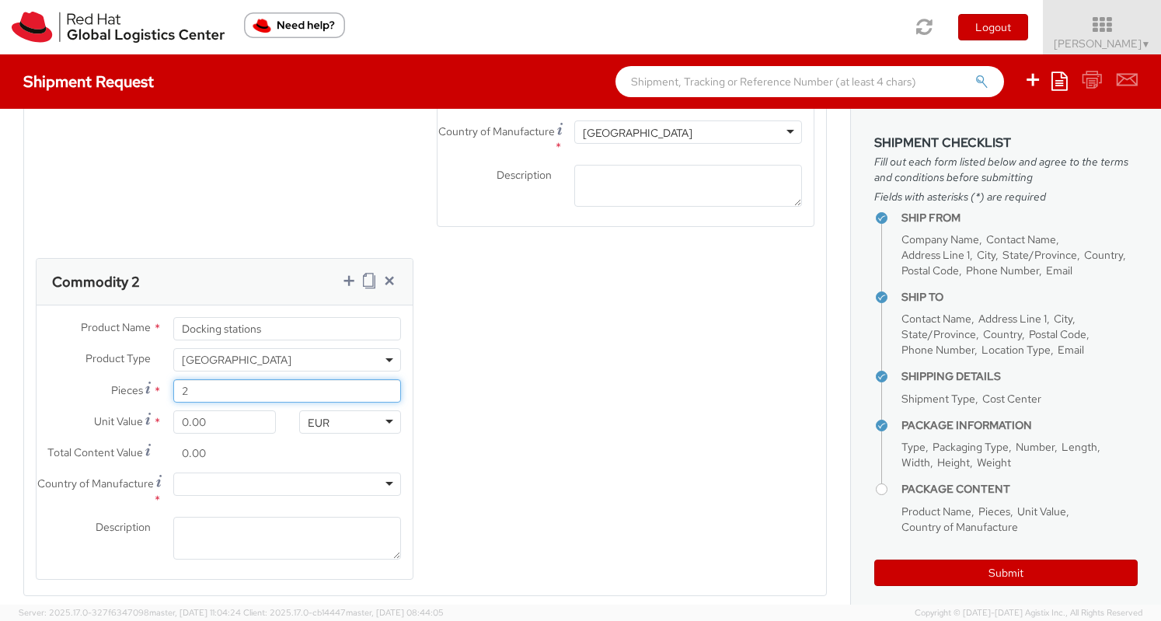
type input "2"
click at [67, 399] on div "Pieces * 2" at bounding box center [225, 394] width 376 height 31
click at [183, 417] on input "0.00" at bounding box center [224, 421] width 102 height 23
type input "10.00"
type input "20.00"
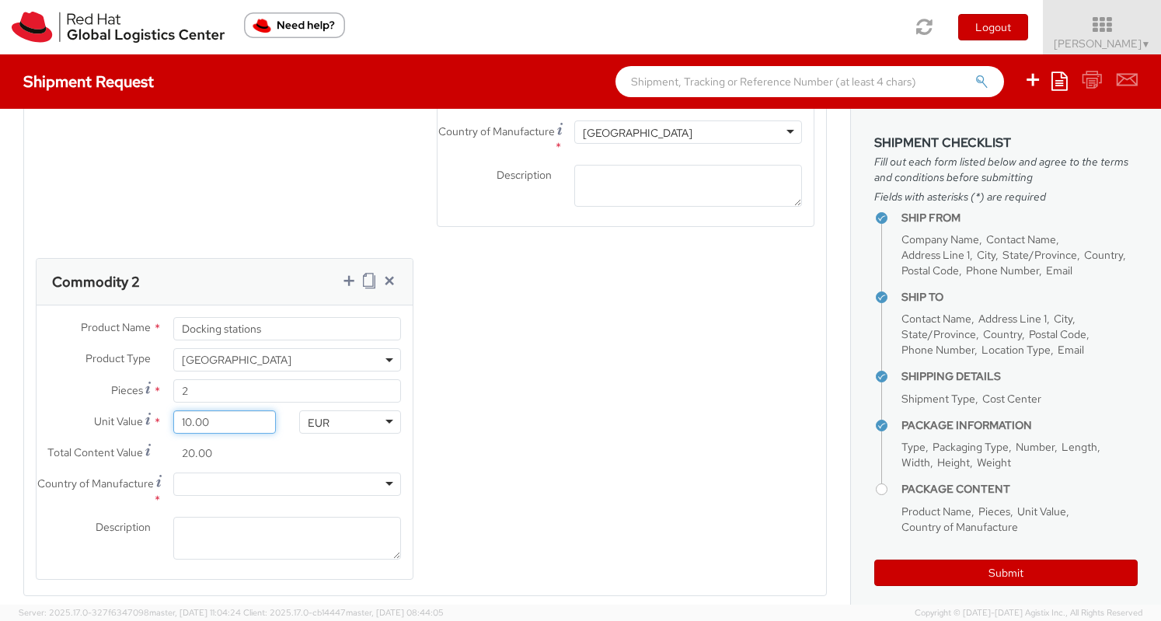
type input "100.00"
type input "200.00"
click at [233, 483] on div at bounding box center [287, 484] width 228 height 23
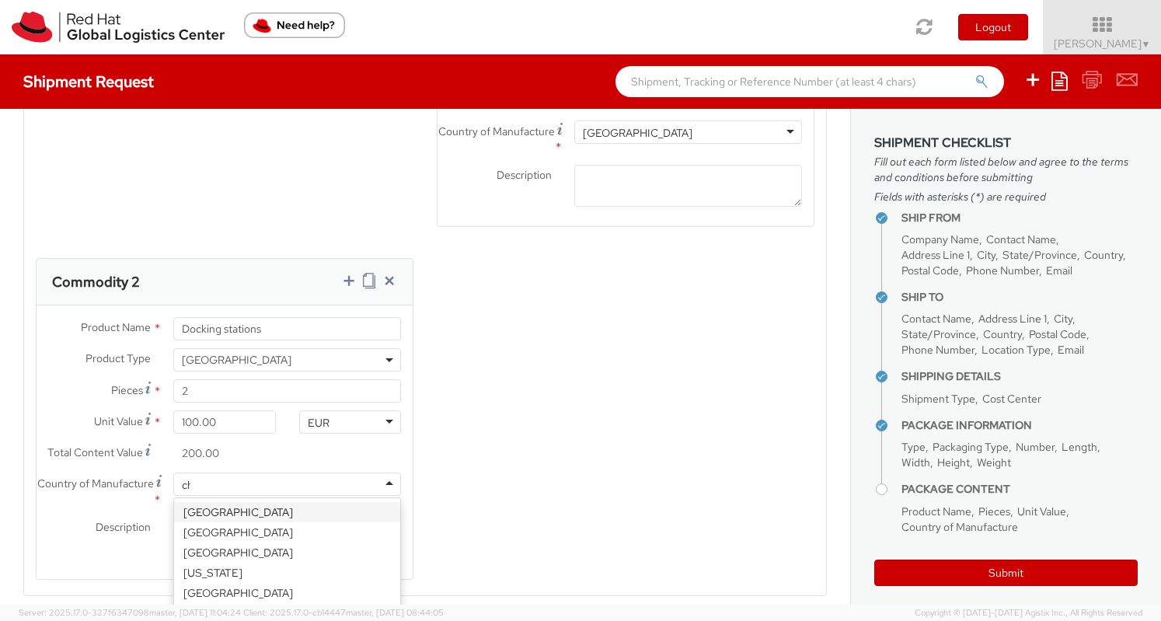
type input "chi"
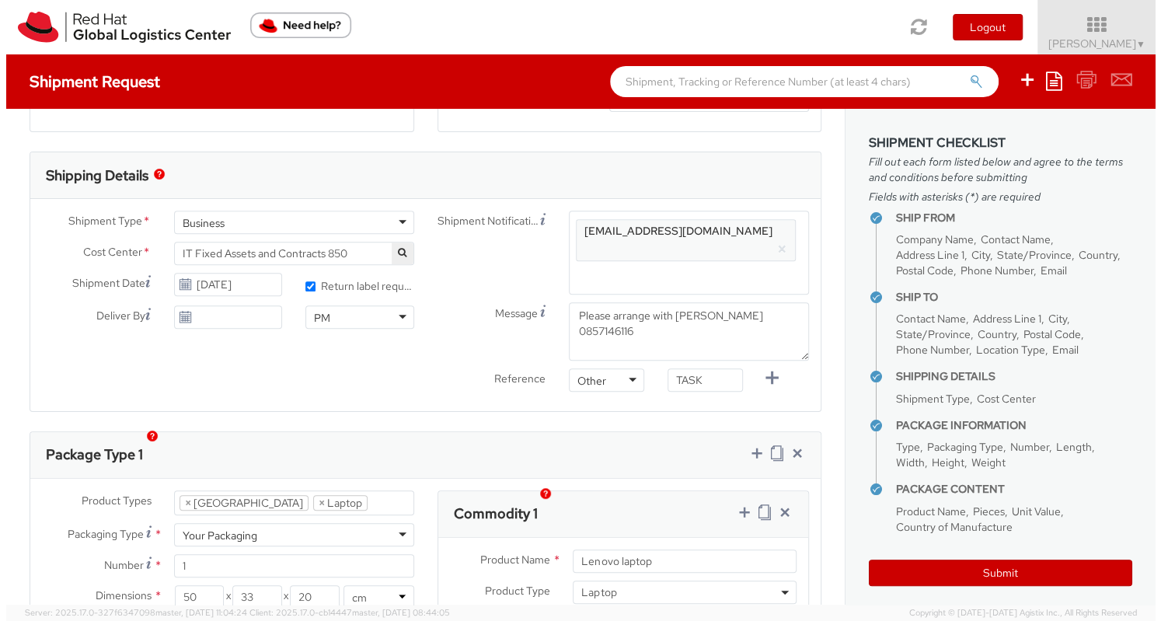
scroll to position [442, 0]
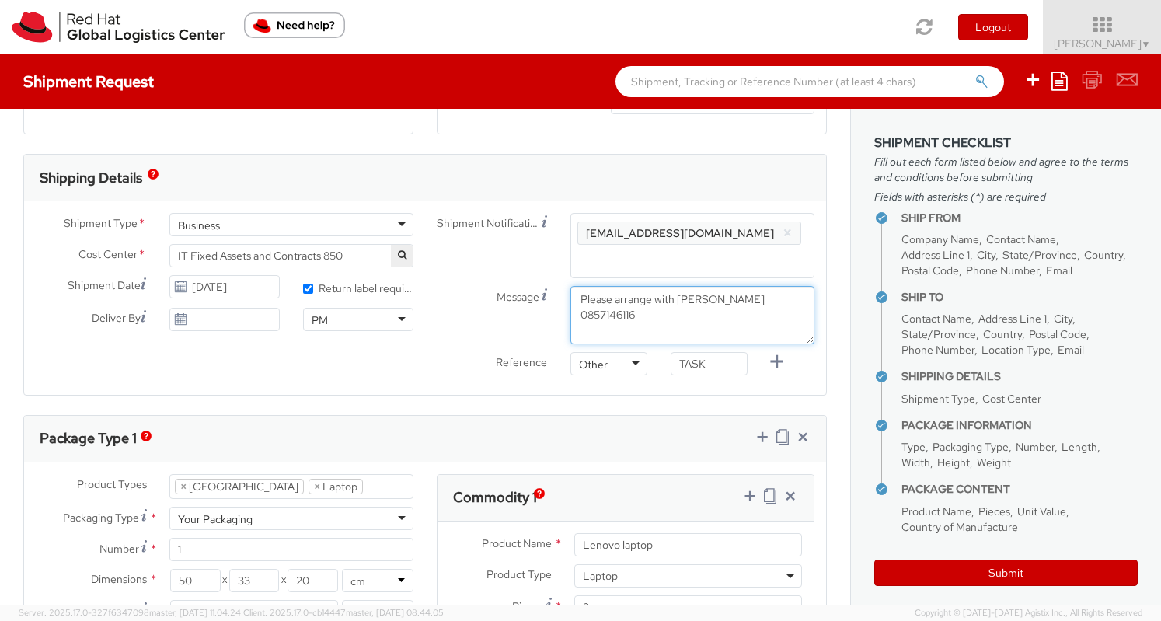
drag, startPoint x: 670, startPoint y: 299, endPoint x: 769, endPoint y: 316, distance: 100.8
click at [769, 316] on textarea "Please arrange with Denise Morrison 0857146116" at bounding box center [693, 315] width 244 height 58
paste textarea "Artur Supernak"
paste textarea "+353873249997"
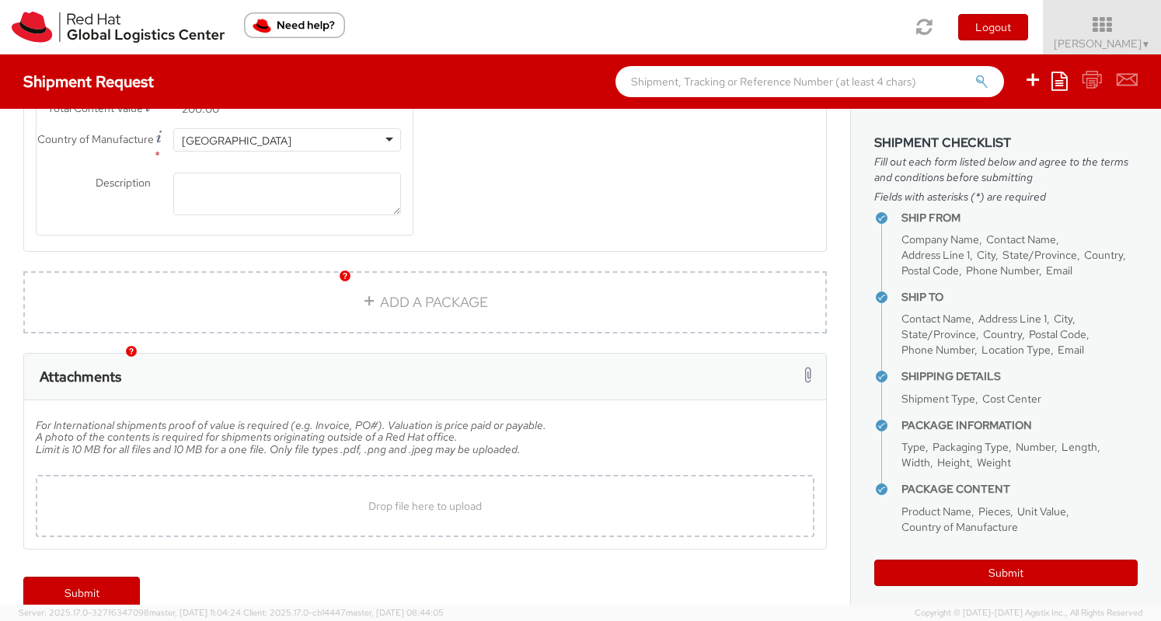
scroll to position [1375, 0]
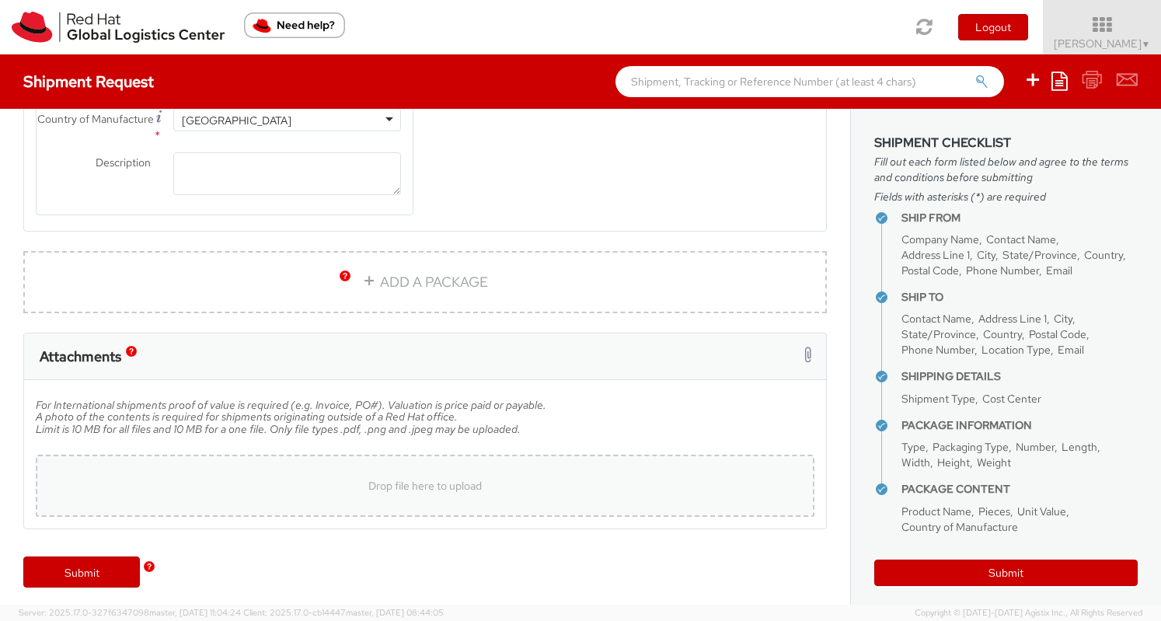
type textarea "Please arrange with Artur Supernak +353873249997"
click at [407, 489] on div "Drop file here to upload" at bounding box center [425, 485] width 754 height 37
type input "C:\fakepath\returning laptop.jpeg"
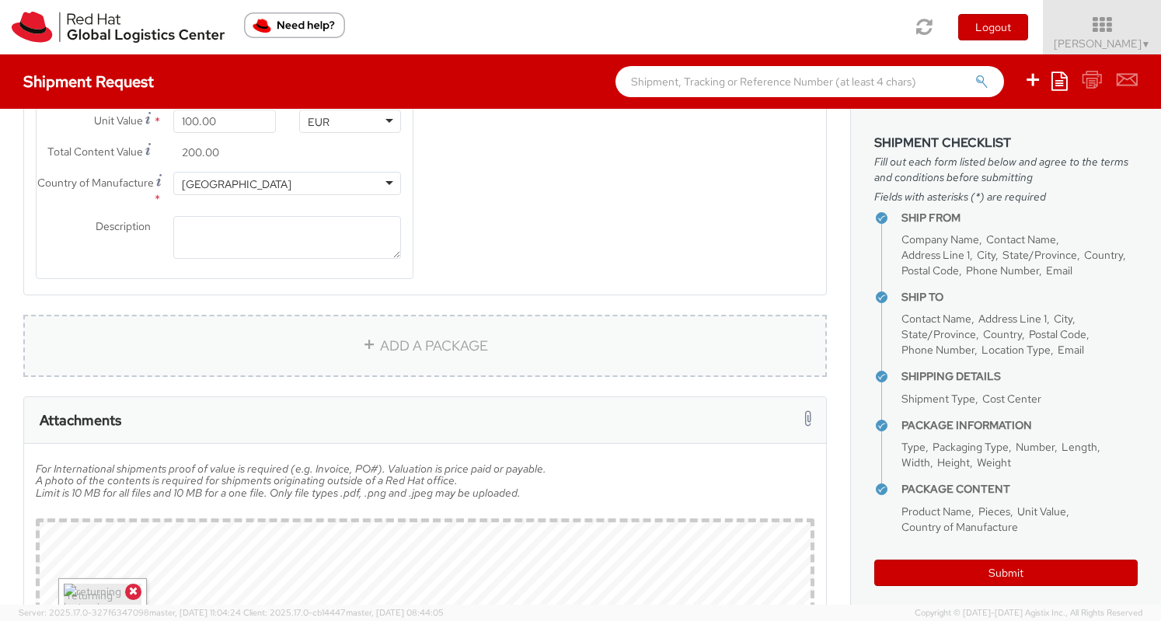
scroll to position [1500, 0]
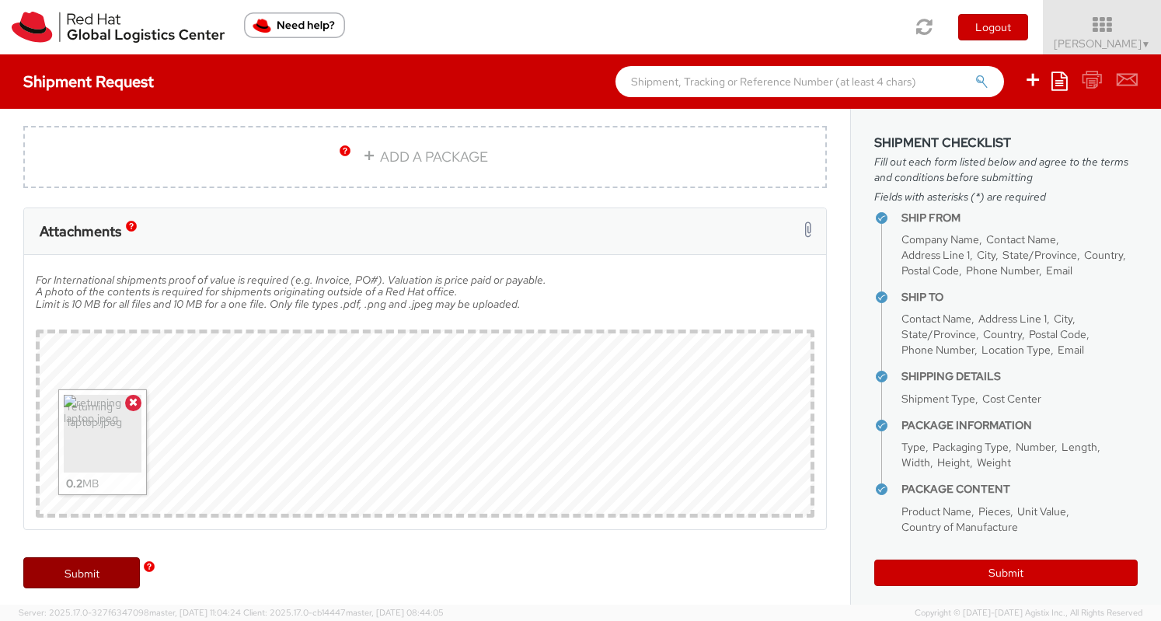
click at [119, 570] on link "Submit" at bounding box center [81, 572] width 117 height 31
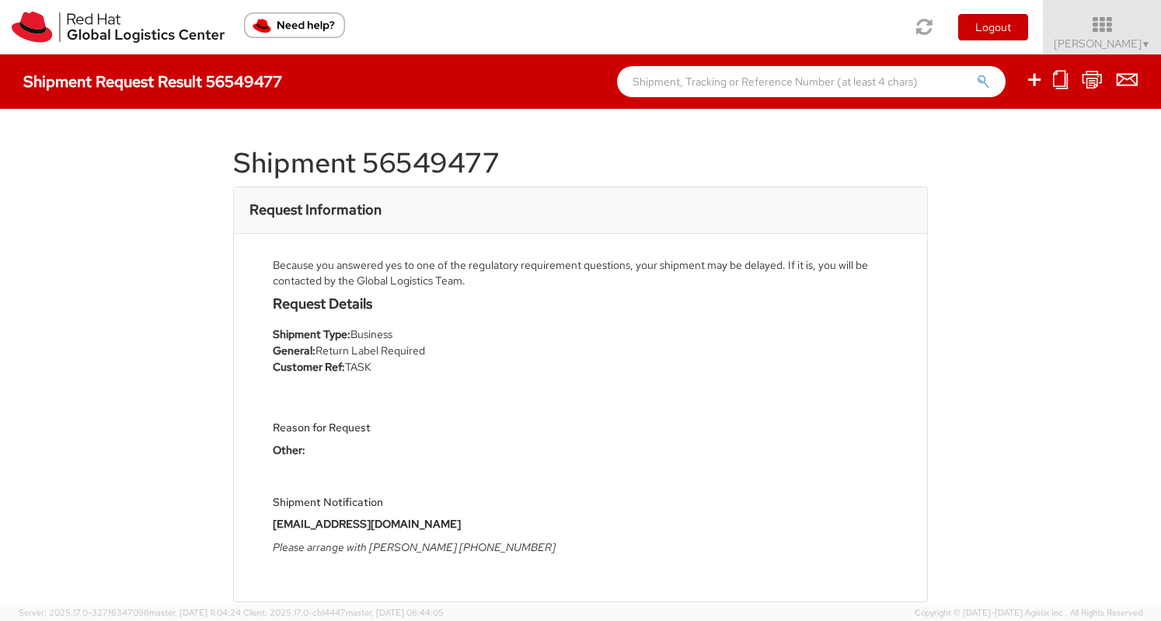
click at [436, 161] on h1 "Shipment 56549477" at bounding box center [580, 163] width 695 height 31
click at [435, 159] on h1 "Shipment 56549477" at bounding box center [580, 163] width 695 height 31
copy h1 "56549477"
select select
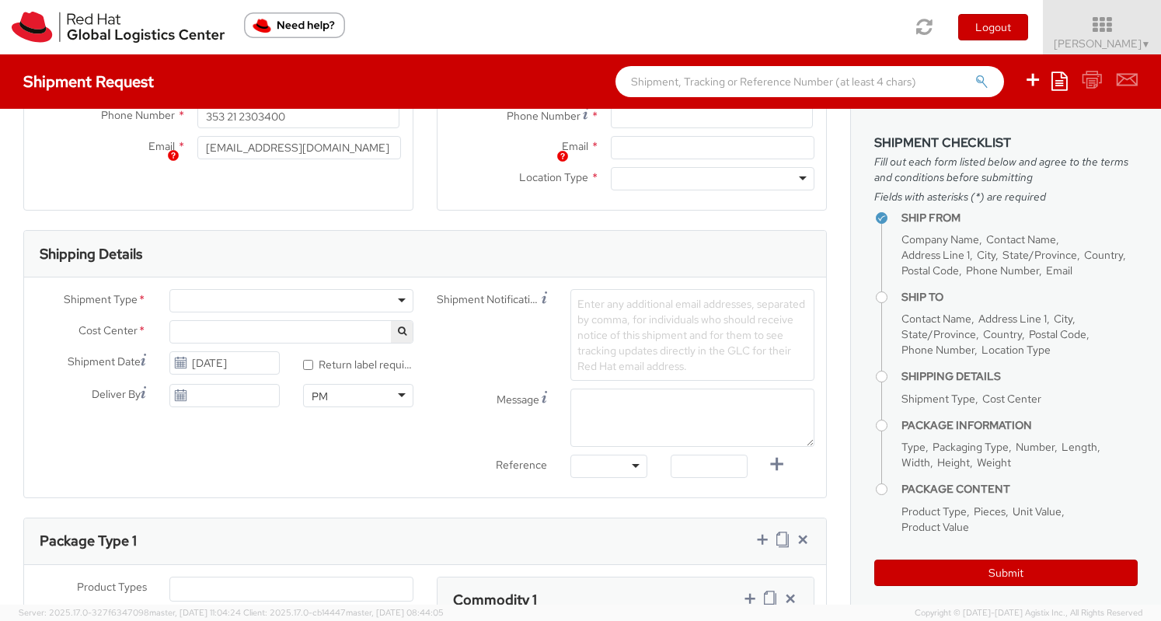
select select "763"
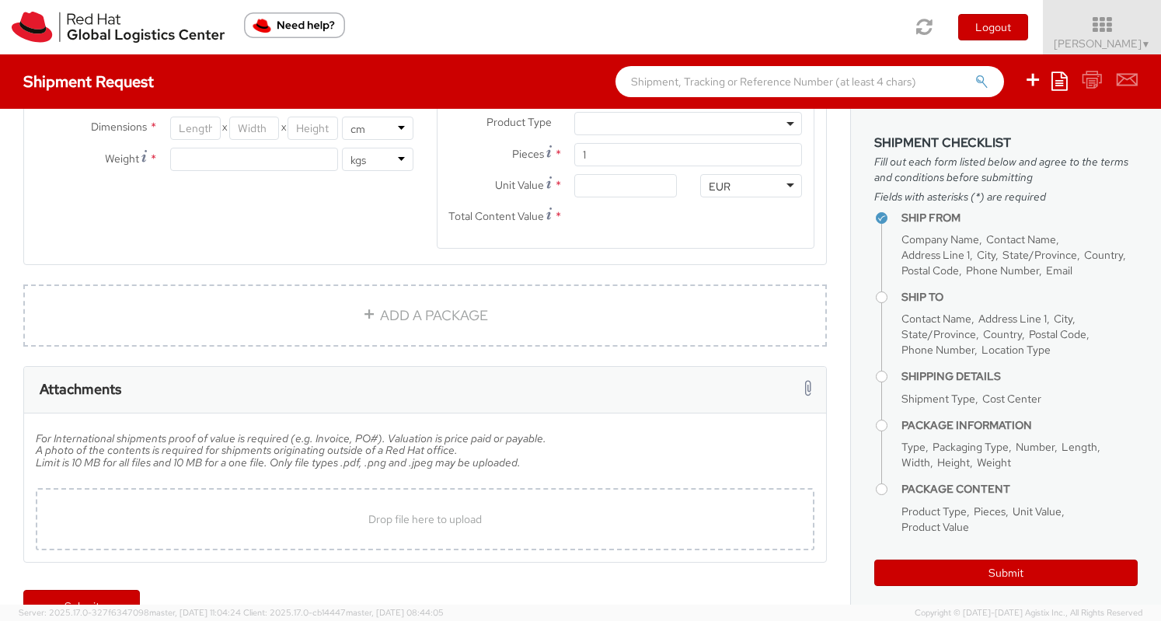
scroll to position [957, 0]
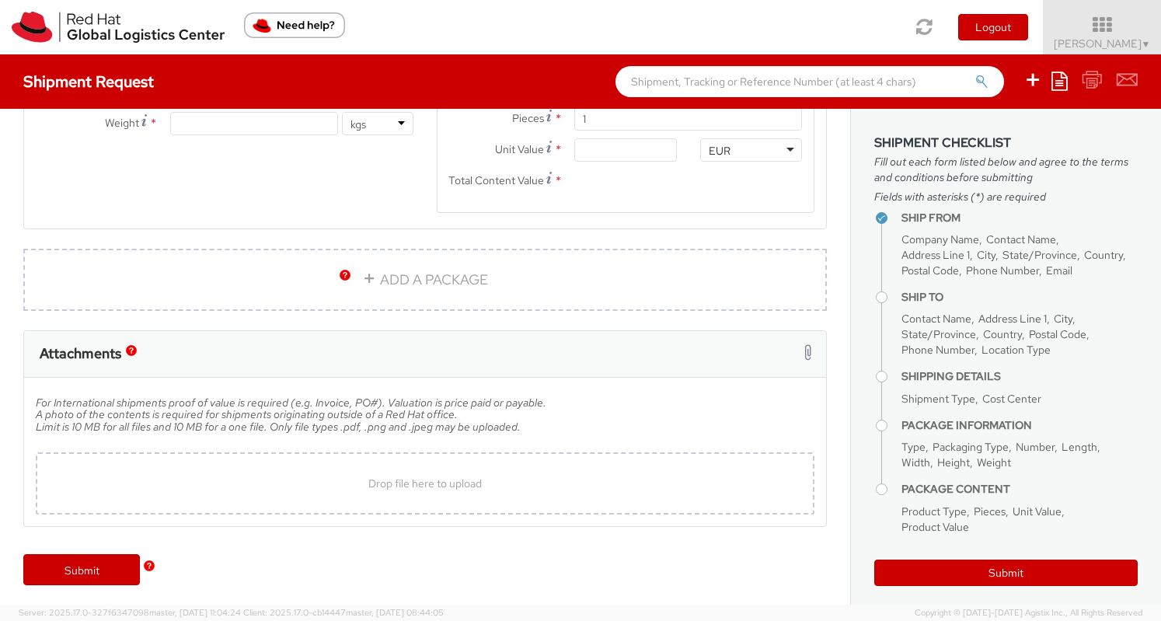
click at [788, 82] on input "text" at bounding box center [810, 81] width 389 height 31
paste input "56549477"
type input "56549477"
click at [975, 74] on button "submit" at bounding box center [981, 83] width 13 height 19
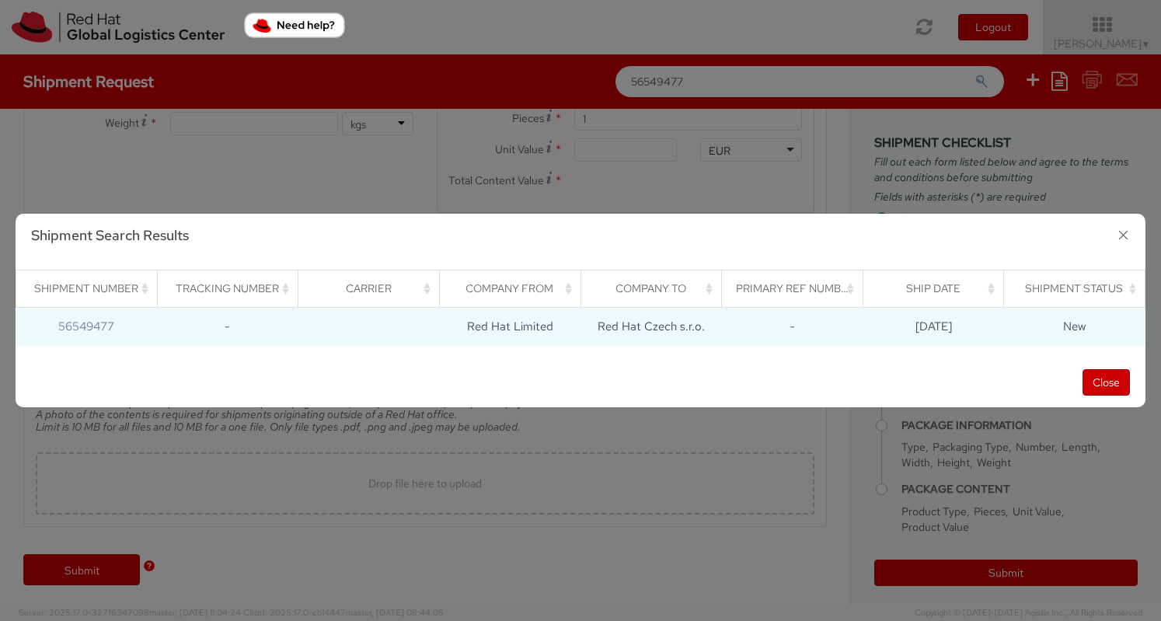
click at [550, 319] on td "Red Hat Limited" at bounding box center [509, 326] width 141 height 39
click at [79, 326] on link "56549477" at bounding box center [86, 327] width 56 height 16
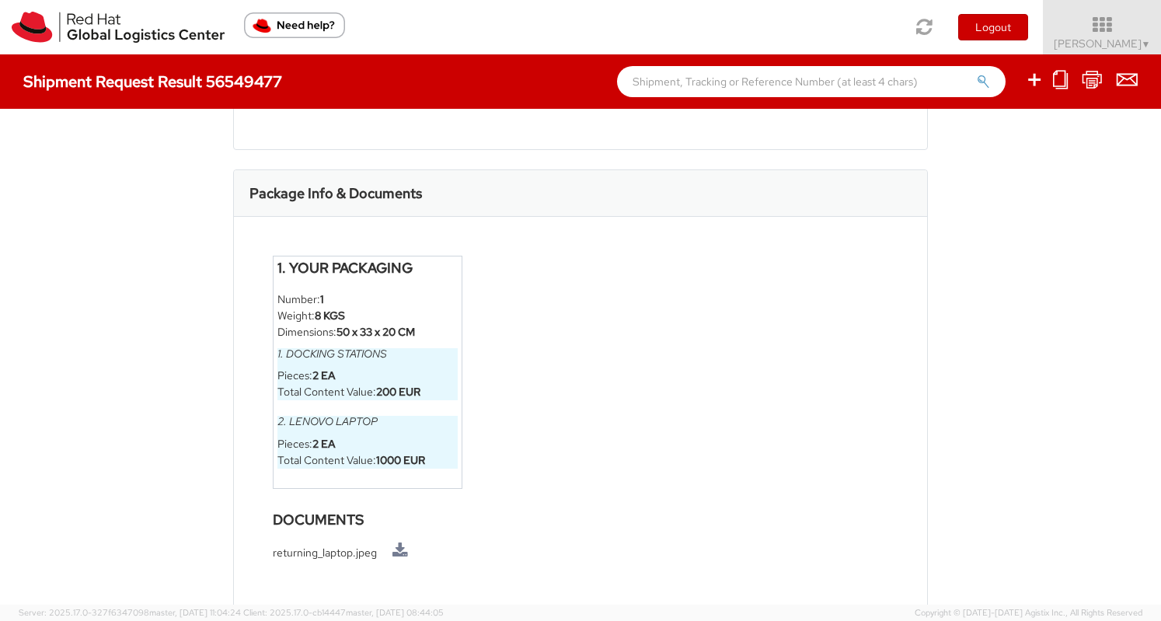
scroll to position [832, 0]
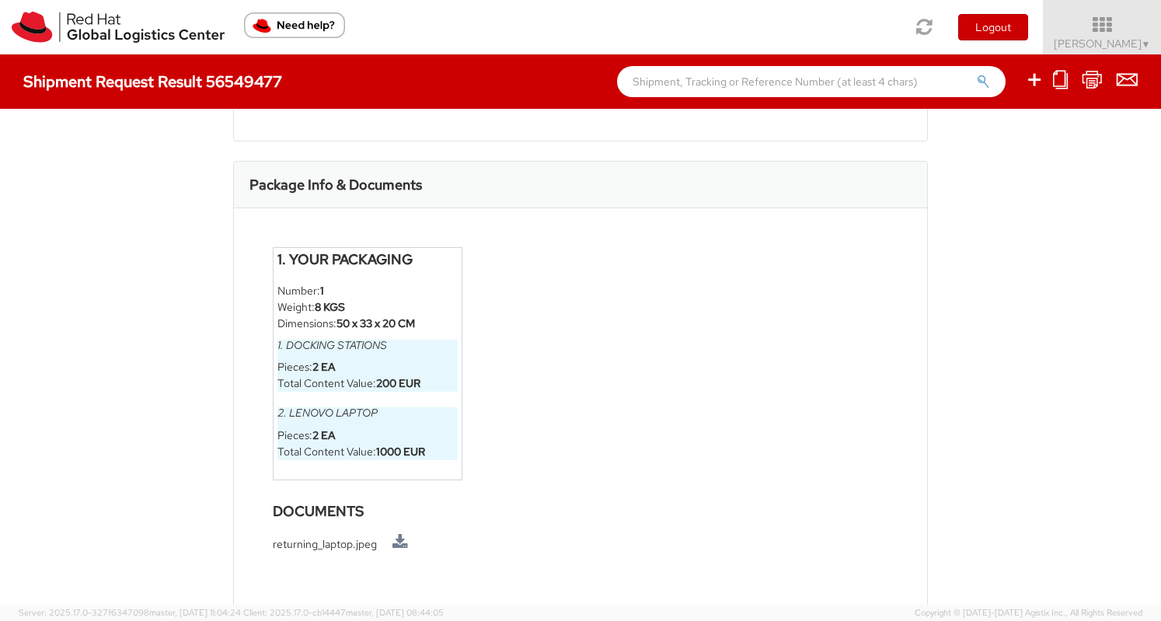
click at [400, 187] on h3 "Package Info & Documents" at bounding box center [335, 185] width 173 height 16
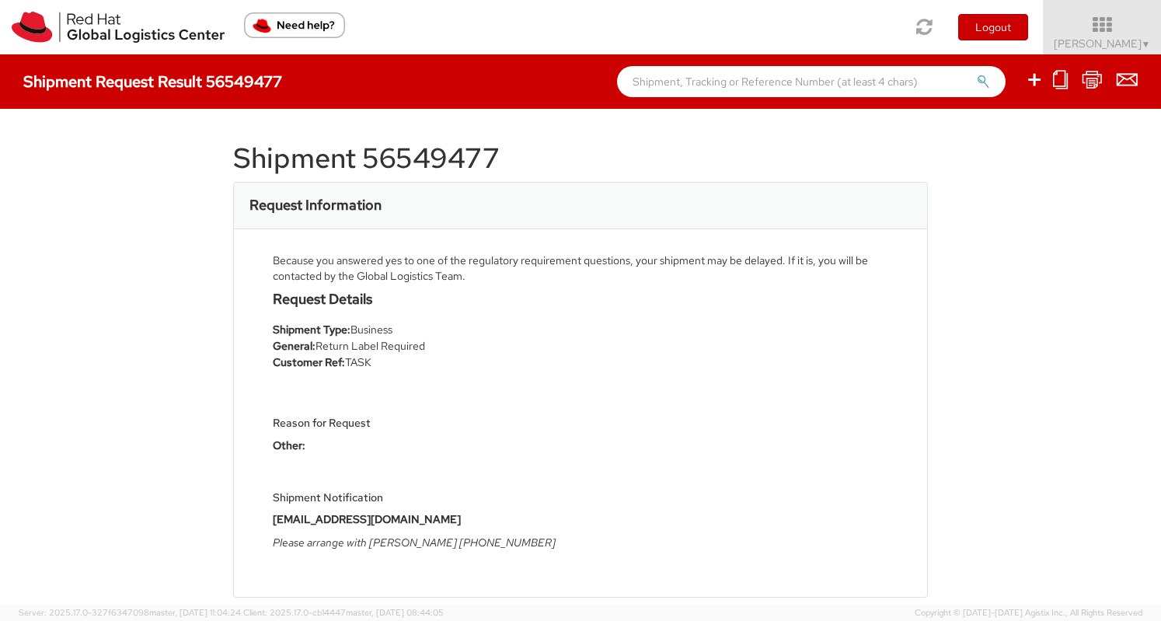
scroll to position [0, 0]
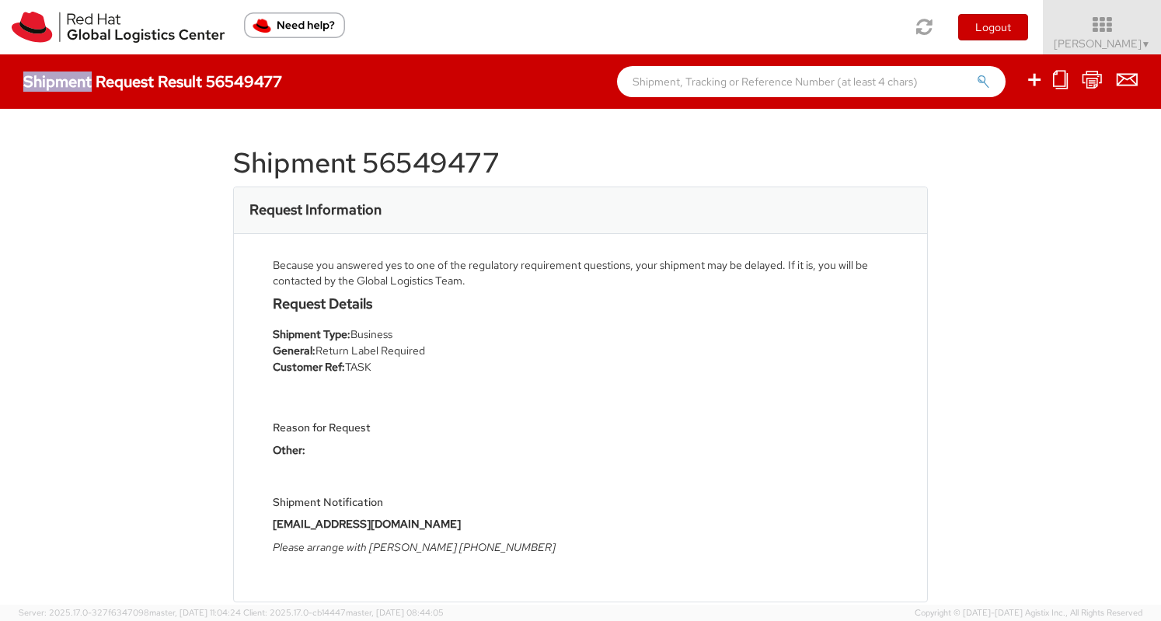
drag, startPoint x: 294, startPoint y: 82, endPoint x: 93, endPoint y: 88, distance: 200.6
click at [93, 88] on div "Shipment Request Result 56549477" at bounding box center [160, 81] width 274 height 17
click at [119, 84] on h4 "Shipment Request Result 56549477" at bounding box center [152, 81] width 259 height 17
drag, startPoint x: 26, startPoint y: 88, endPoint x: 279, endPoint y: 83, distance: 252.6
click at [279, 83] on h4 "Shipment Request Result 56549477" at bounding box center [152, 81] width 259 height 17
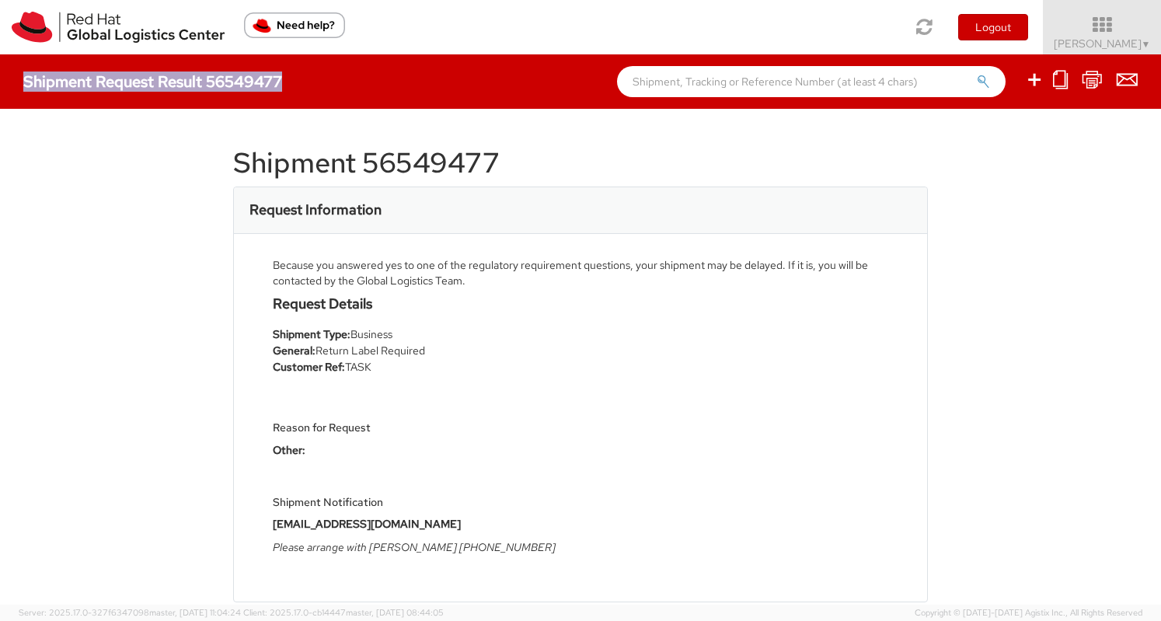
copy h4 "Shipment Request Result 56549477"
click at [418, 163] on h1 "Shipment 56549477" at bounding box center [580, 163] width 695 height 31
drag, startPoint x: 184, startPoint y: 83, endPoint x: 277, endPoint y: 85, distance: 92.5
click at [277, 85] on div "Shipment Request Result 56549477" at bounding box center [580, 81] width 1161 height 54
copy h4 "Shipment Request Result 56549477"
